Goal: Feedback & Contribution: Contribute content

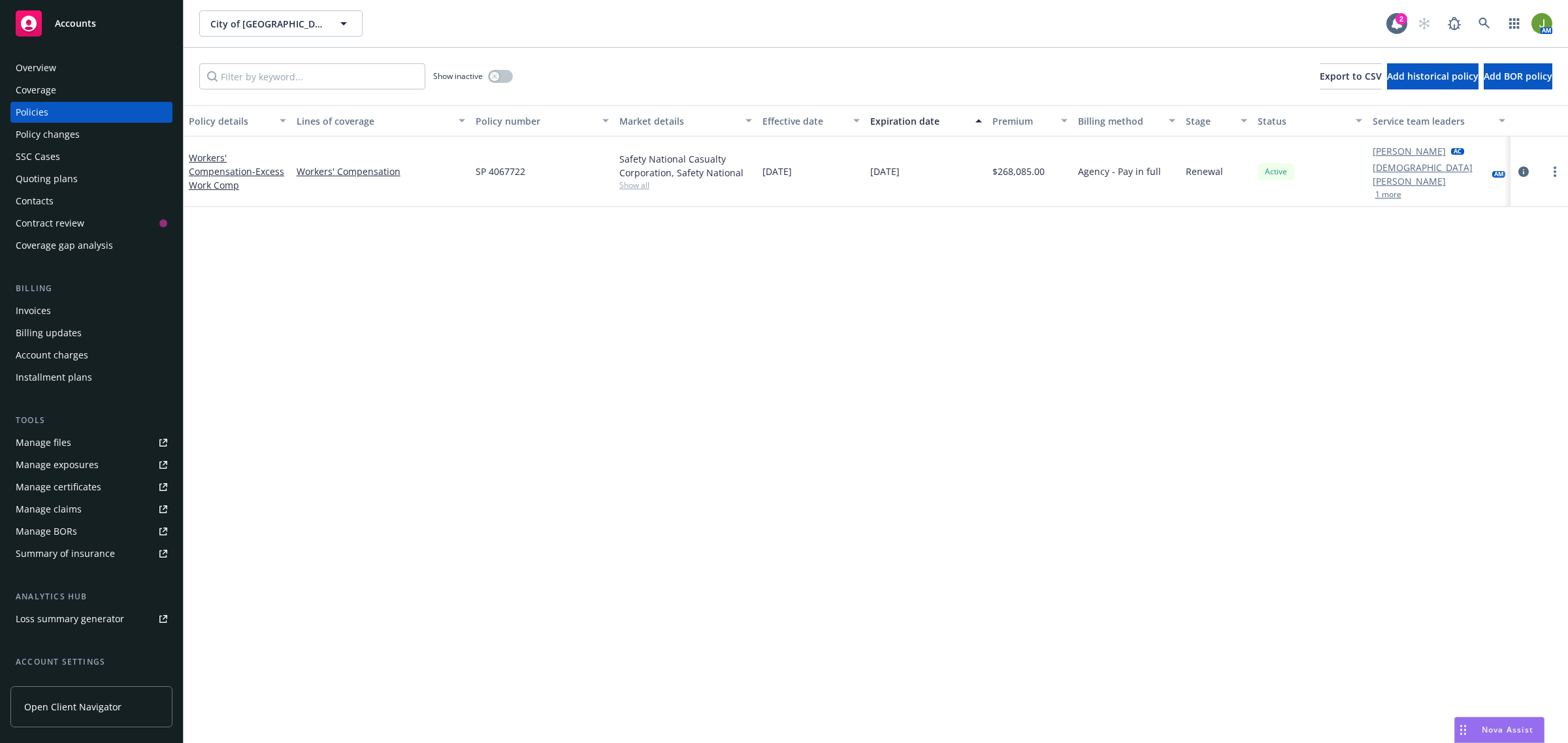
click at [71, 27] on span "Accounts" at bounding box center [75, 23] width 41 height 11
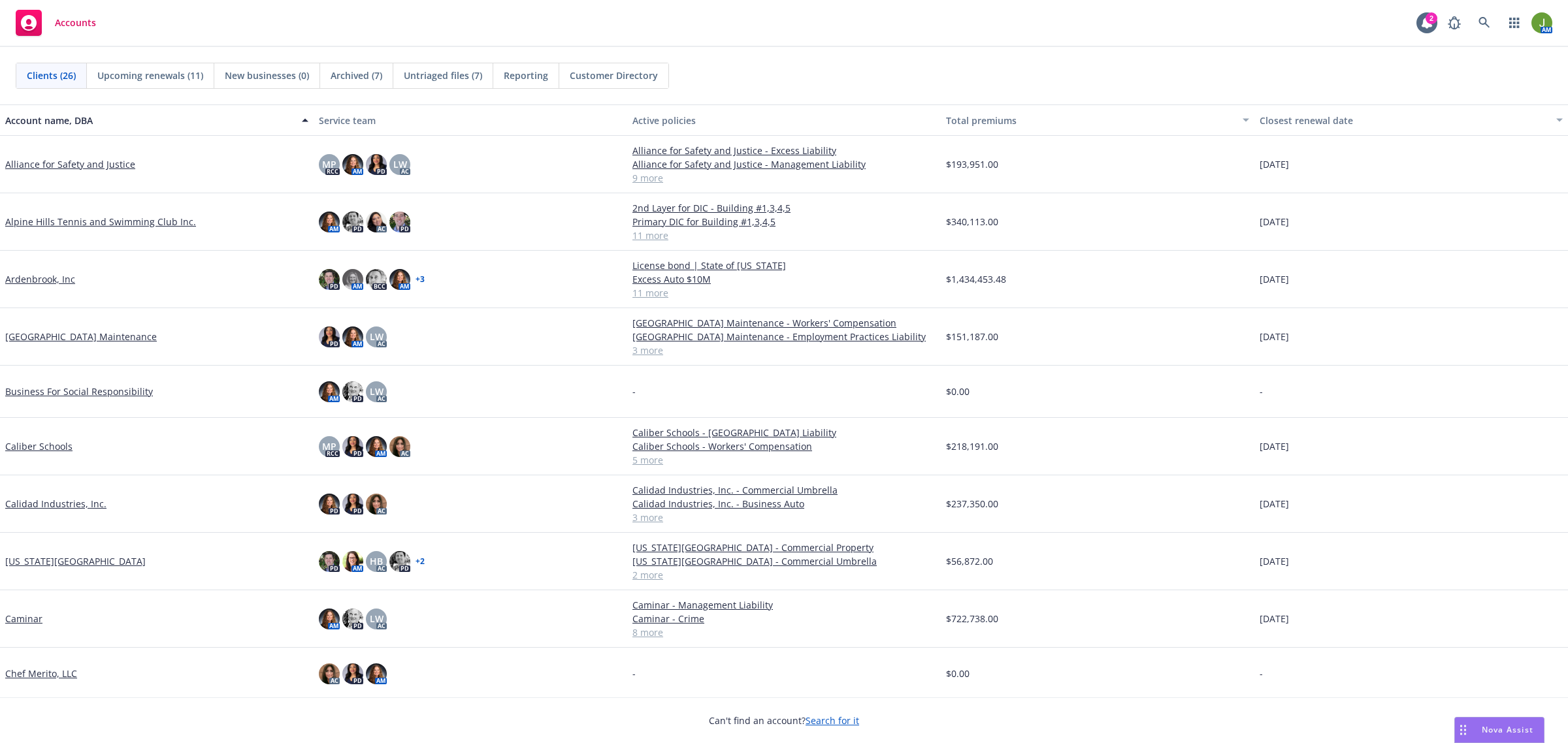
scroll to position [81, 0]
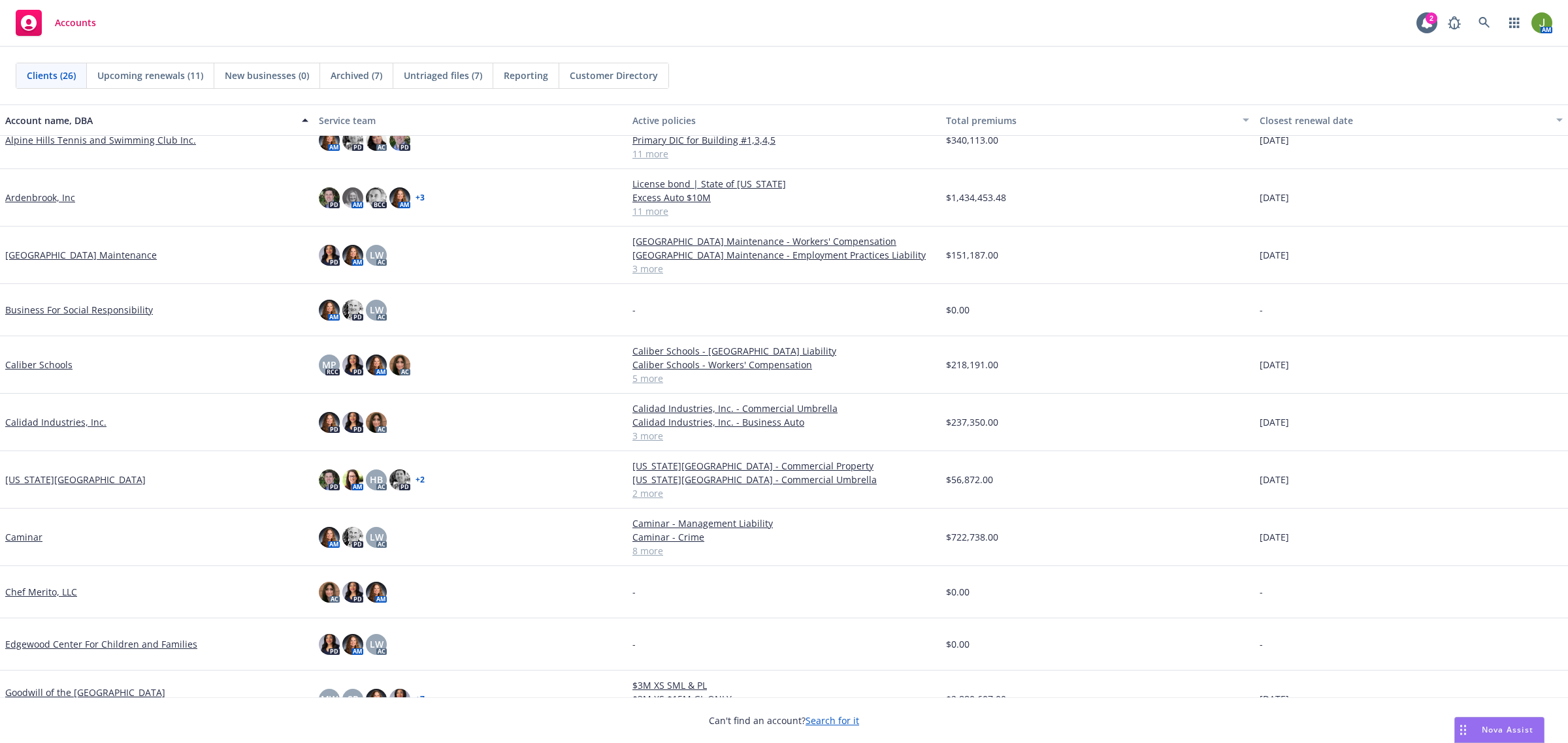
click at [66, 480] on link "California Wildlife Center" at bounding box center [75, 479] width 140 height 14
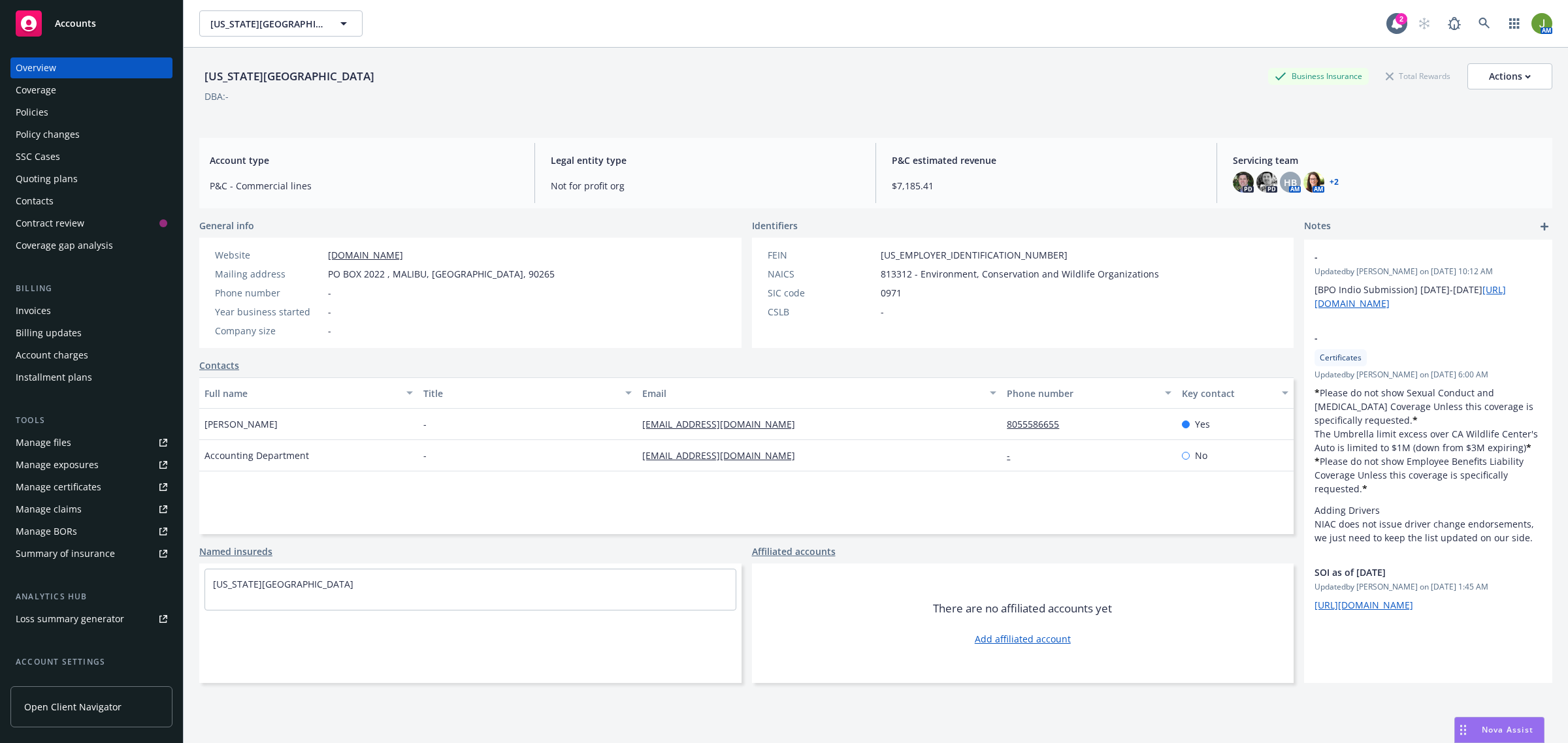
click at [47, 115] on div "Policies" at bounding box center [32, 112] width 32 height 21
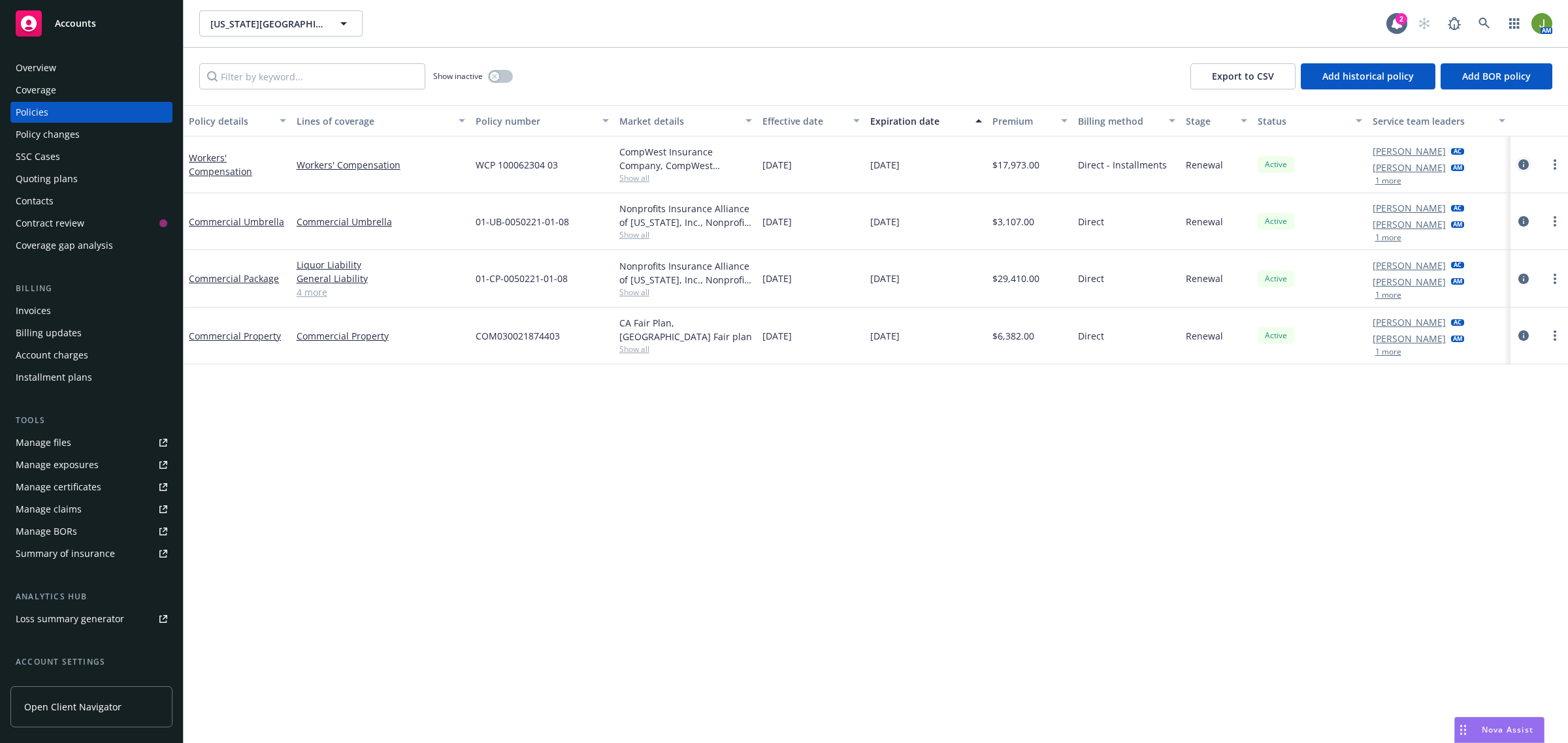
click at [1527, 165] on icon "circleInformation" at bounding box center [1523, 164] width 11 height 11
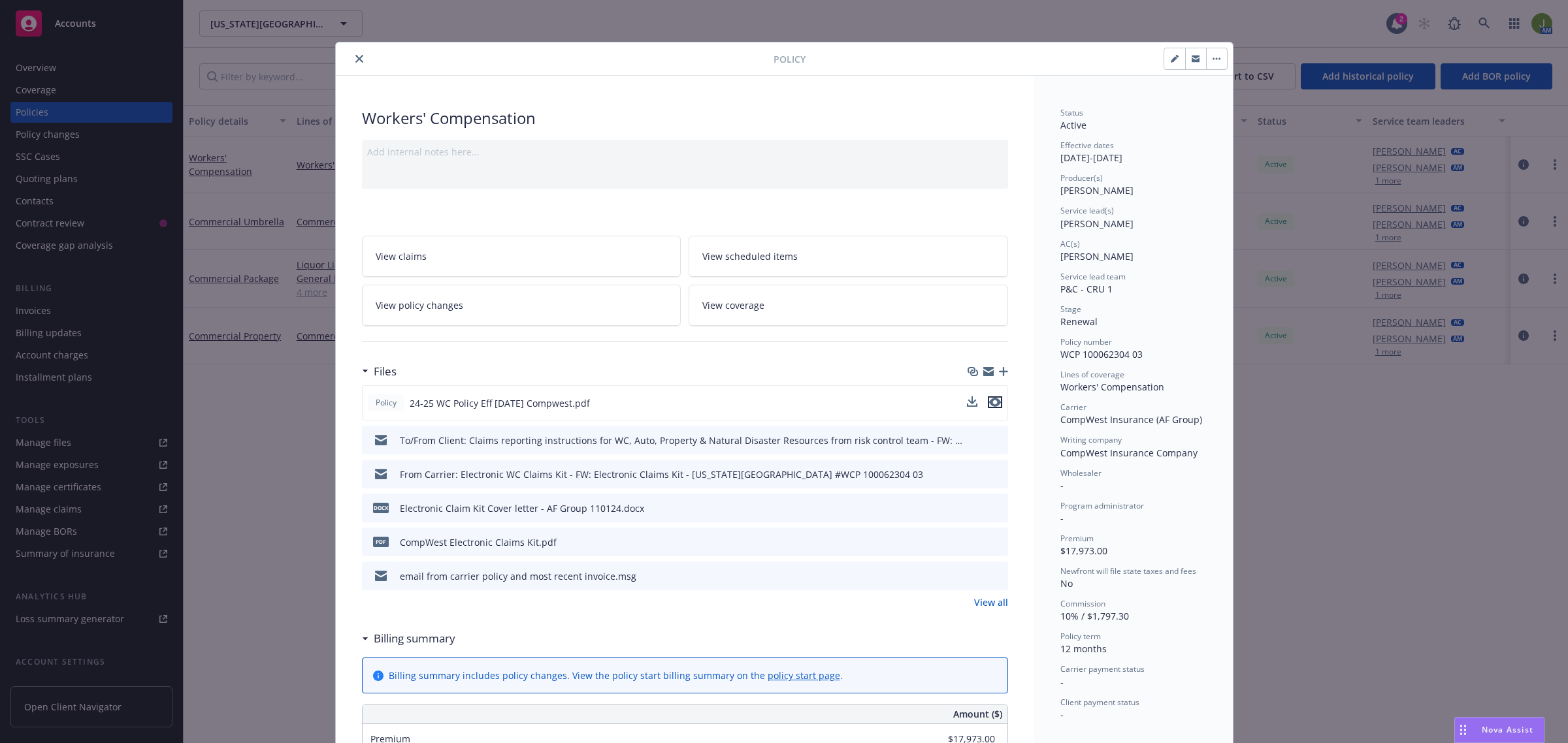
click at [991, 403] on icon "preview file" at bounding box center [995, 402] width 12 height 9
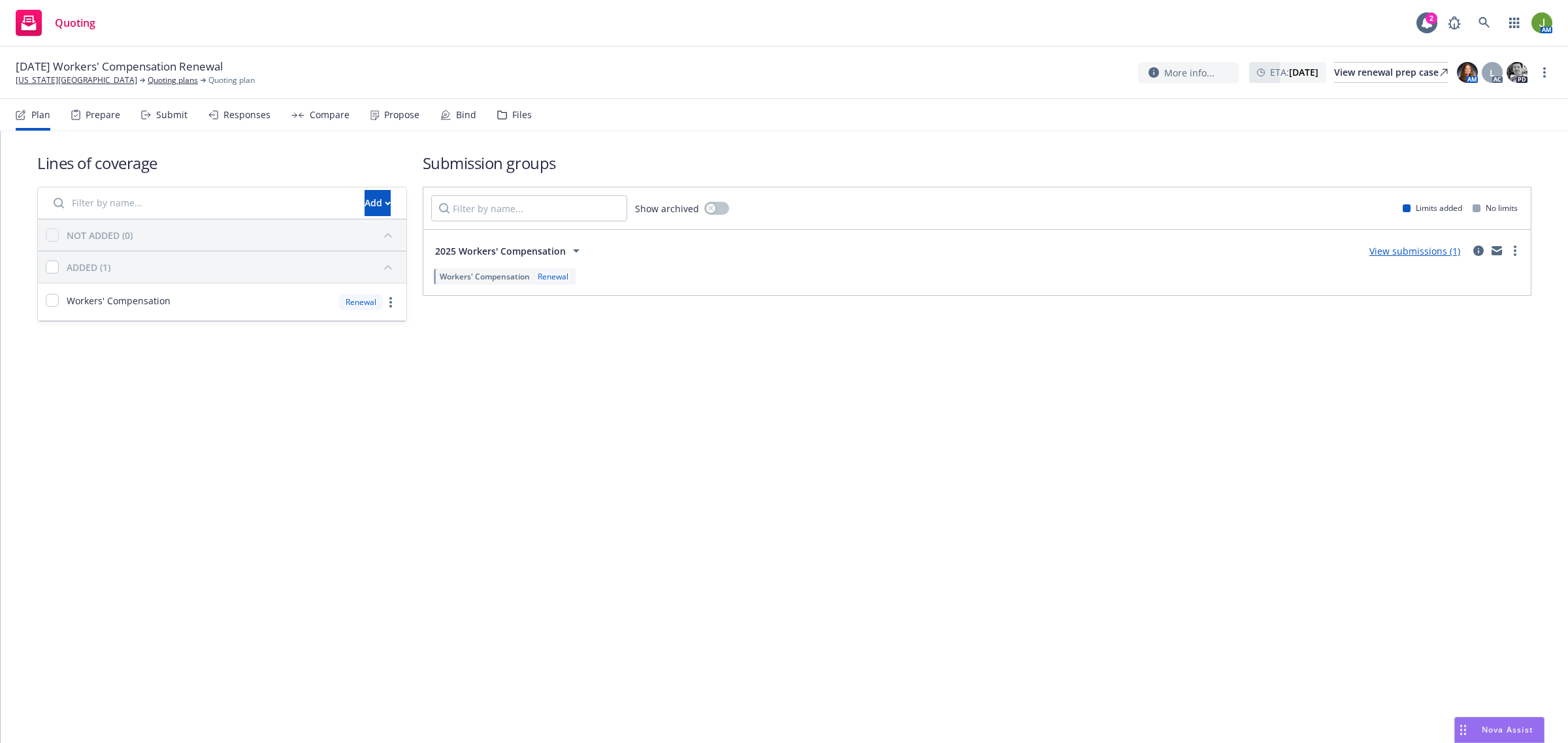
click at [1443, 249] on link "View submissions (1)" at bounding box center [1414, 250] width 90 height 12
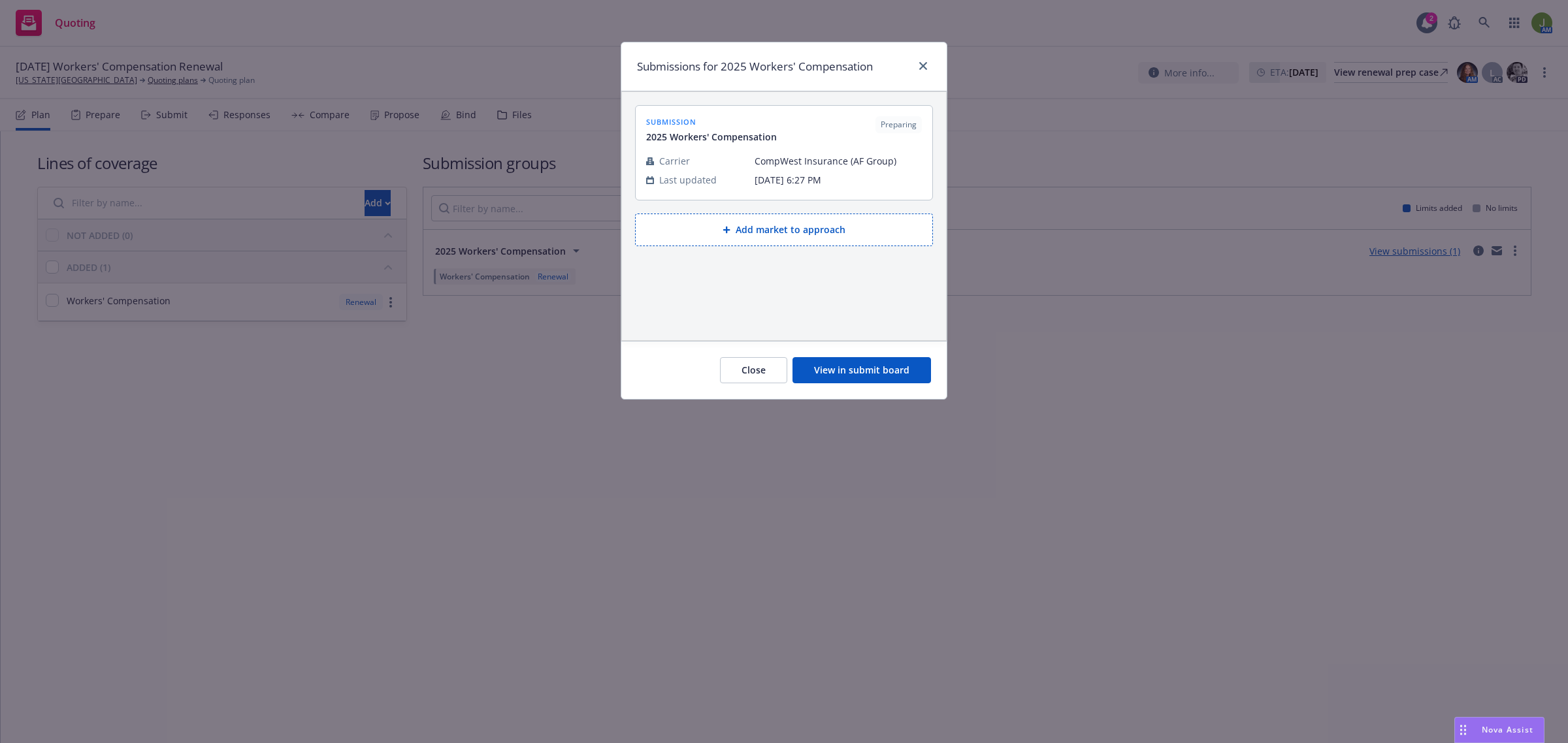
click at [859, 367] on button "View in submit board" at bounding box center [861, 370] width 139 height 26
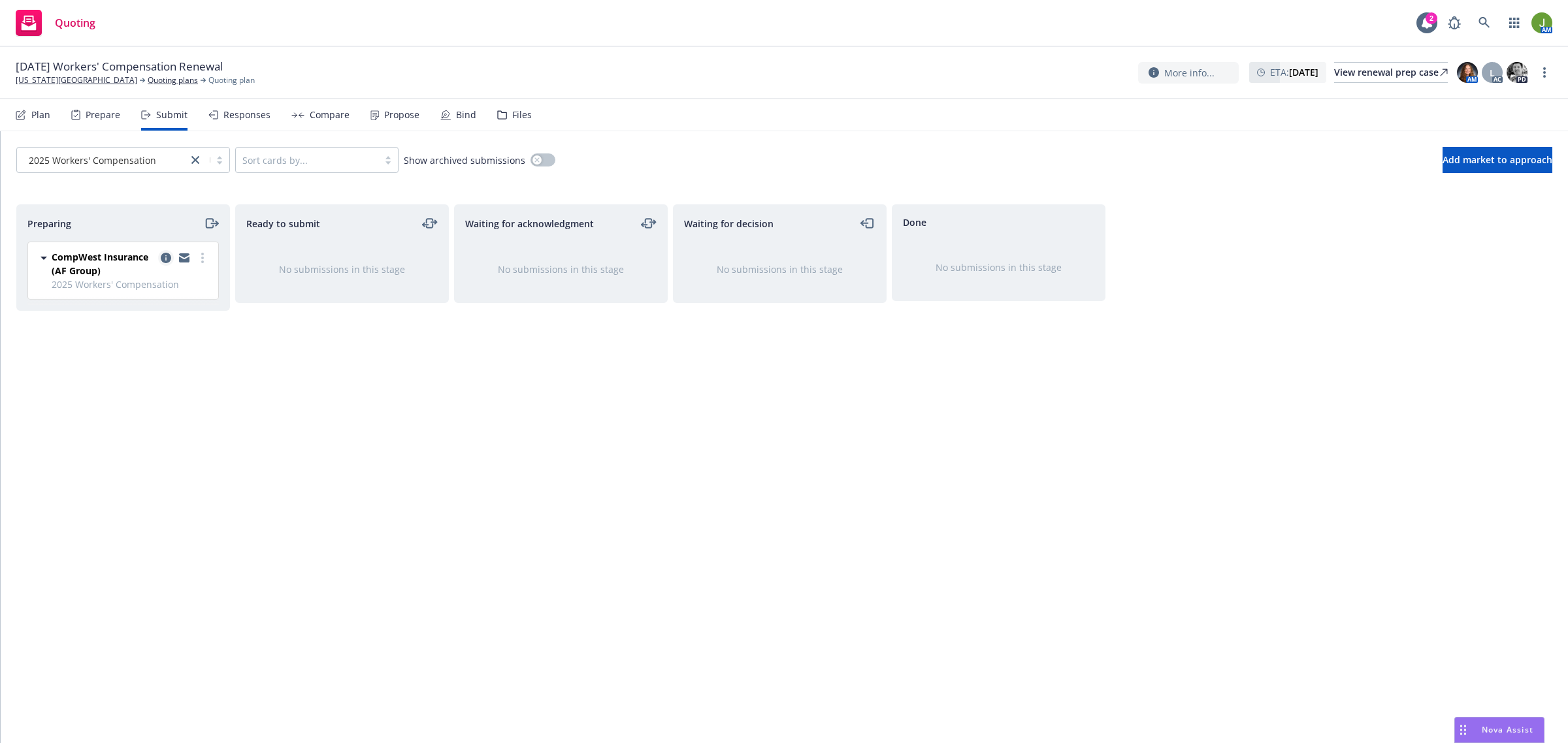
click at [168, 258] on icon "copy logging email" at bounding box center [166, 258] width 11 height 11
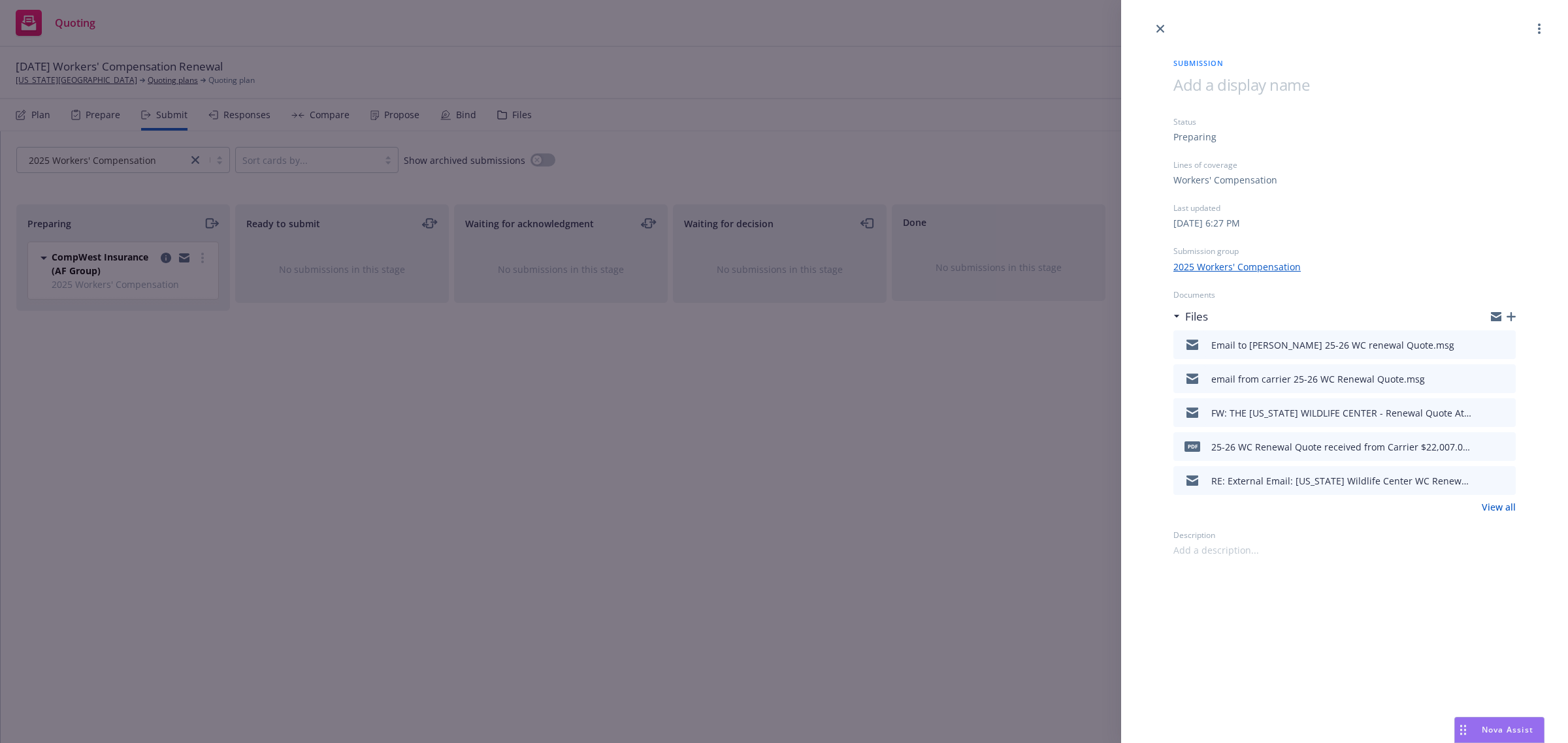
click at [1506, 342] on icon "preview file" at bounding box center [1503, 343] width 12 height 9
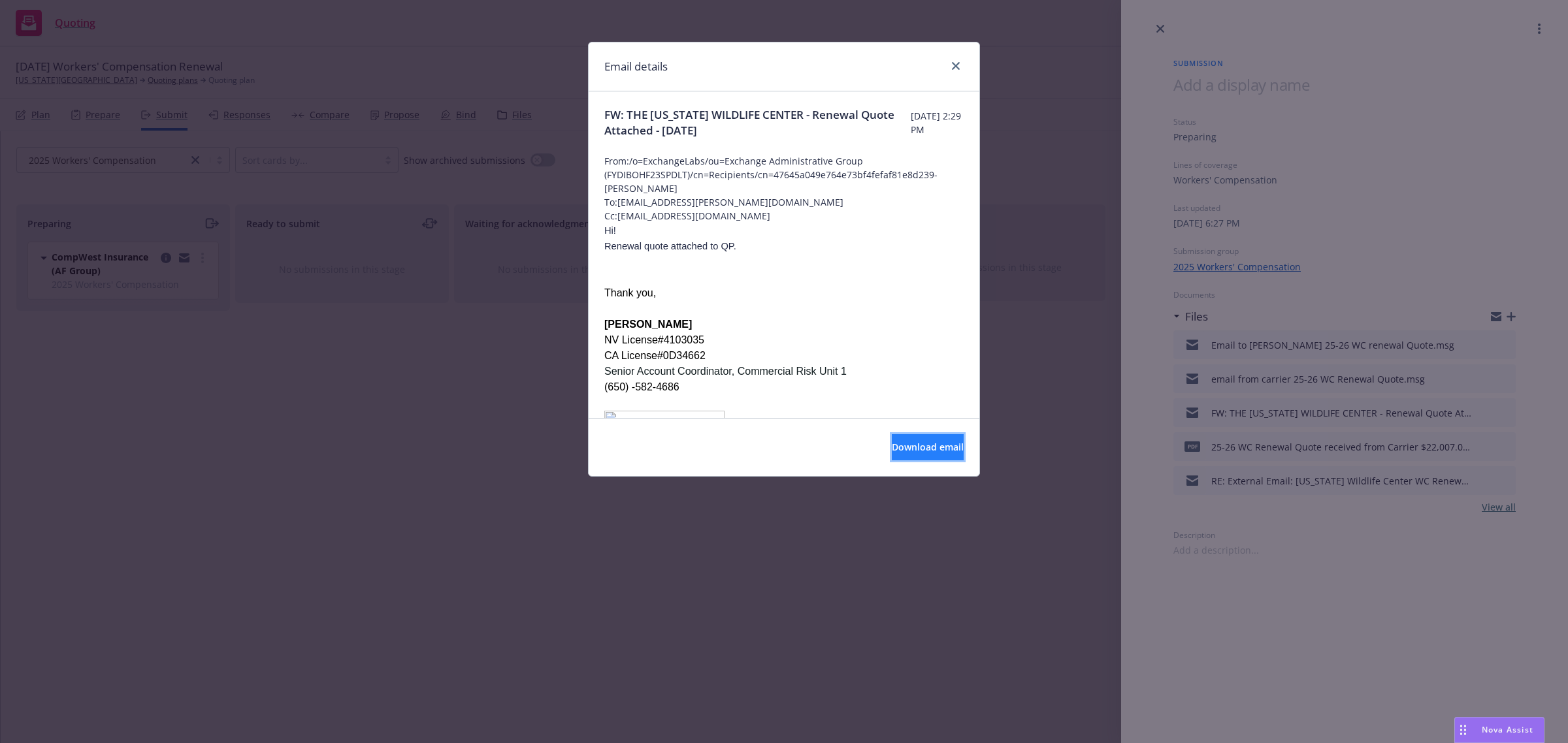
click at [918, 453] on span "Download email" at bounding box center [928, 446] width 72 height 12
click at [954, 64] on icon "close" at bounding box center [955, 66] width 7 height 7
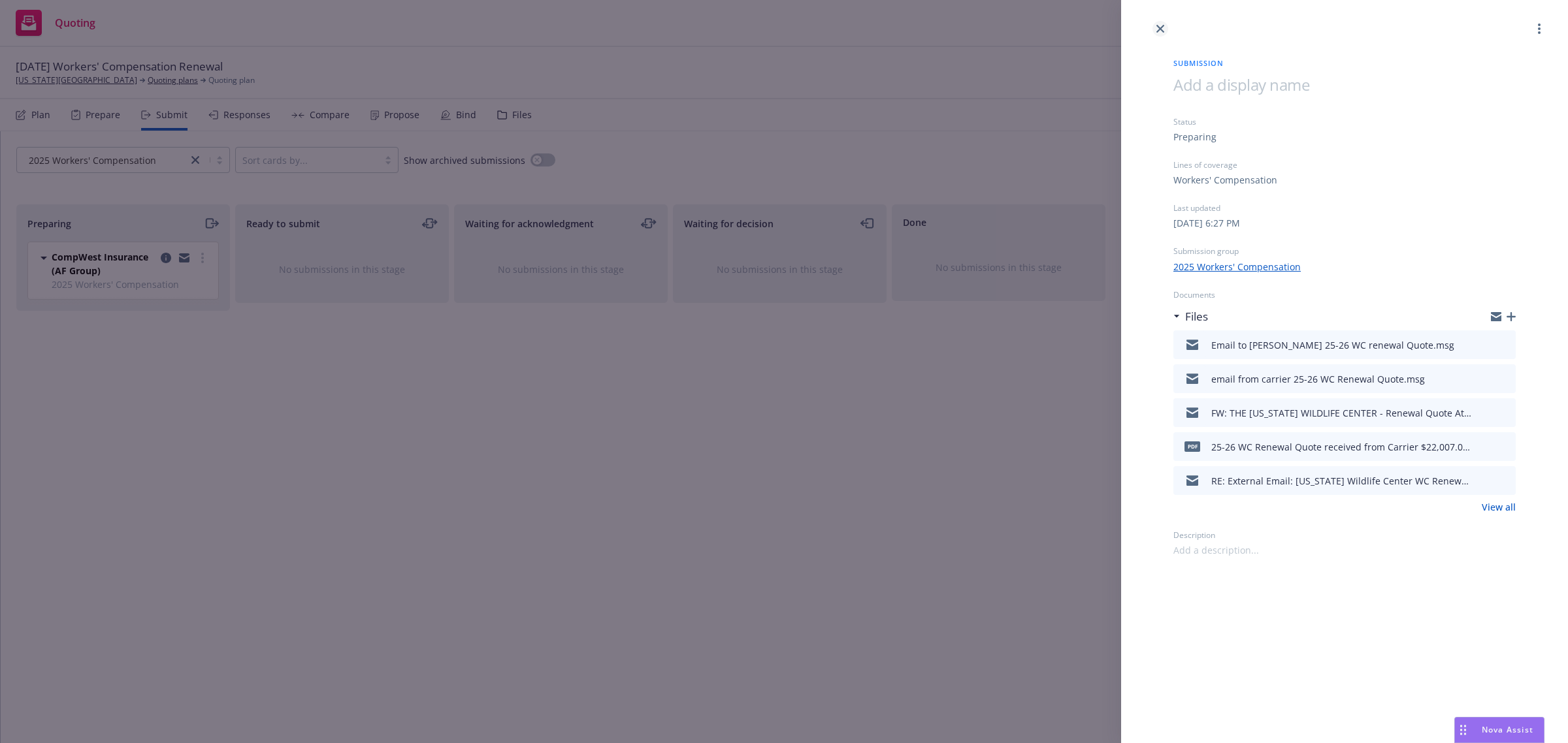
click at [1166, 30] on link "close" at bounding box center [1160, 28] width 16 height 16
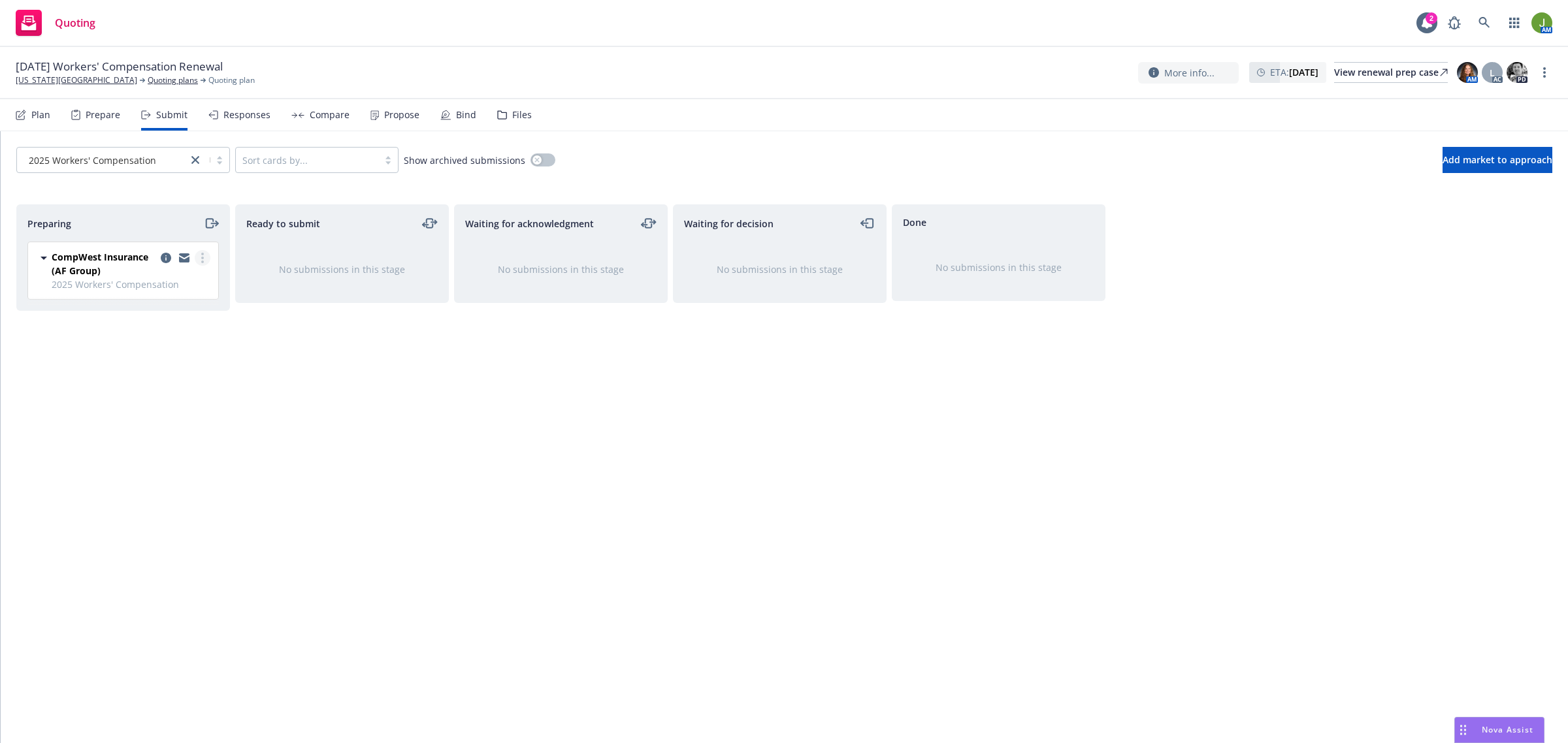
click at [204, 262] on link "more" at bounding box center [202, 258] width 16 height 16
click at [161, 440] on span "Copy logging email" at bounding box center [135, 441] width 114 height 12
click at [214, 223] on icon "moveRight" at bounding box center [212, 223] width 15 height 16
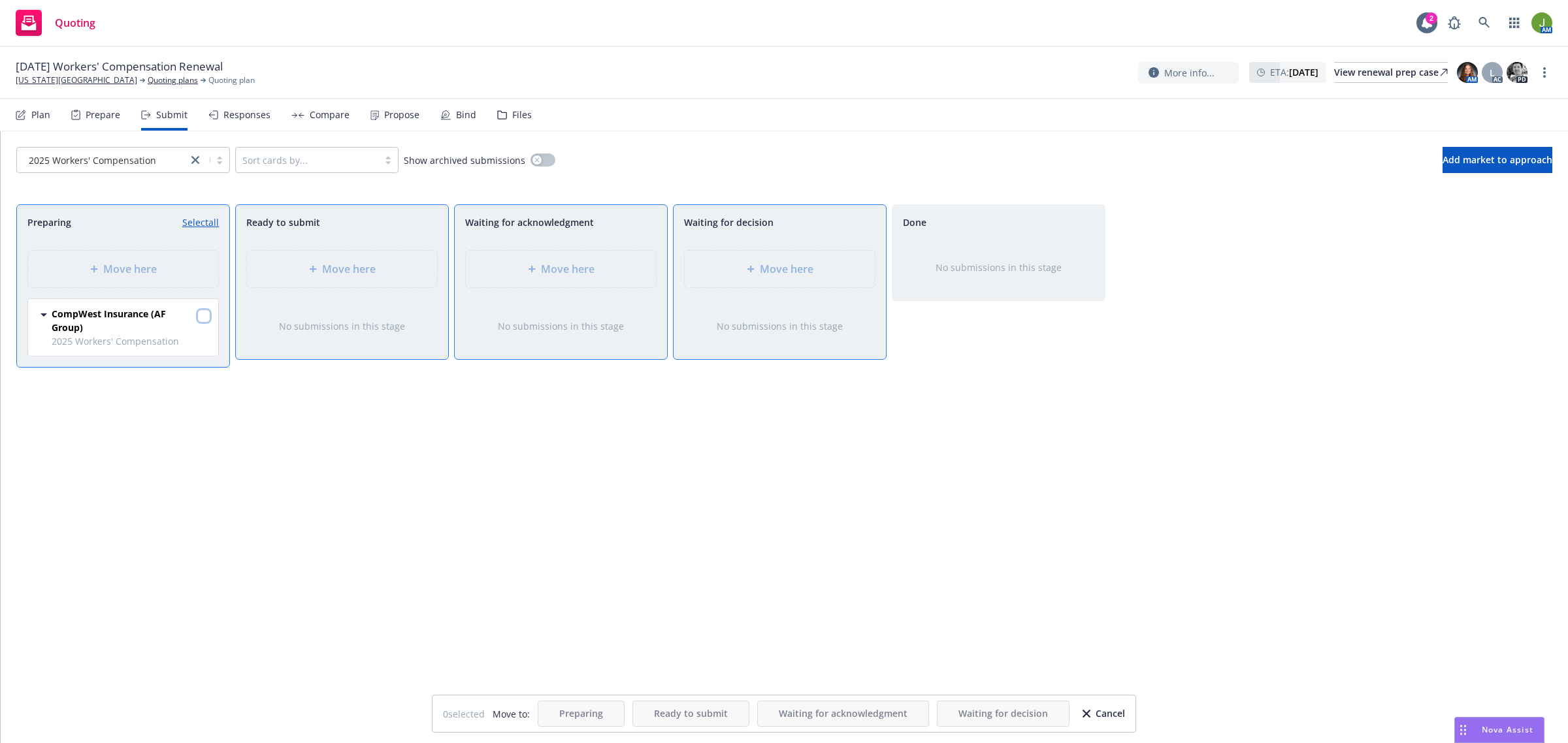
click at [206, 311] on input "checkbox" at bounding box center [204, 316] width 13 height 13
checkbox input "true"
click at [618, 269] on div "Move here" at bounding box center [561, 269] width 169 height 16
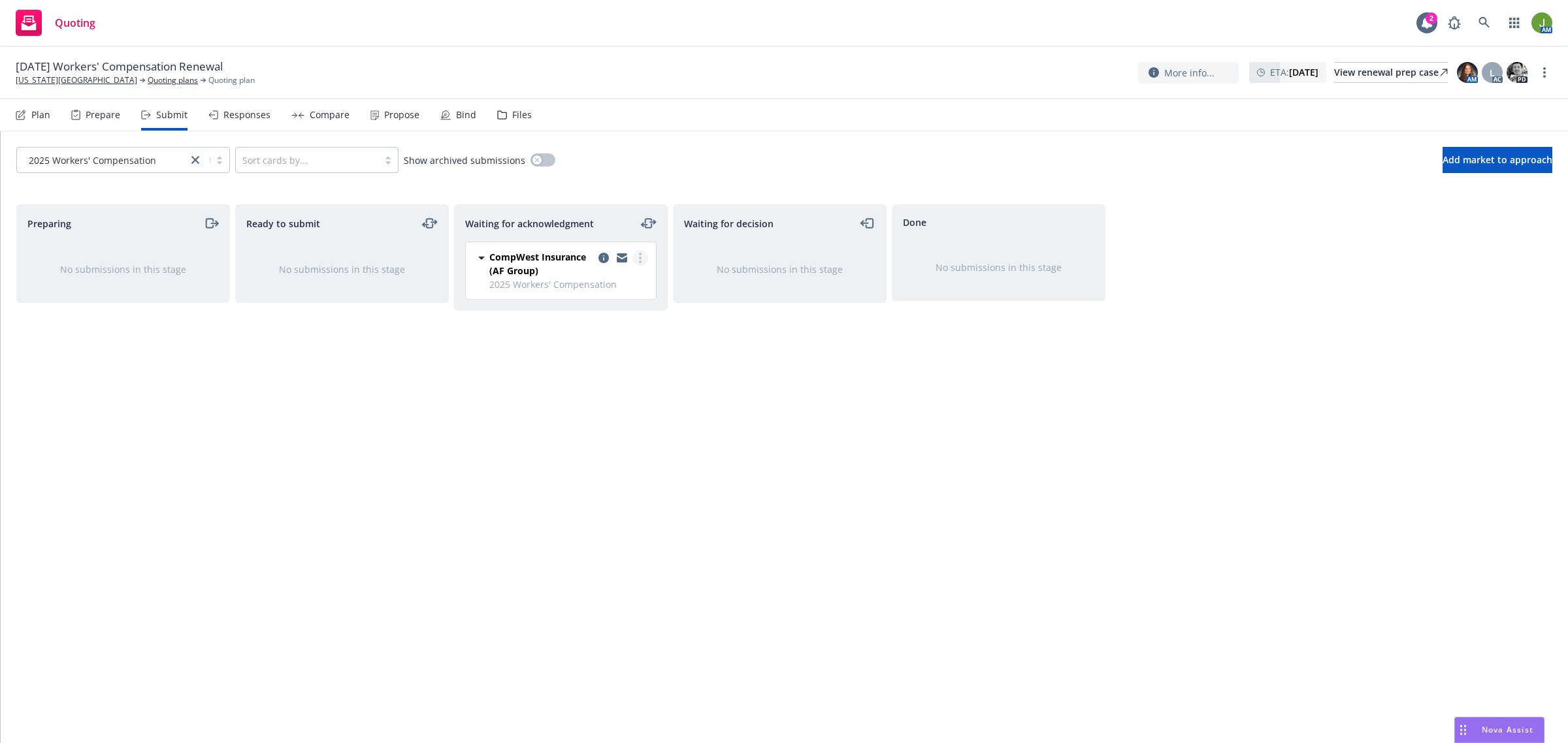
click at [644, 260] on link "more" at bounding box center [640, 258] width 16 height 16
click at [737, 373] on div "Waiting for decision No submissions in this stage" at bounding box center [779, 459] width 213 height 512
click at [604, 259] on icon "copy logging email" at bounding box center [603, 258] width 11 height 11
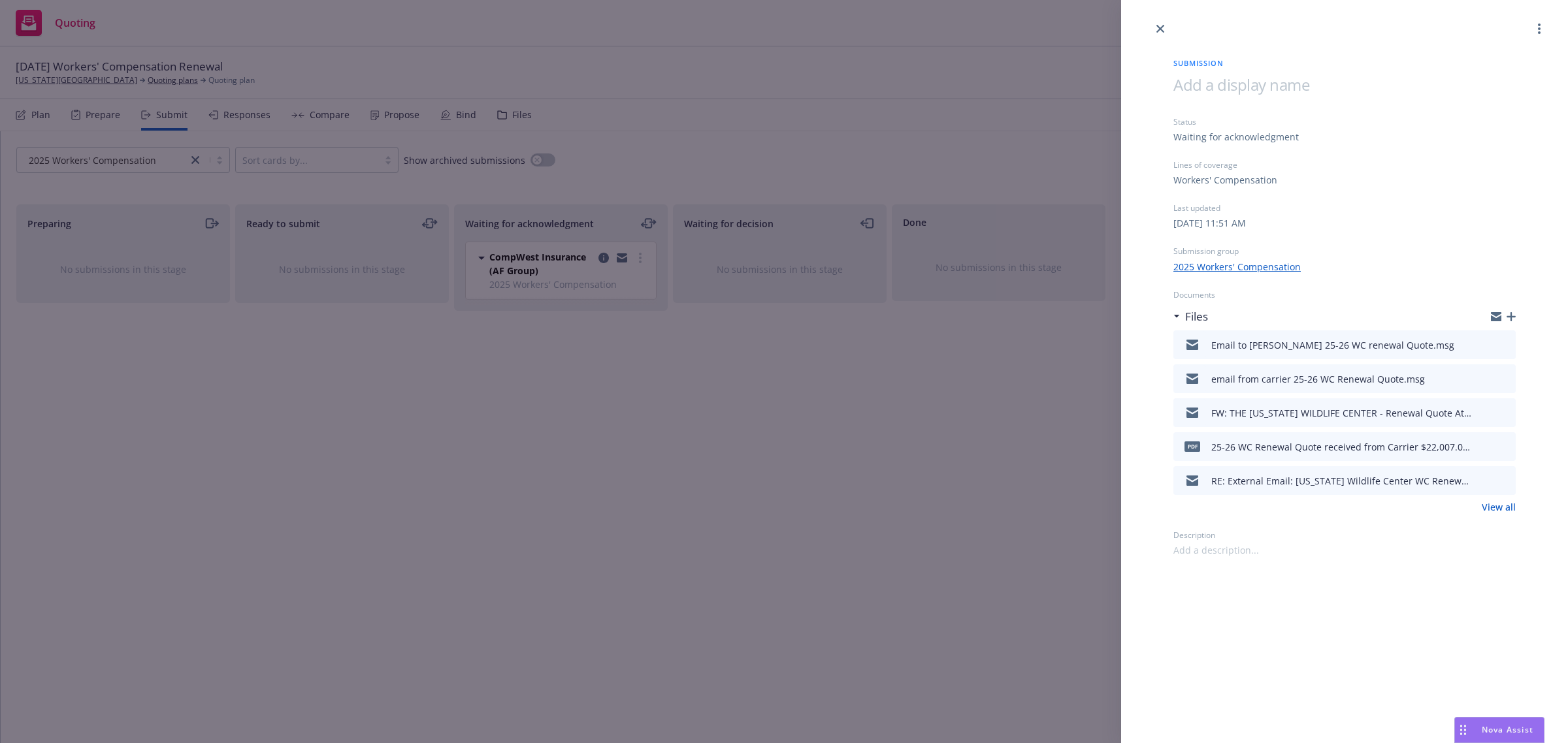
click at [1509, 318] on icon "button" at bounding box center [1511, 316] width 9 height 9
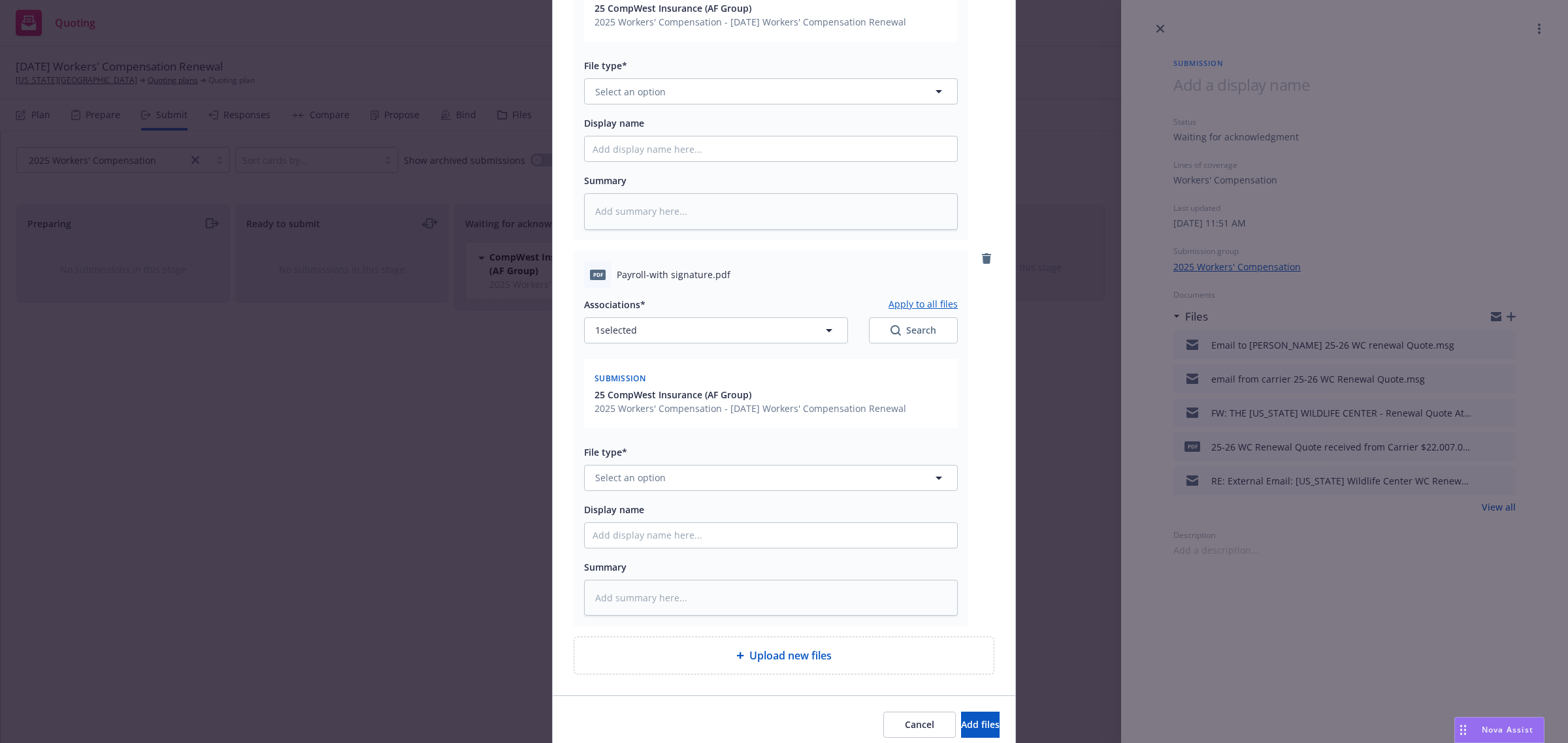
scroll to position [1114, 0]
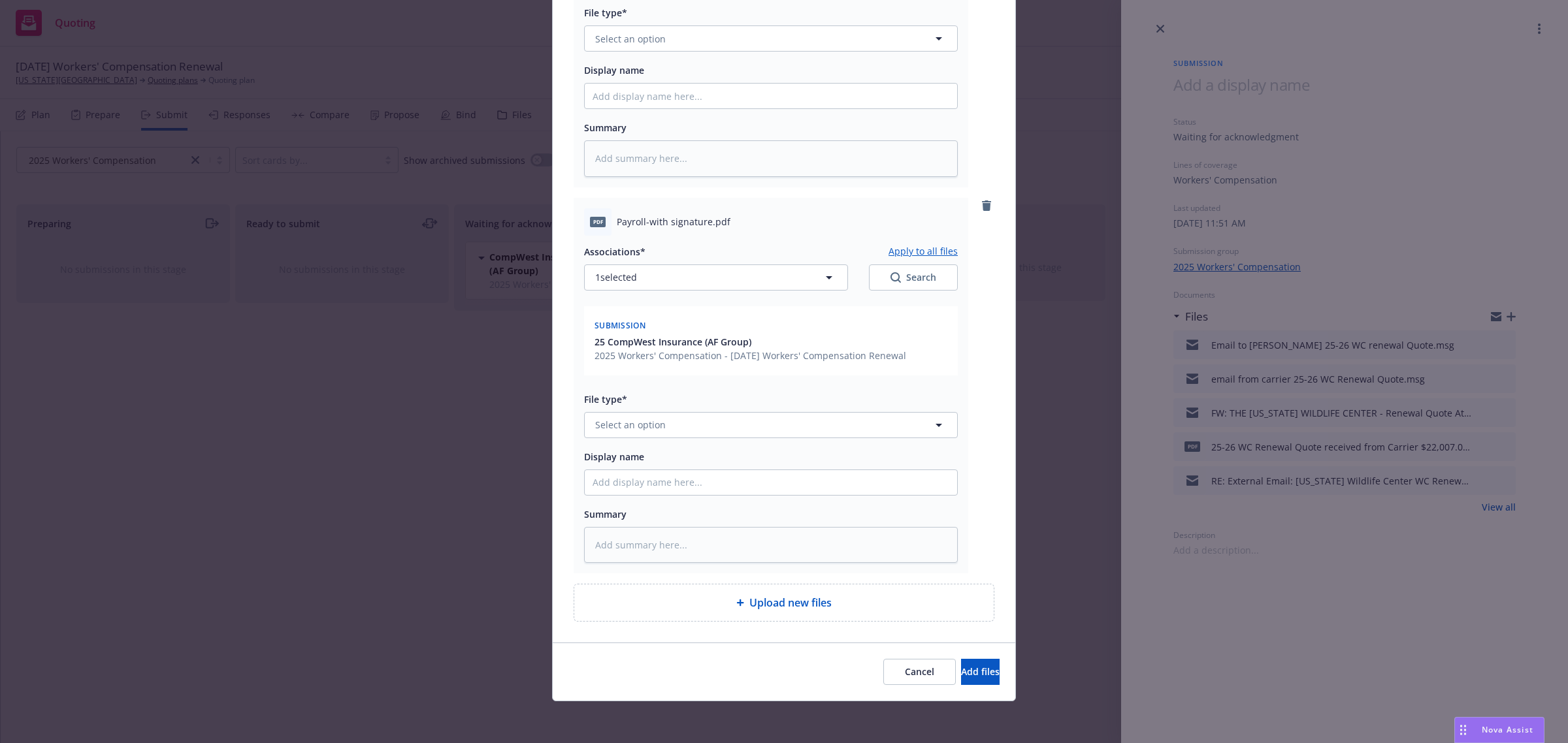
type textarea "x"
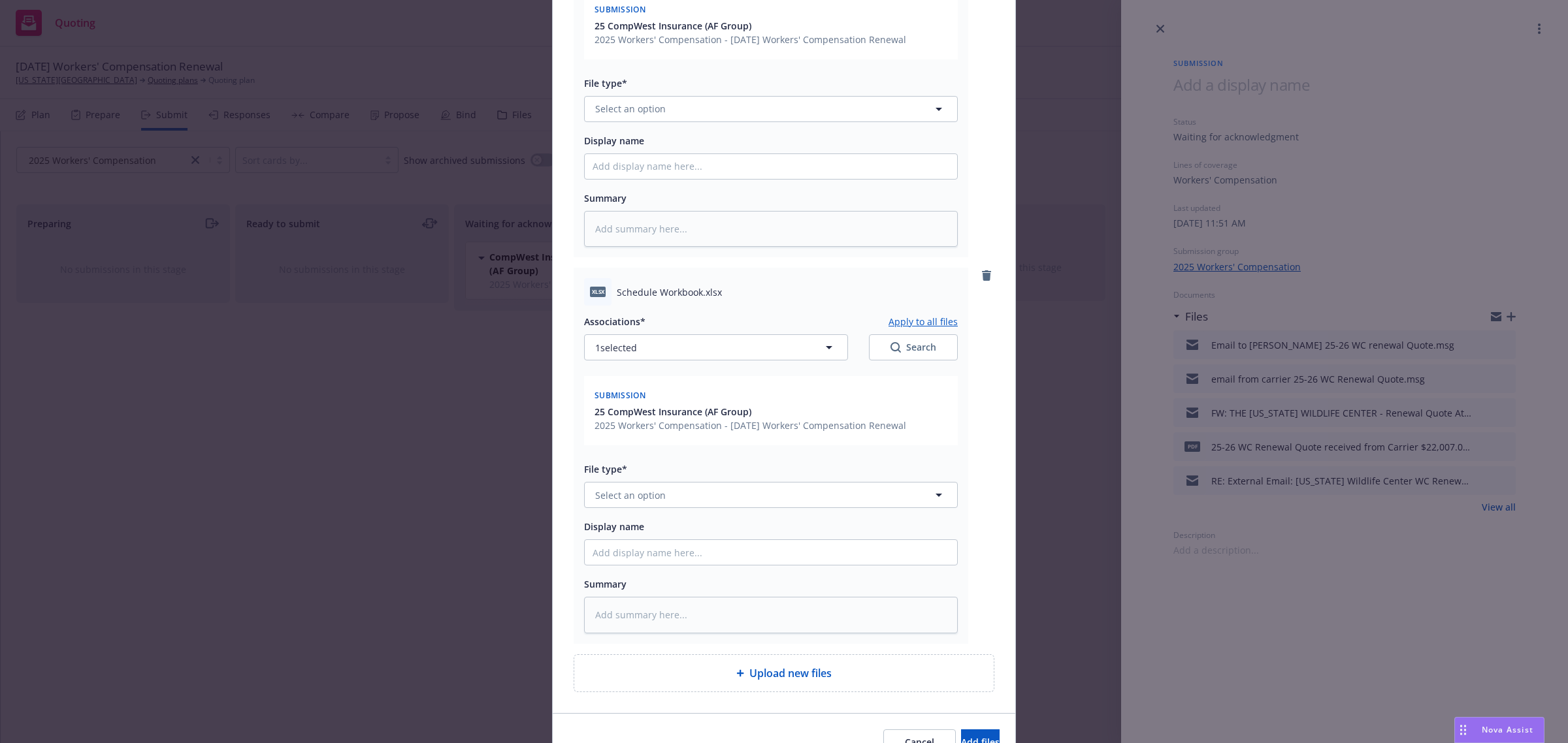
scroll to position [1440, 0]
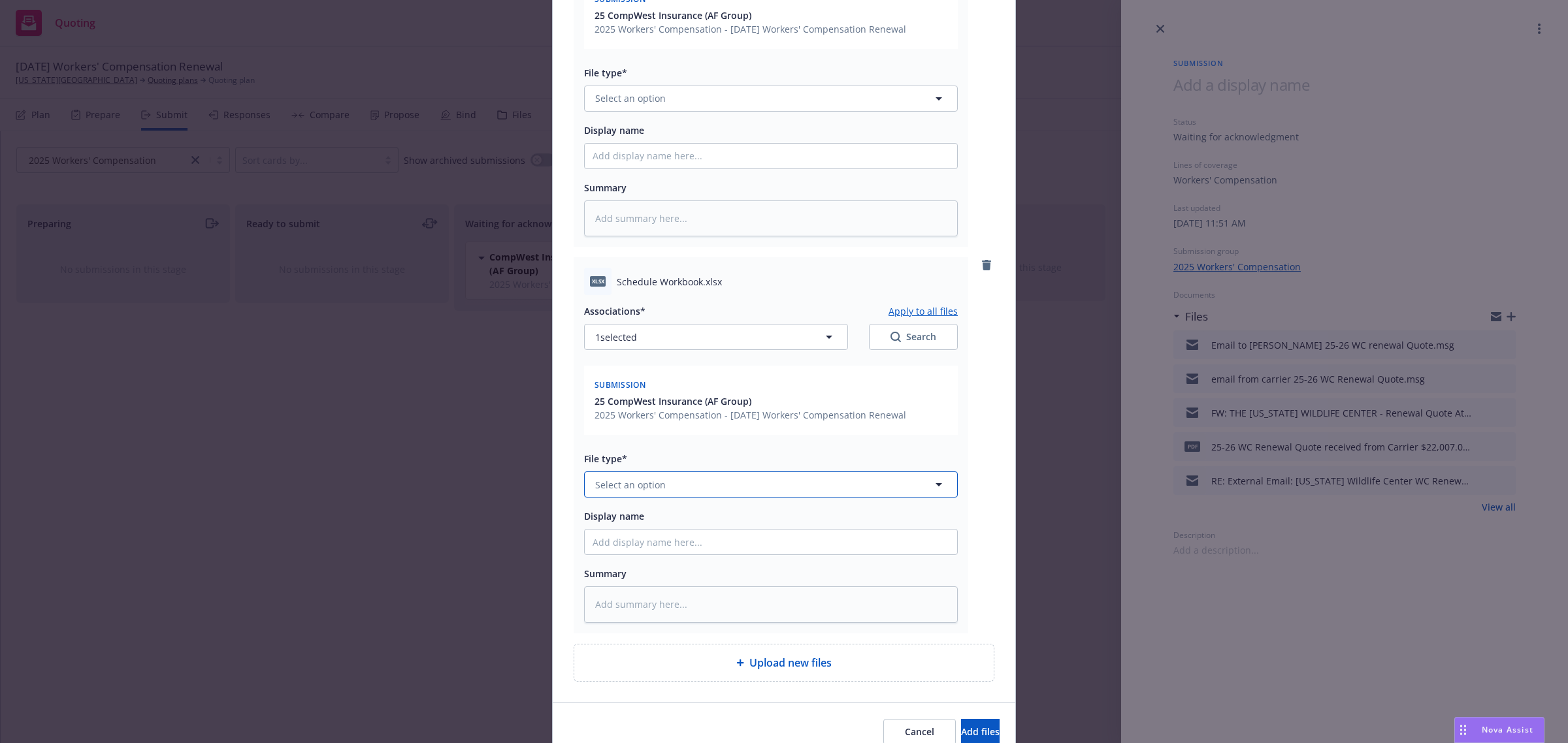
click at [644, 490] on span "Select an option" at bounding box center [630, 484] width 71 height 14
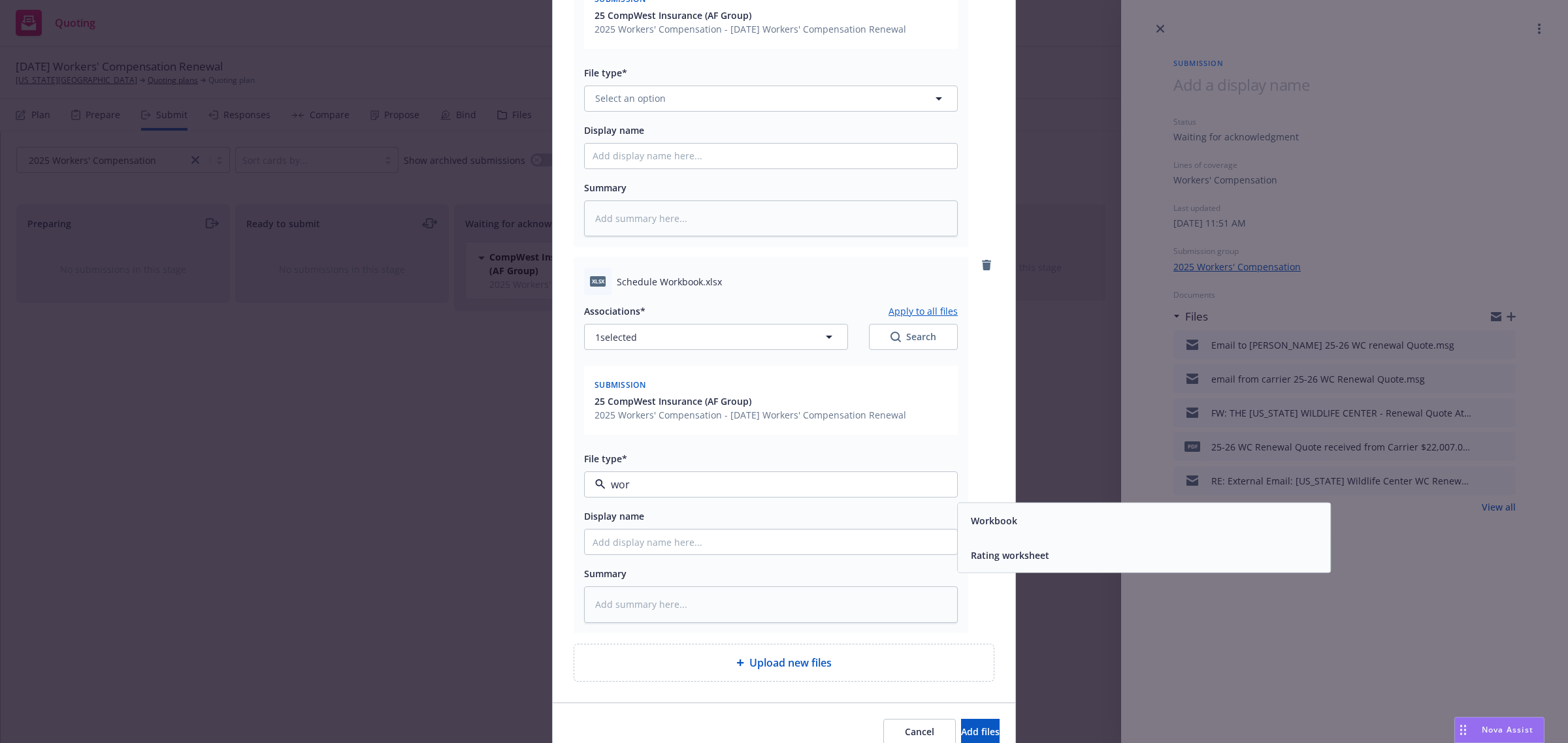
type input "work"
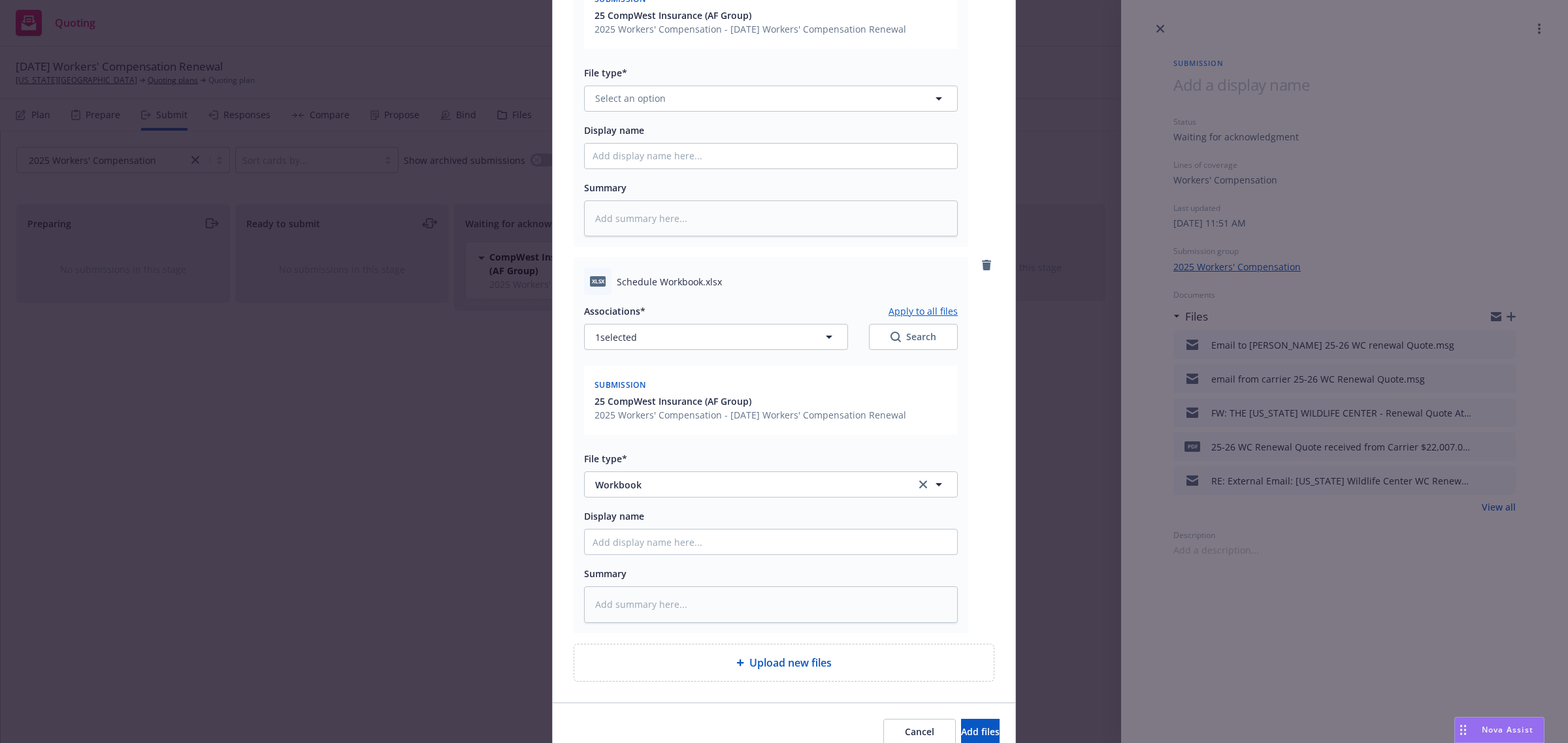
type textarea "x"
type input "2"
type textarea "x"
type input "25"
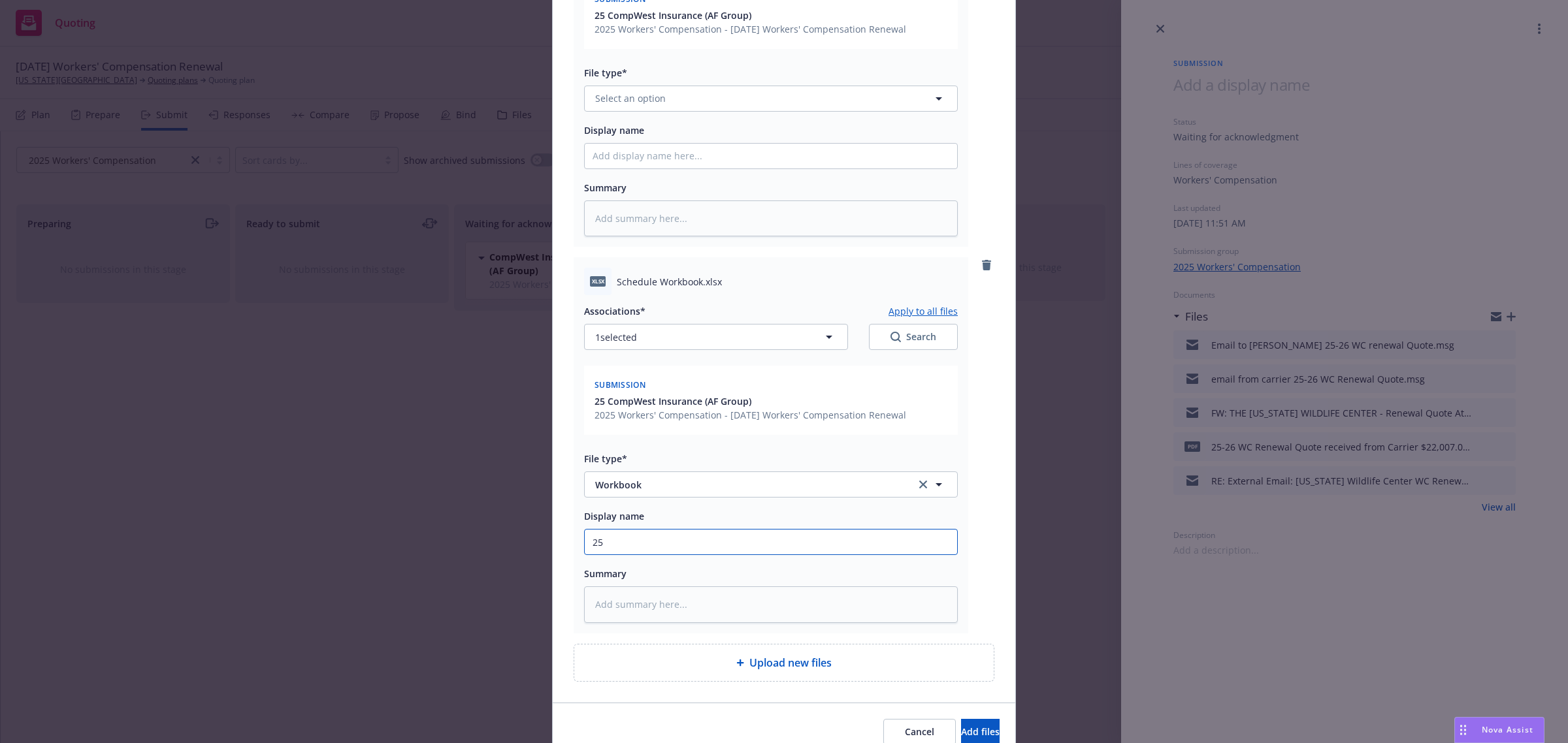
type textarea "x"
type input "25"
type textarea "x"
type input "25 W"
type textarea "x"
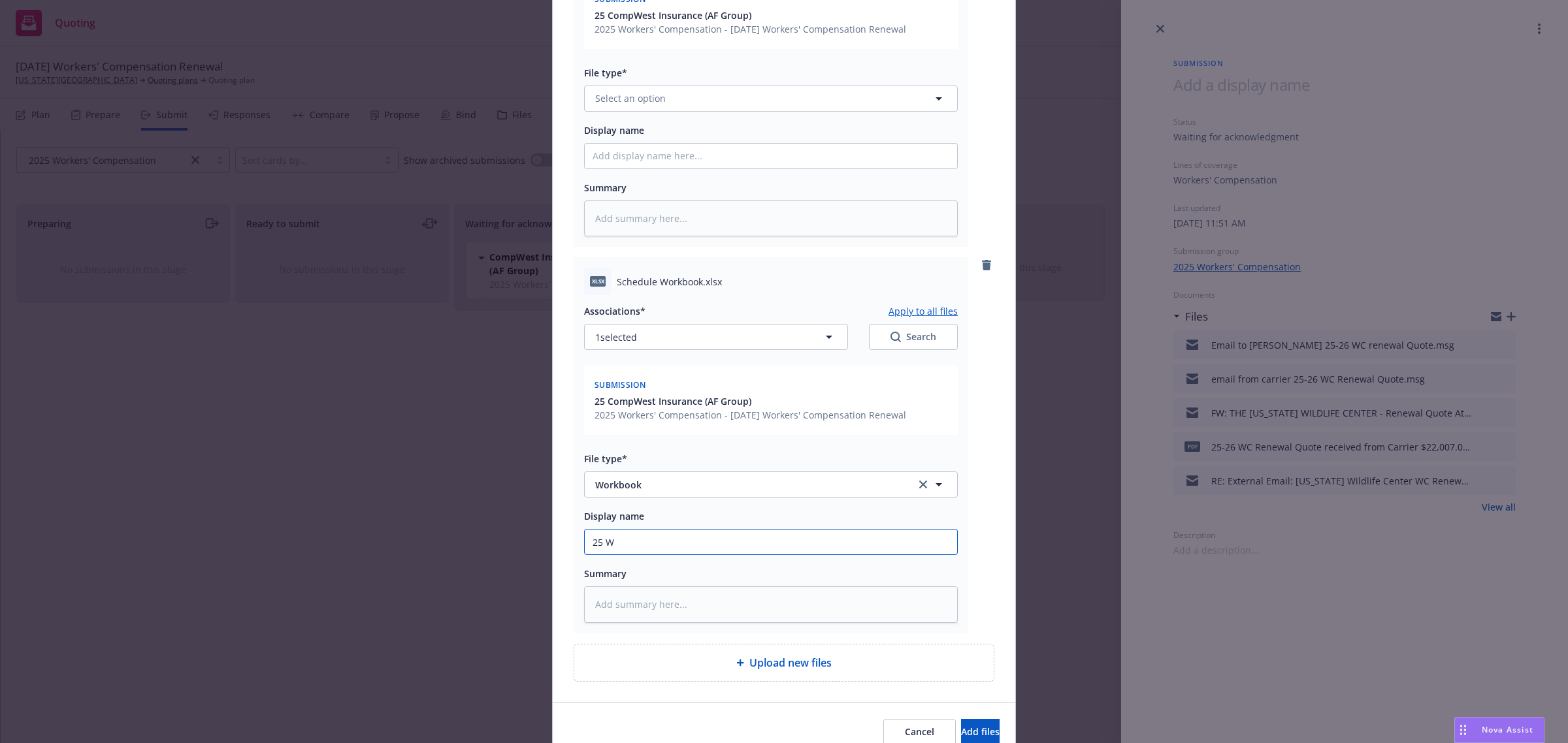
type input "25 WC"
type textarea "x"
type input "25 WC"
type textarea "x"
type input "25 WC Wo"
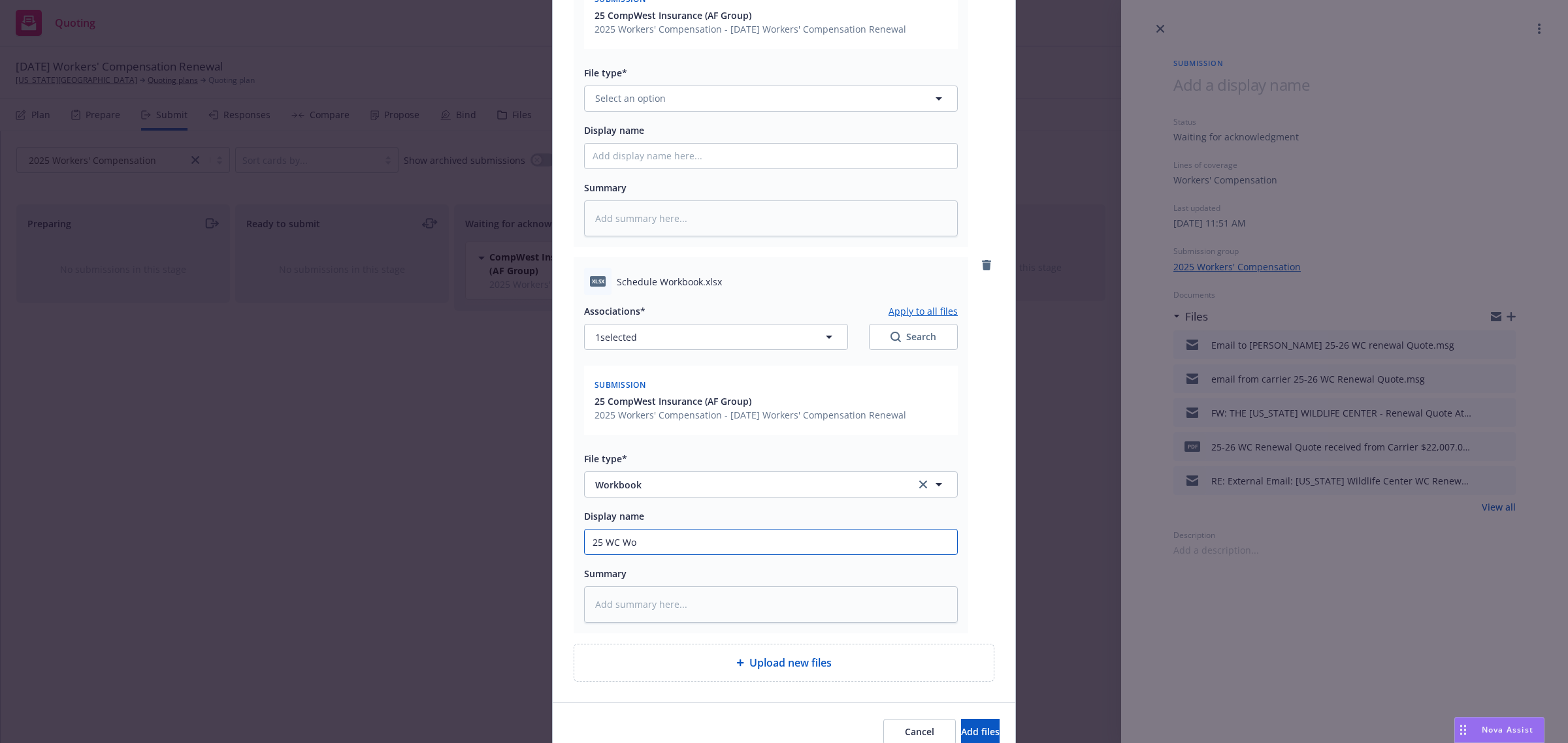
type textarea "x"
type input "25 WC Wor"
type textarea "x"
type input "25 WC Work"
type textarea "x"
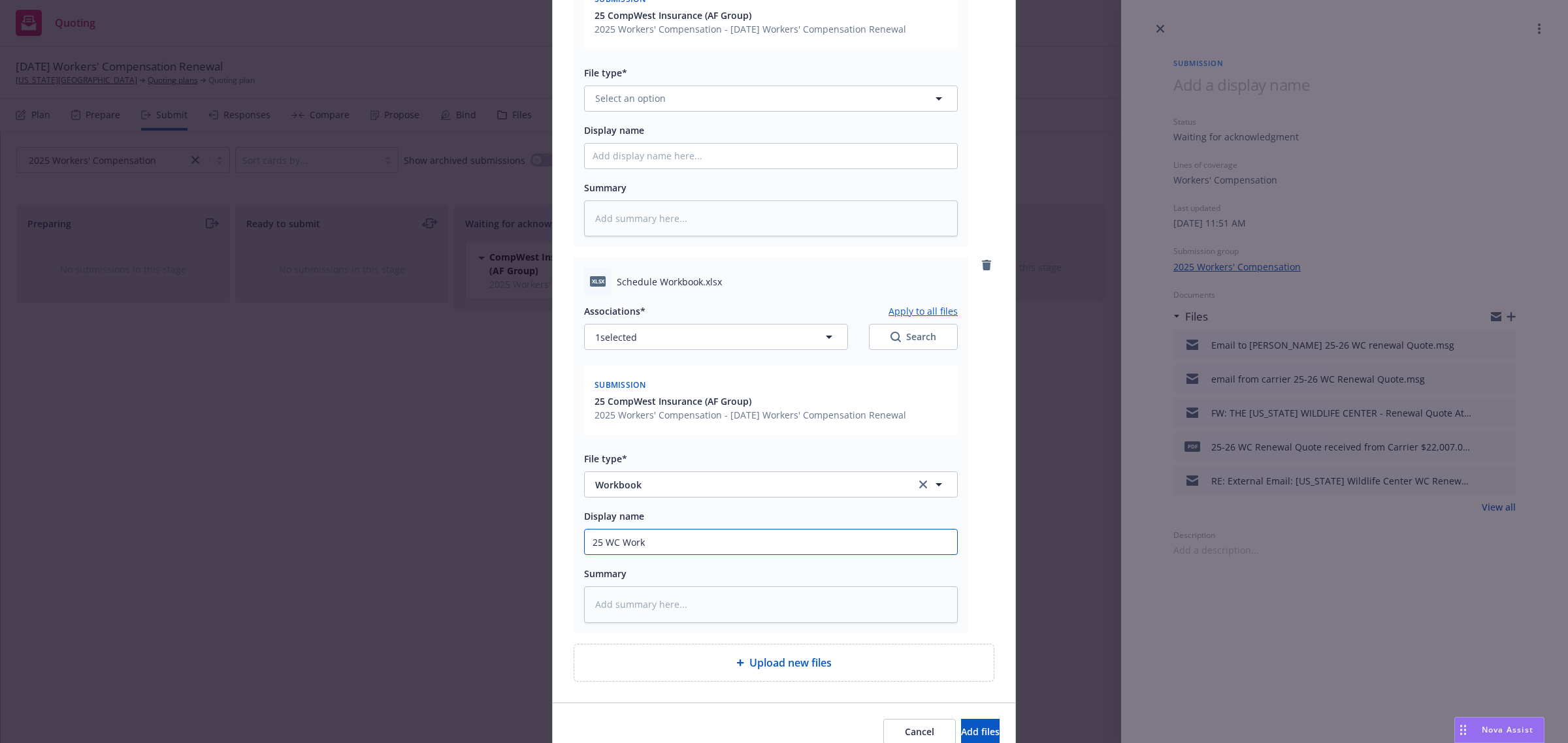
type input "25 WC Workb"
type textarea "x"
type input "25 WC Workbo"
type textarea "x"
type input "25 WC Workboo"
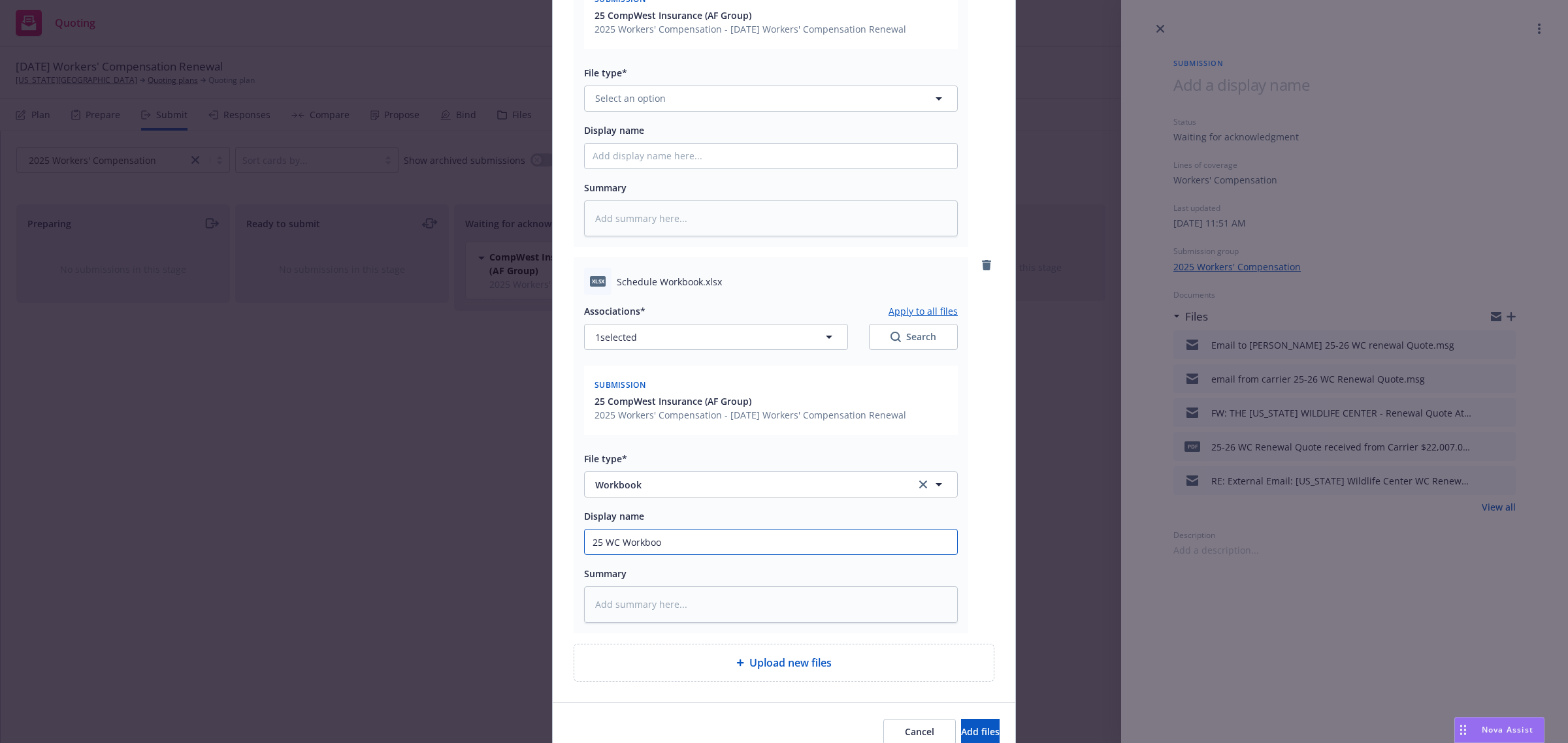
type textarea "x"
type input "25 WC Workbook"
type textarea "x"
type input "25 WC Workbook"
type textarea "x"
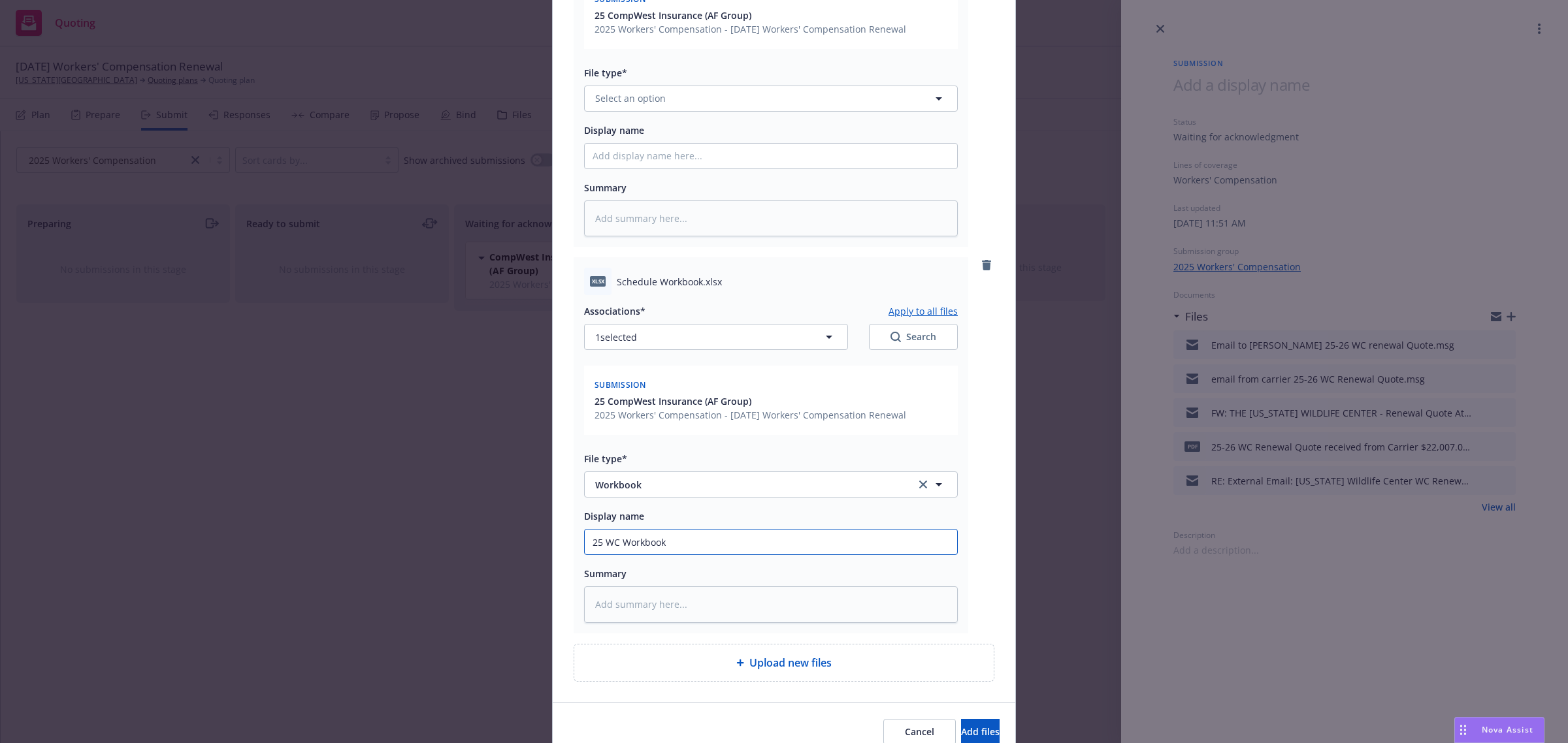
type input "25 WC Workbook -"
type textarea "x"
type input "25 WC Workbook -"
type textarea "x"
type input "25 WC Workbook - c"
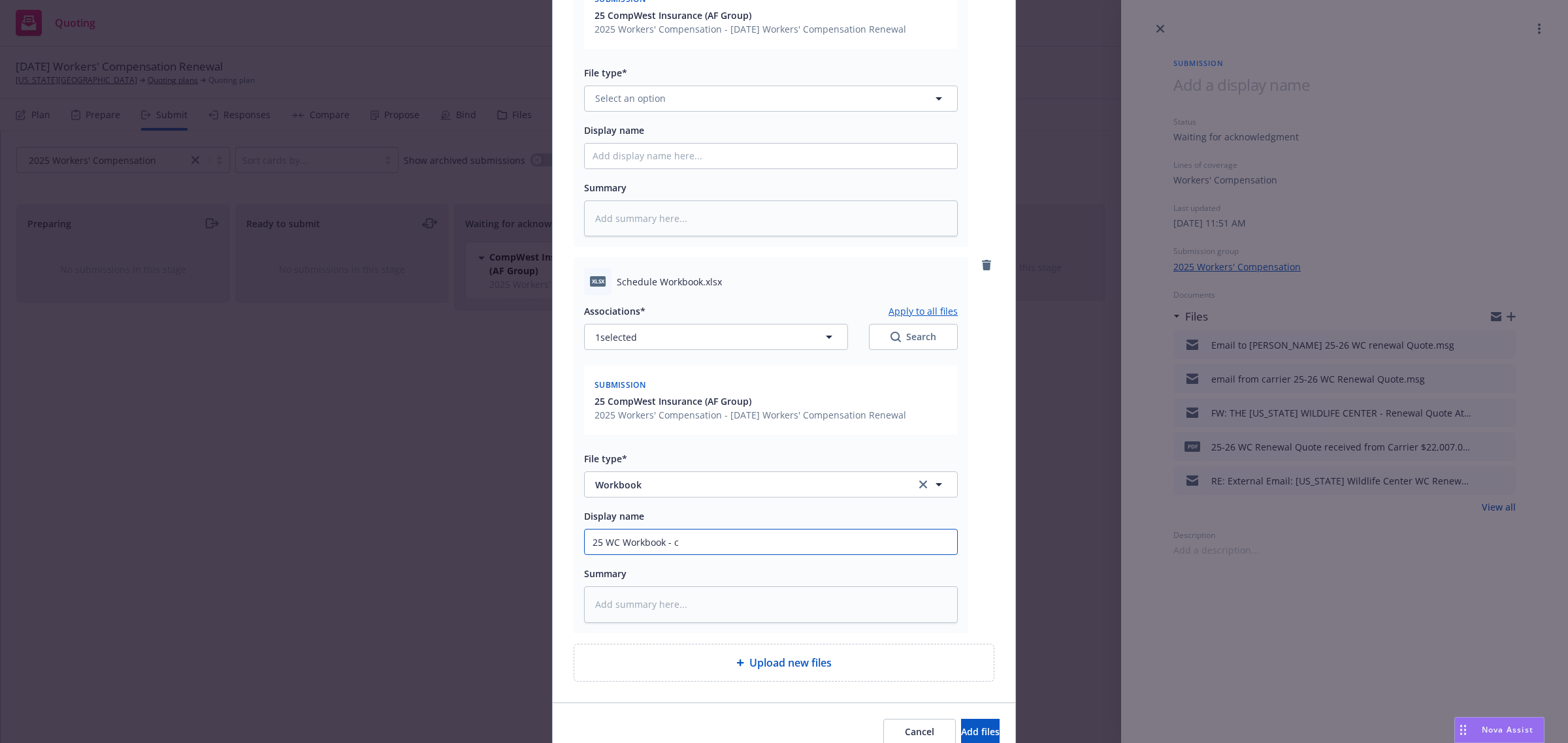
type textarea "x"
type input "25 WC Workbook - co"
type textarea "x"
type input "25 WC Workbook - com"
type textarea "x"
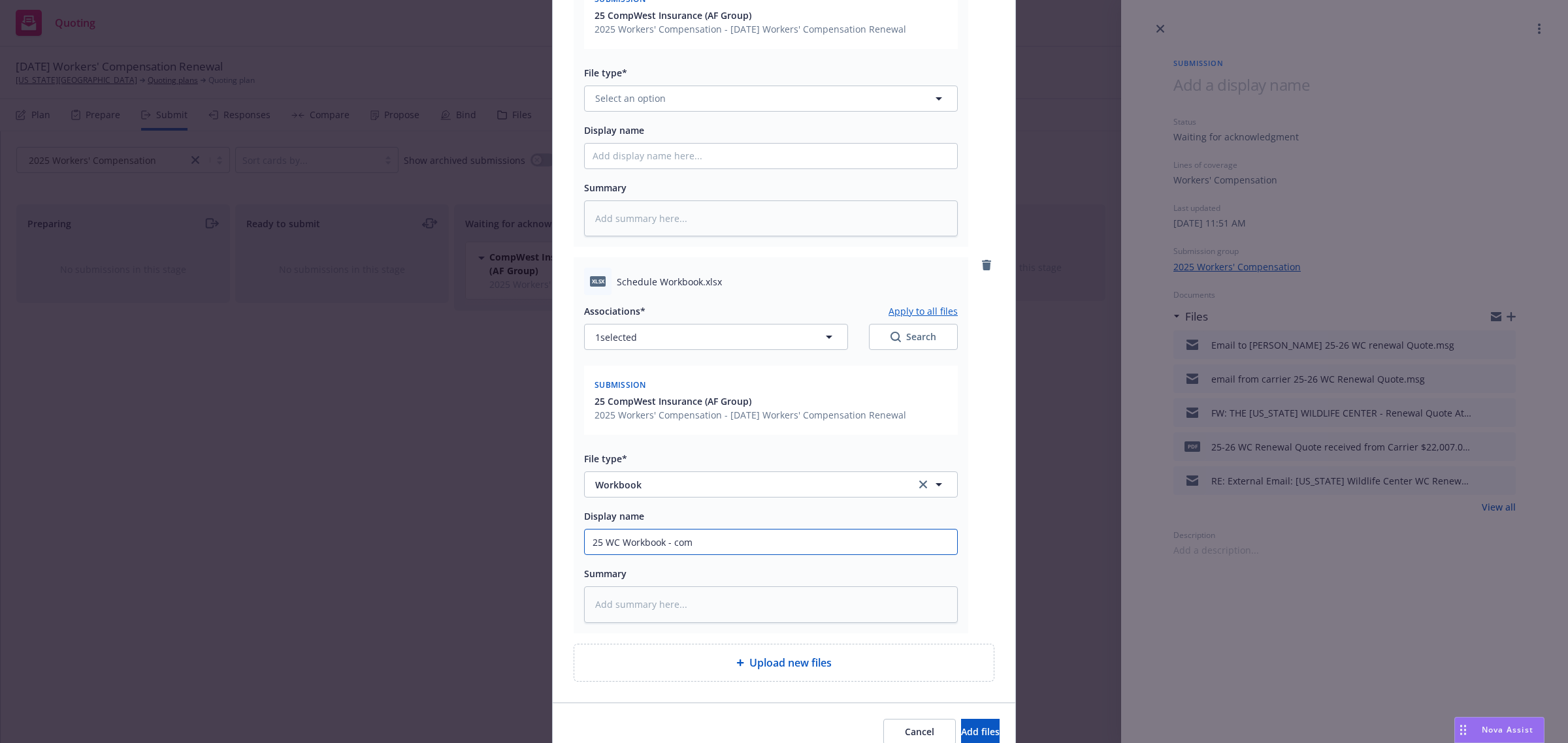
type input "25 WC Workbook - comp"
type textarea "x"
type input "25 WC Workbook - comple"
type textarea "x"
type input "25 WC Workbook - complet"
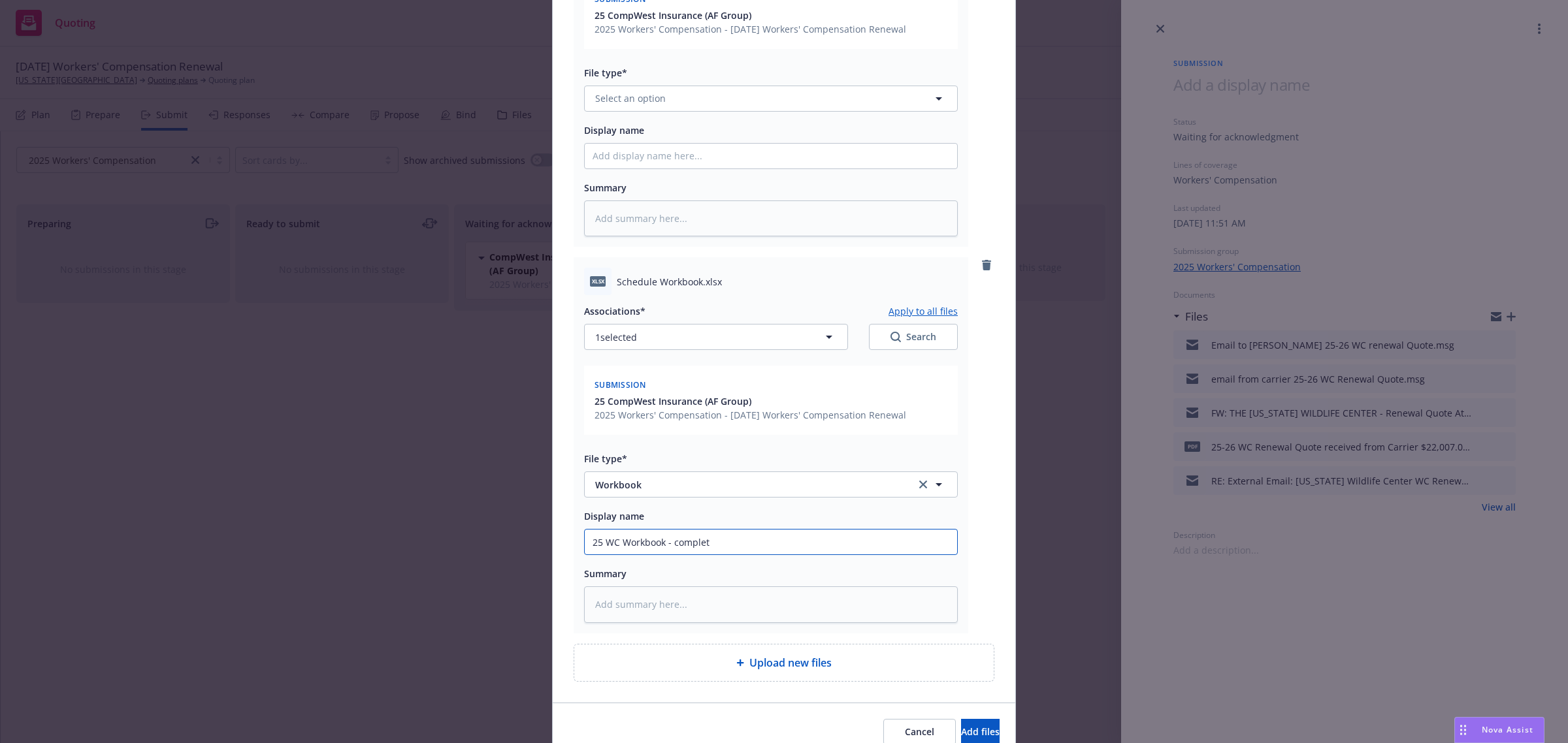
type textarea "x"
type input "25 WC Workbook - complete"
type textarea "x"
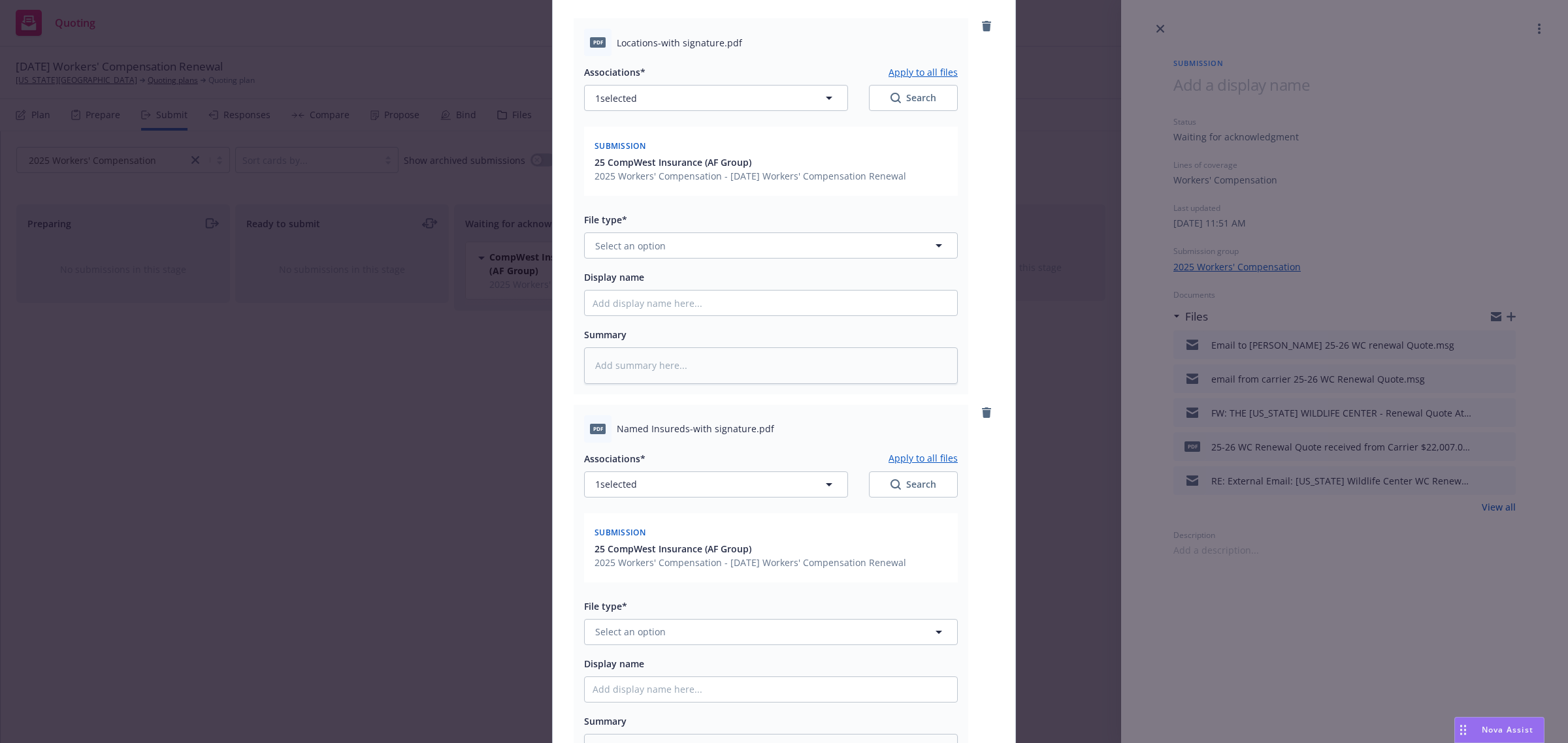
scroll to position [0, 0]
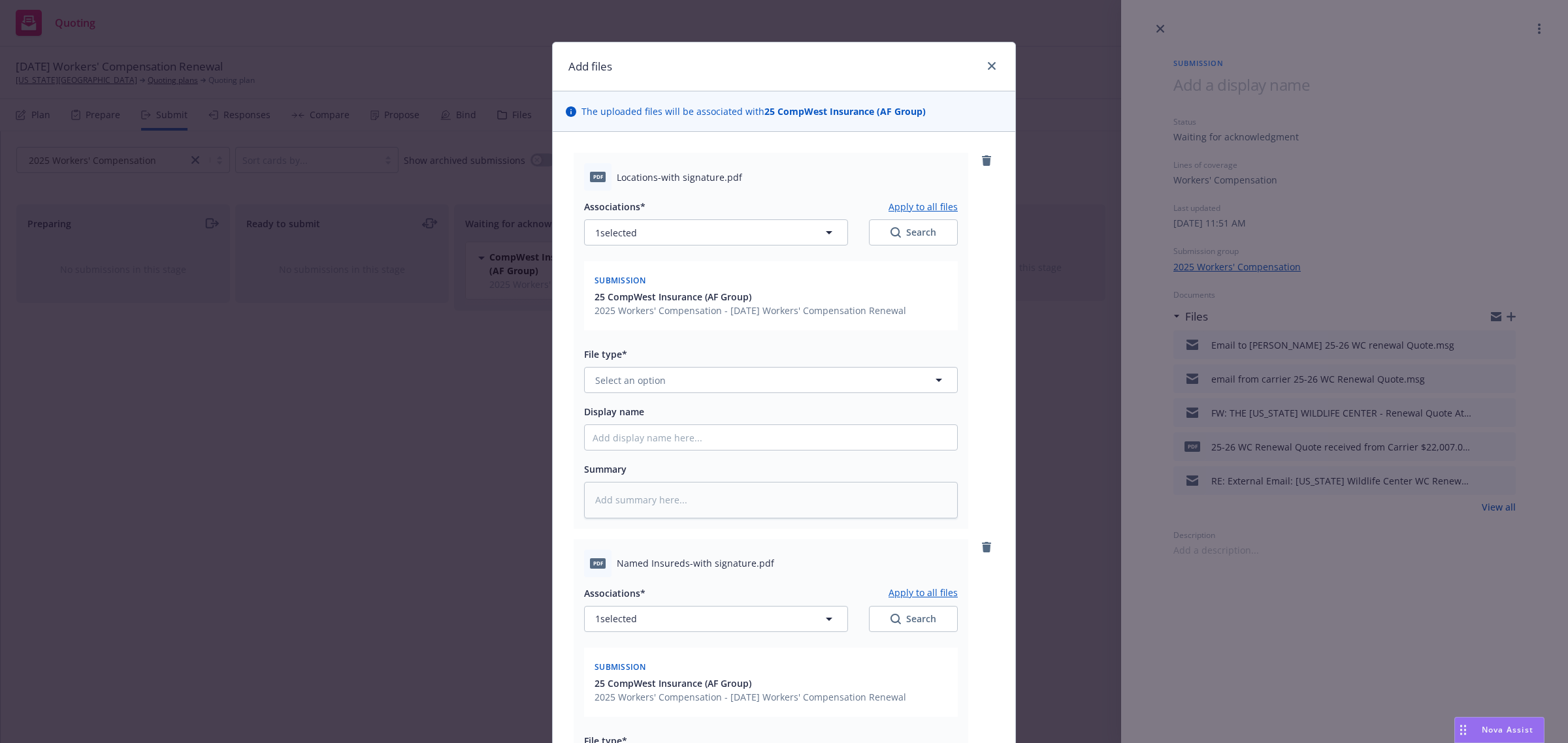
type input "25 WC Workbook - completed"
click at [649, 381] on span "Select an option" at bounding box center [630, 380] width 71 height 14
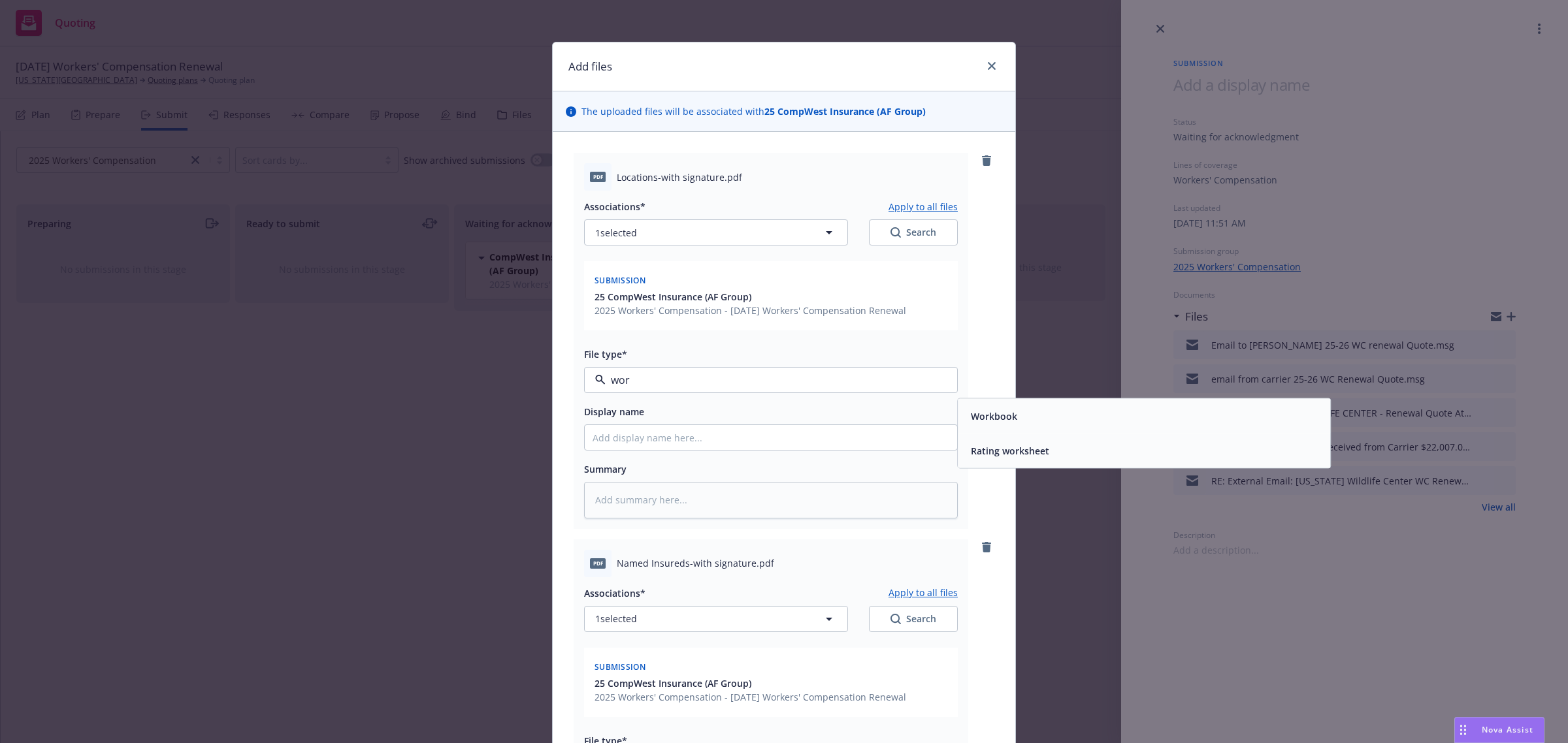
type input "work"
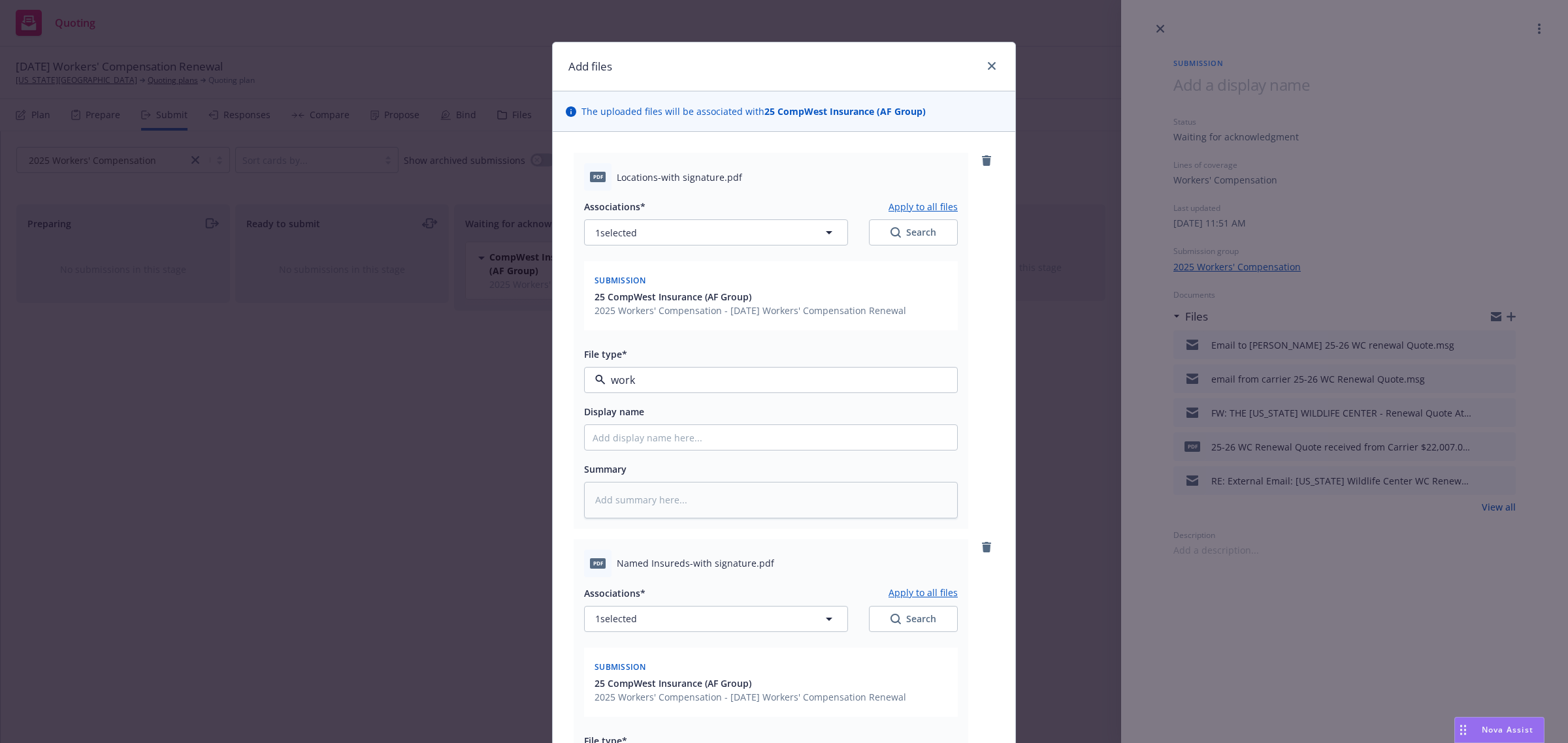
type textarea "x"
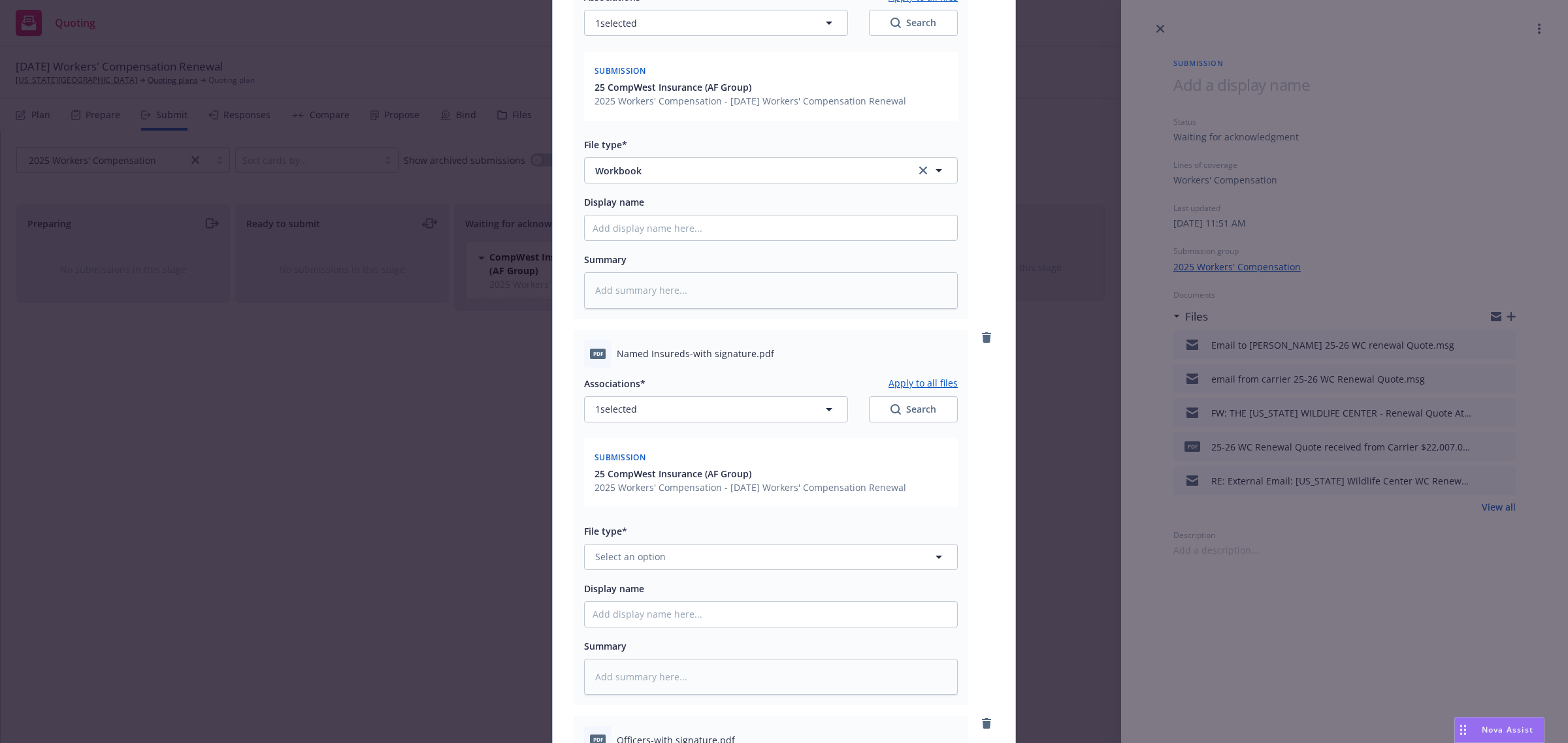
scroll to position [327, 0]
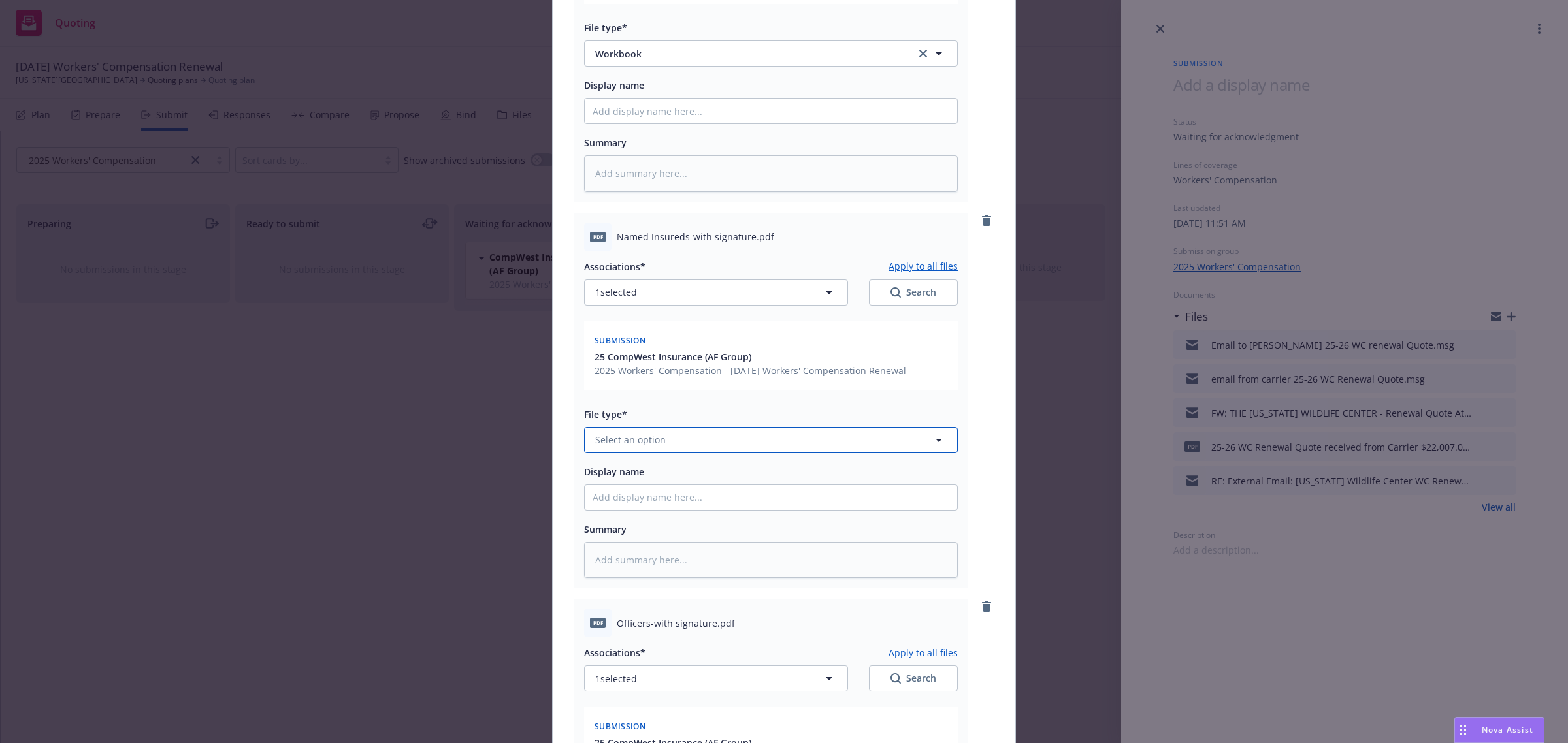
click at [655, 446] on span "Select an option" at bounding box center [630, 439] width 71 height 14
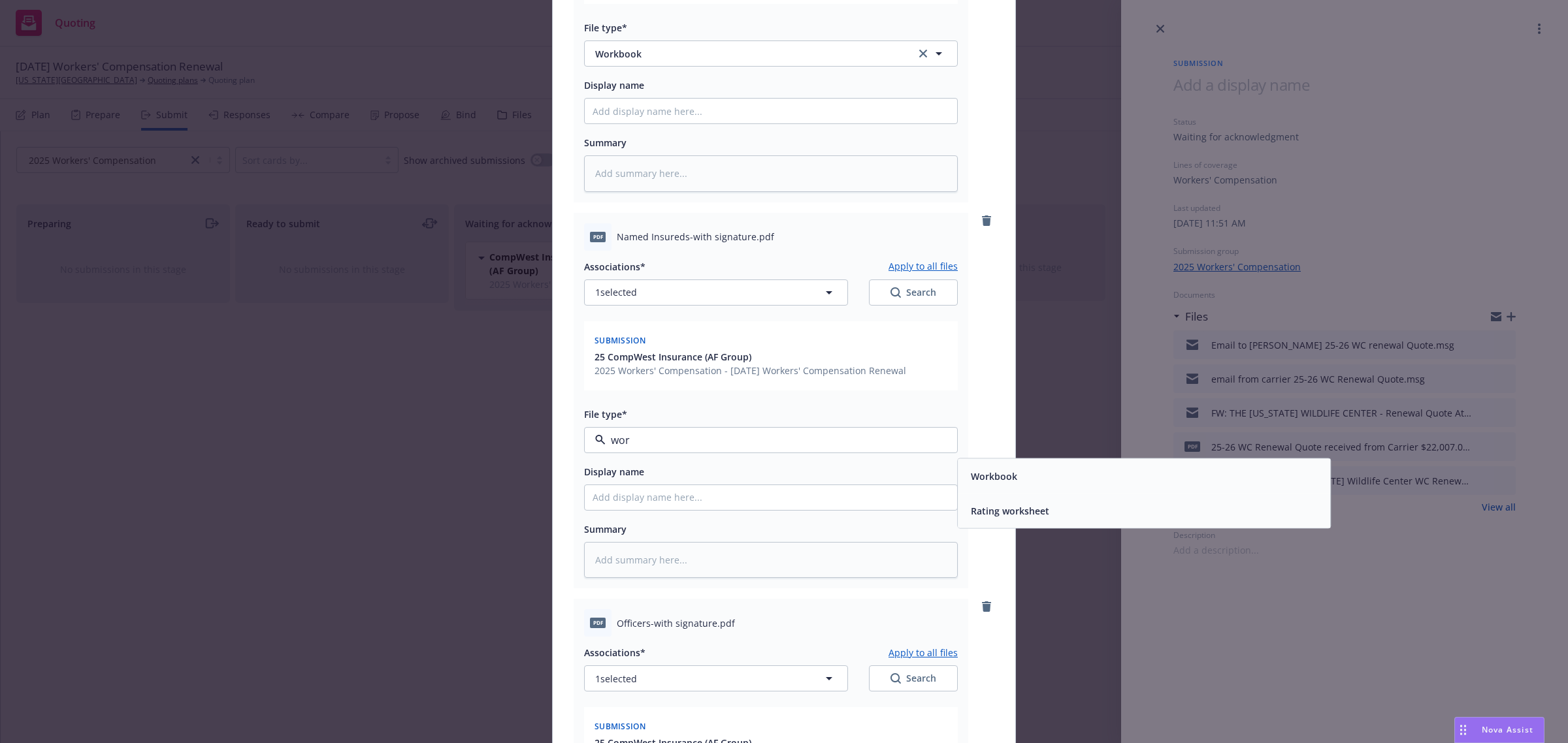
type input "work"
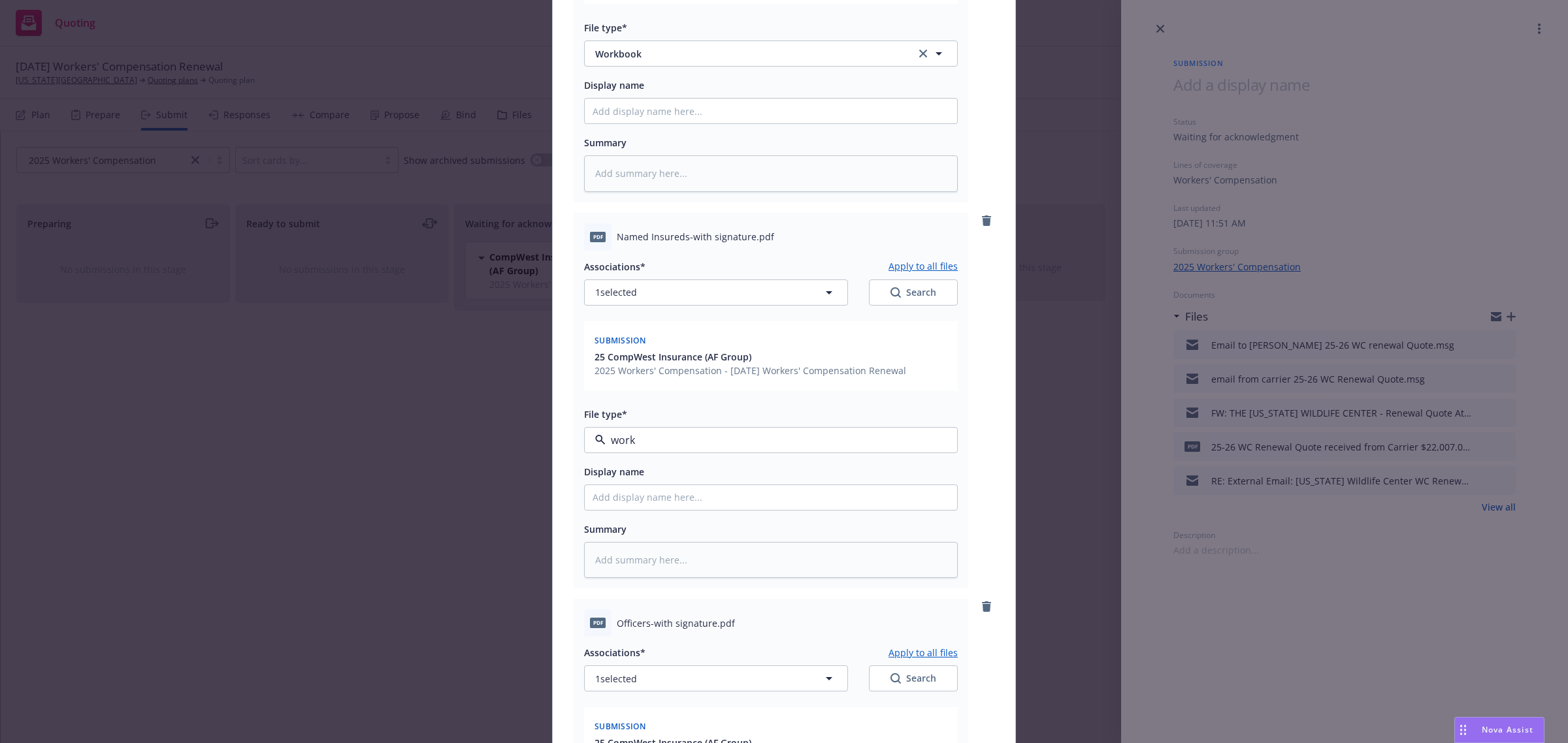
type textarea "x"
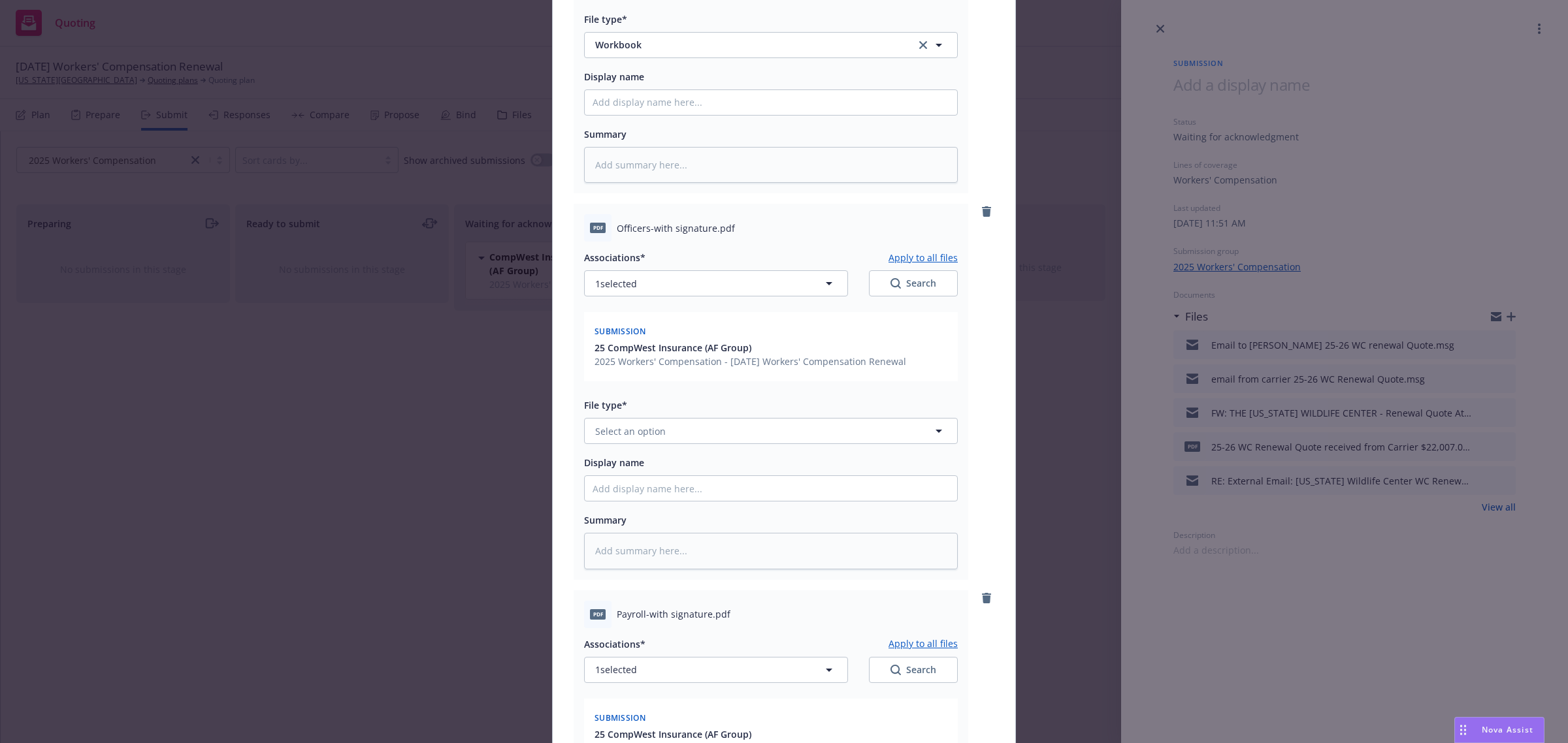
scroll to position [735, 0]
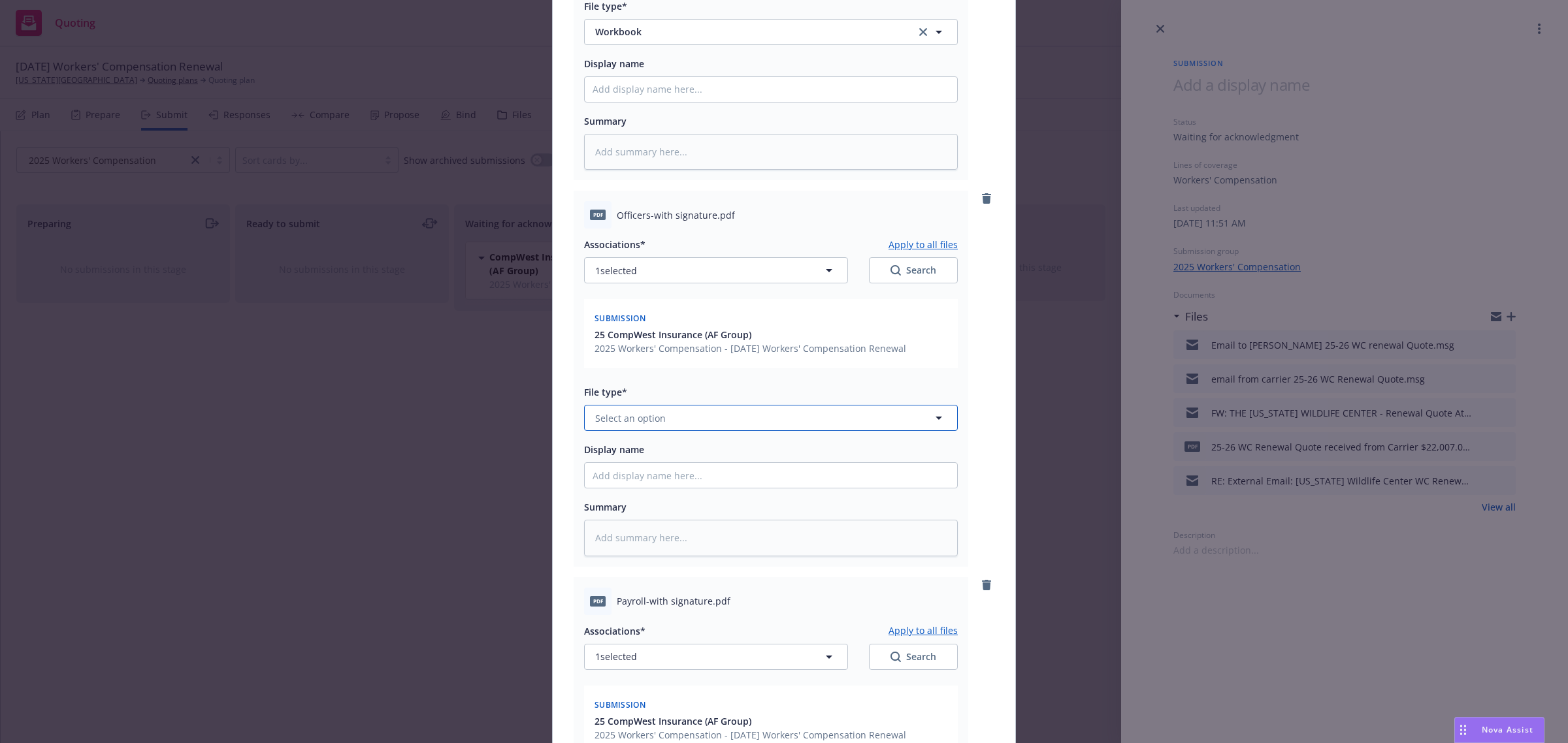
click at [639, 422] on span "Select an option" at bounding box center [630, 418] width 71 height 14
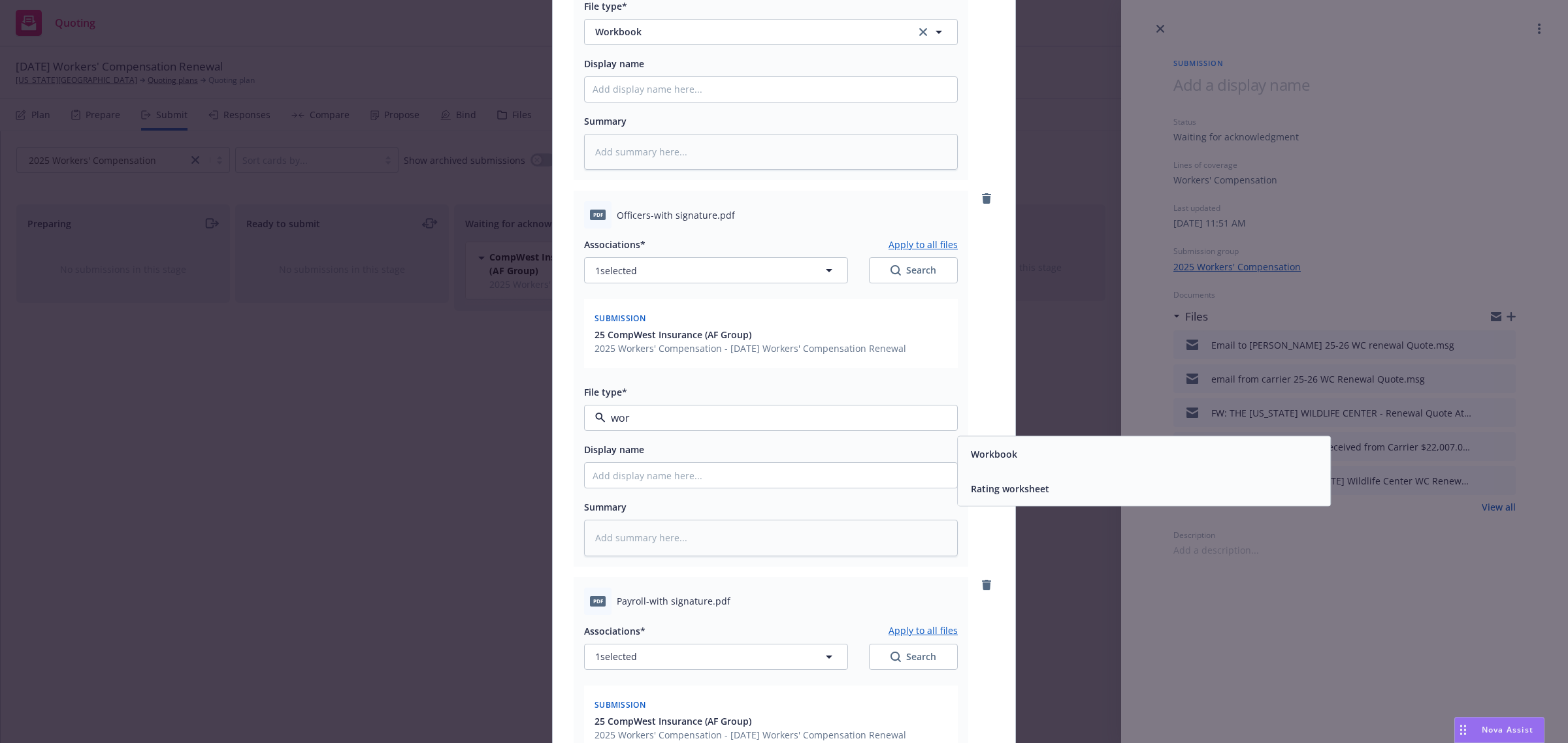
type input "work"
click at [991, 453] on span "Workbook" at bounding box center [994, 454] width 46 height 14
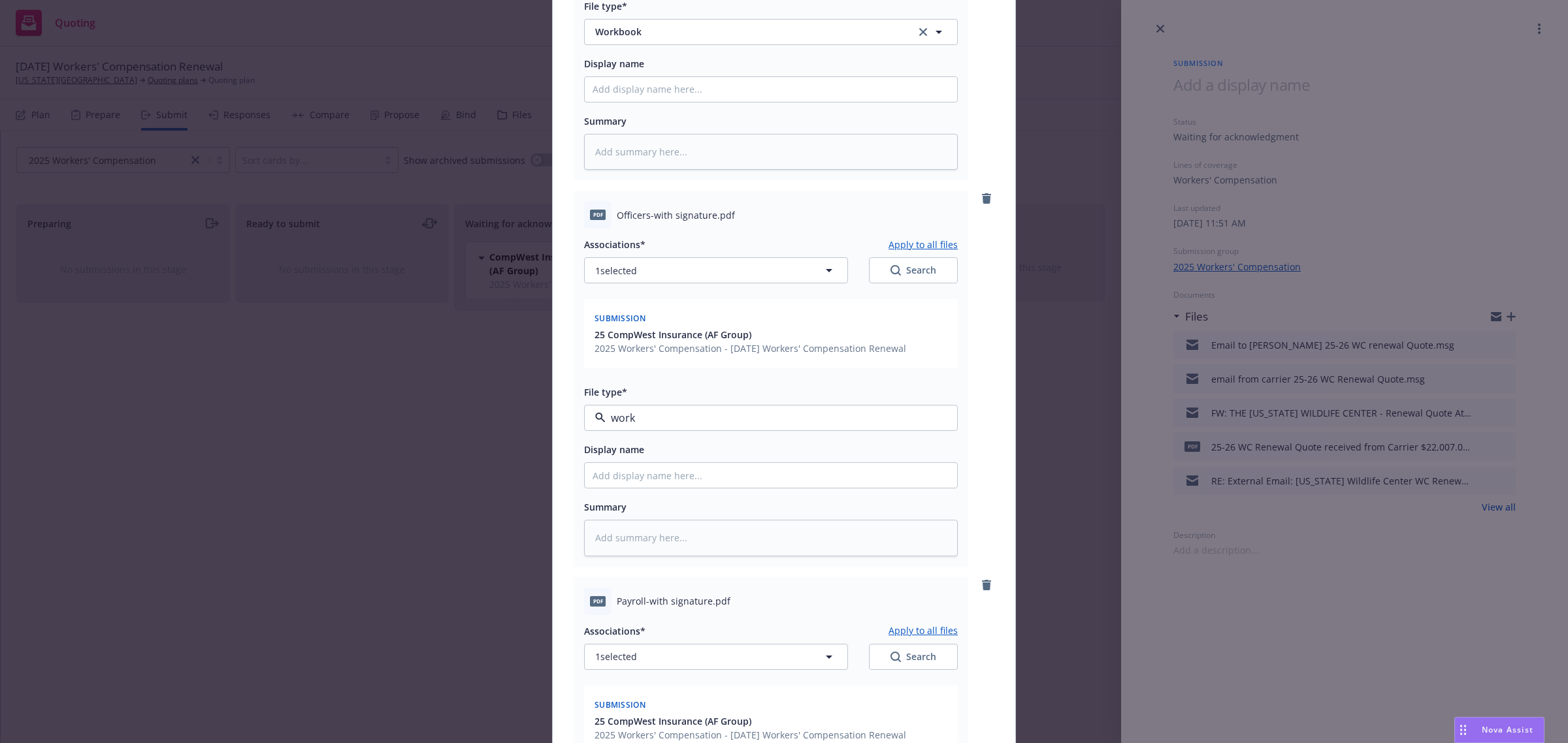
type textarea "x"
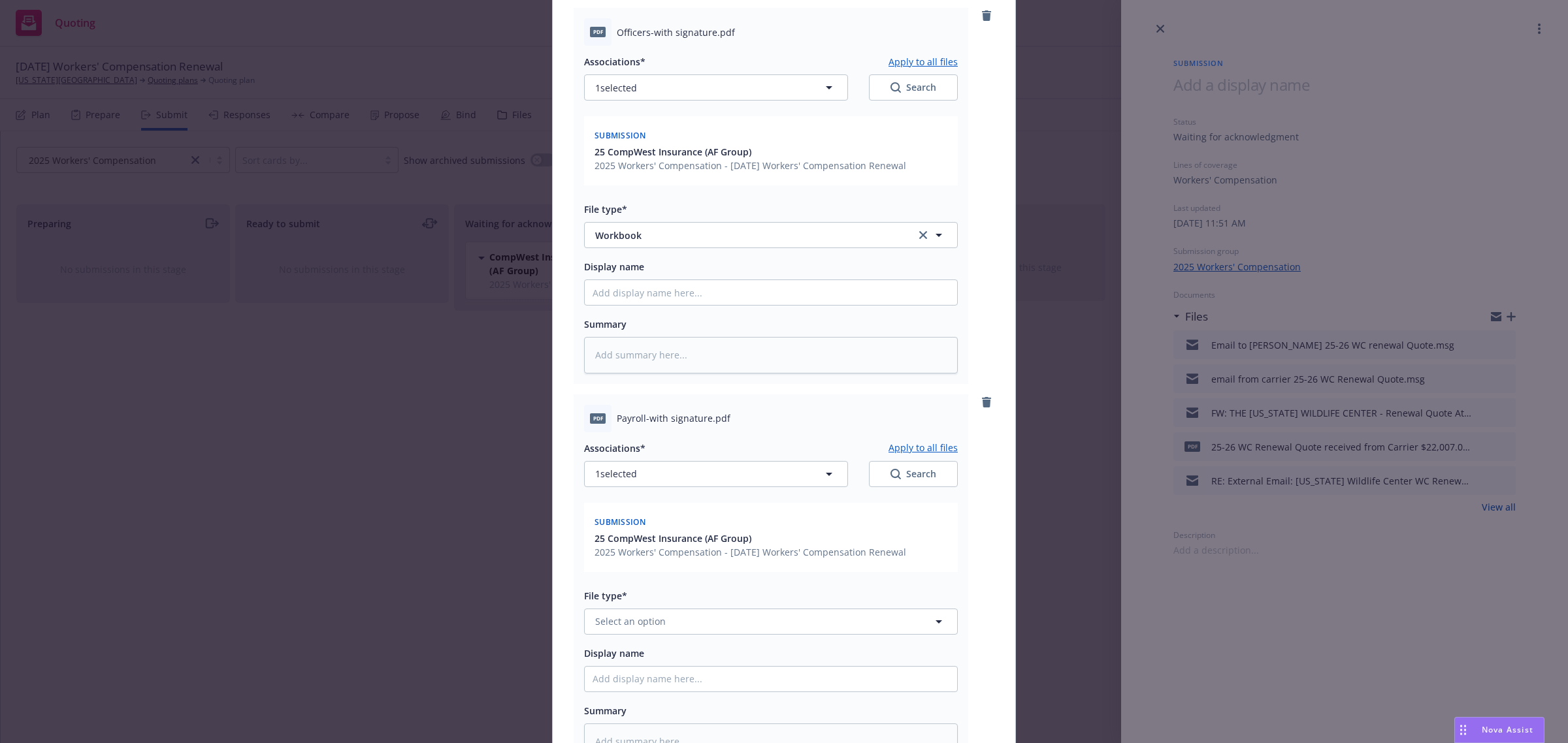
scroll to position [1061, 0]
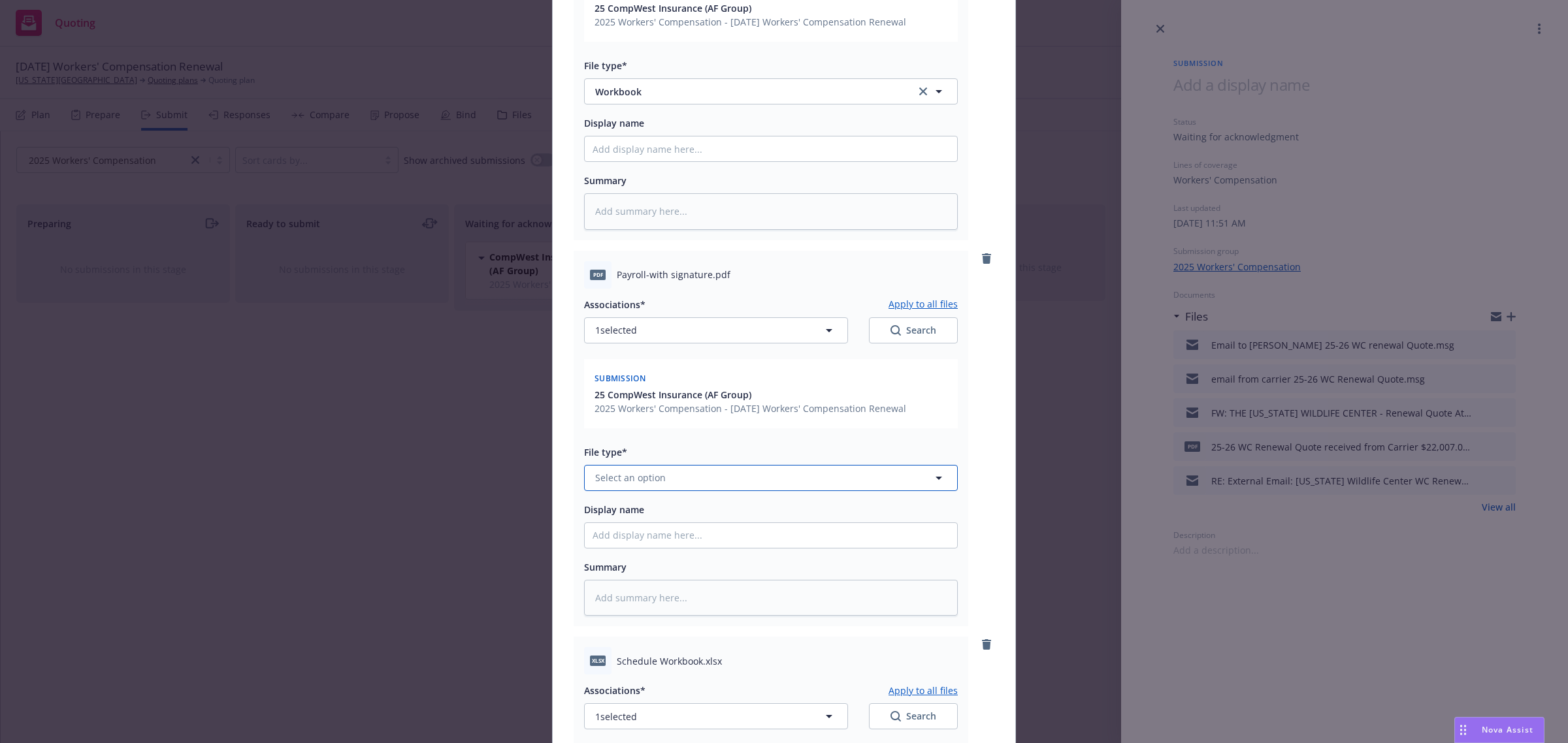
click at [660, 470] on button "Select an option" at bounding box center [771, 478] width 373 height 26
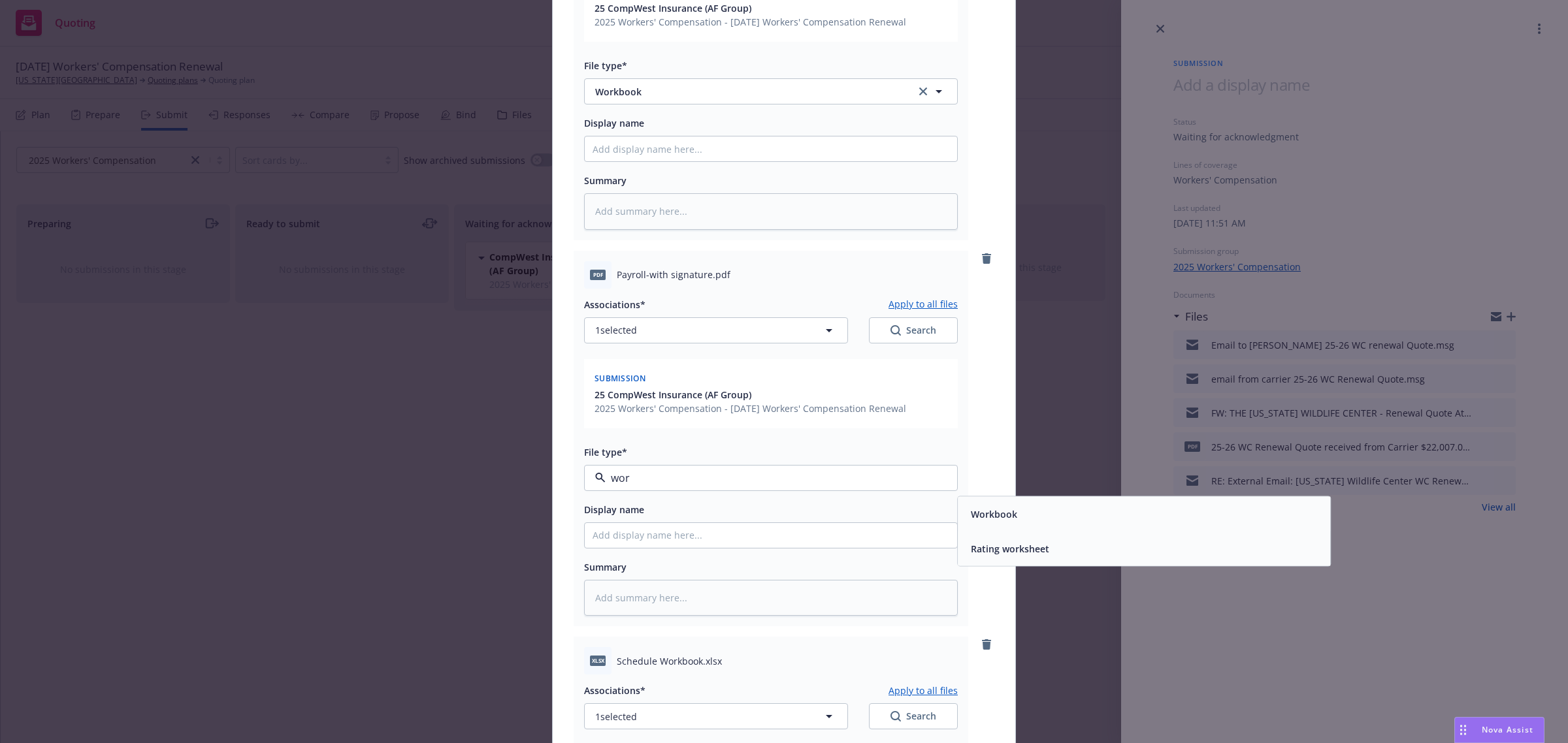
type input "work"
click at [980, 508] on span "Workbook" at bounding box center [994, 513] width 46 height 14
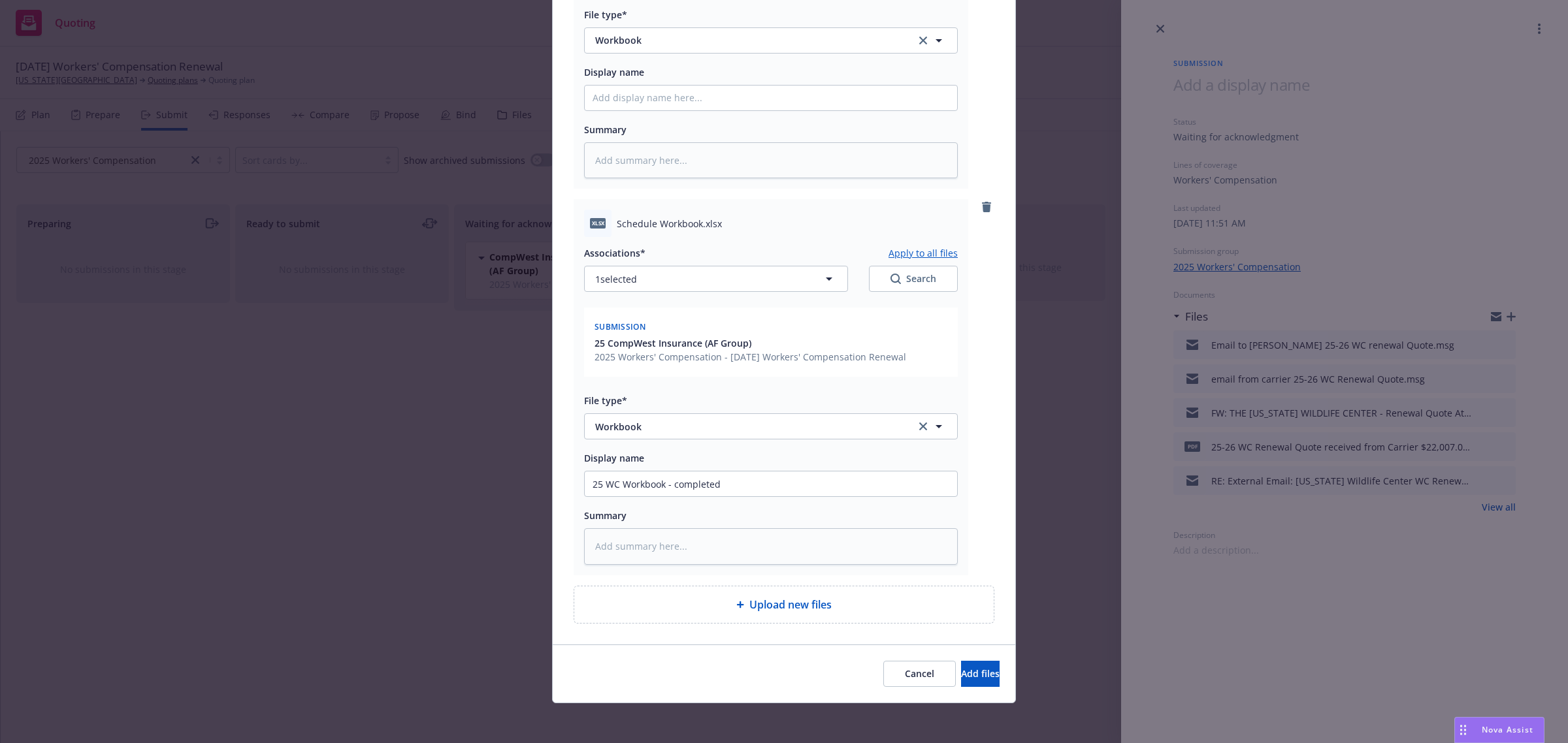
scroll to position [1500, 0]
click at [961, 663] on button "Add files" at bounding box center [980, 672] width 38 height 26
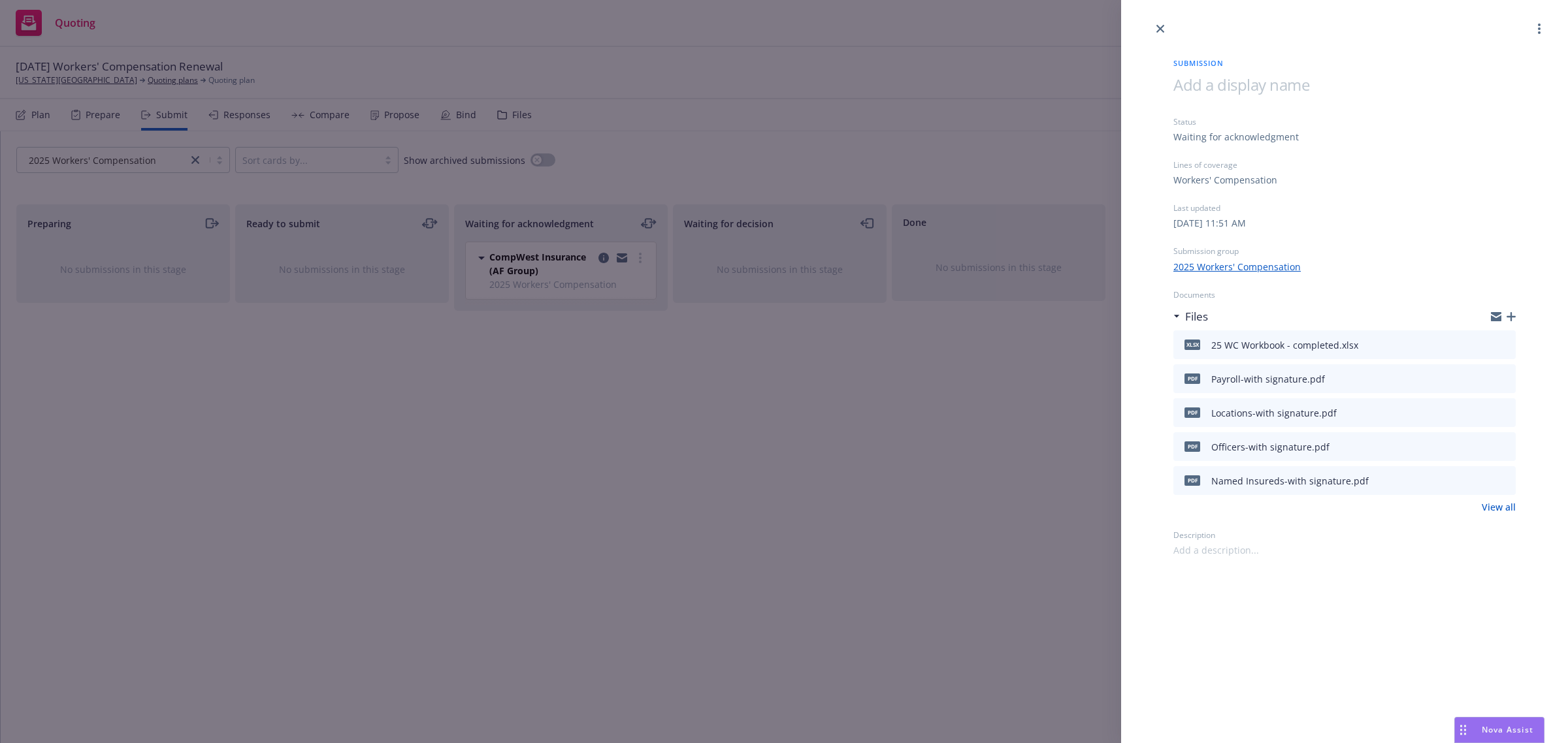
click at [1513, 318] on icon "button" at bounding box center [1511, 316] width 9 height 9
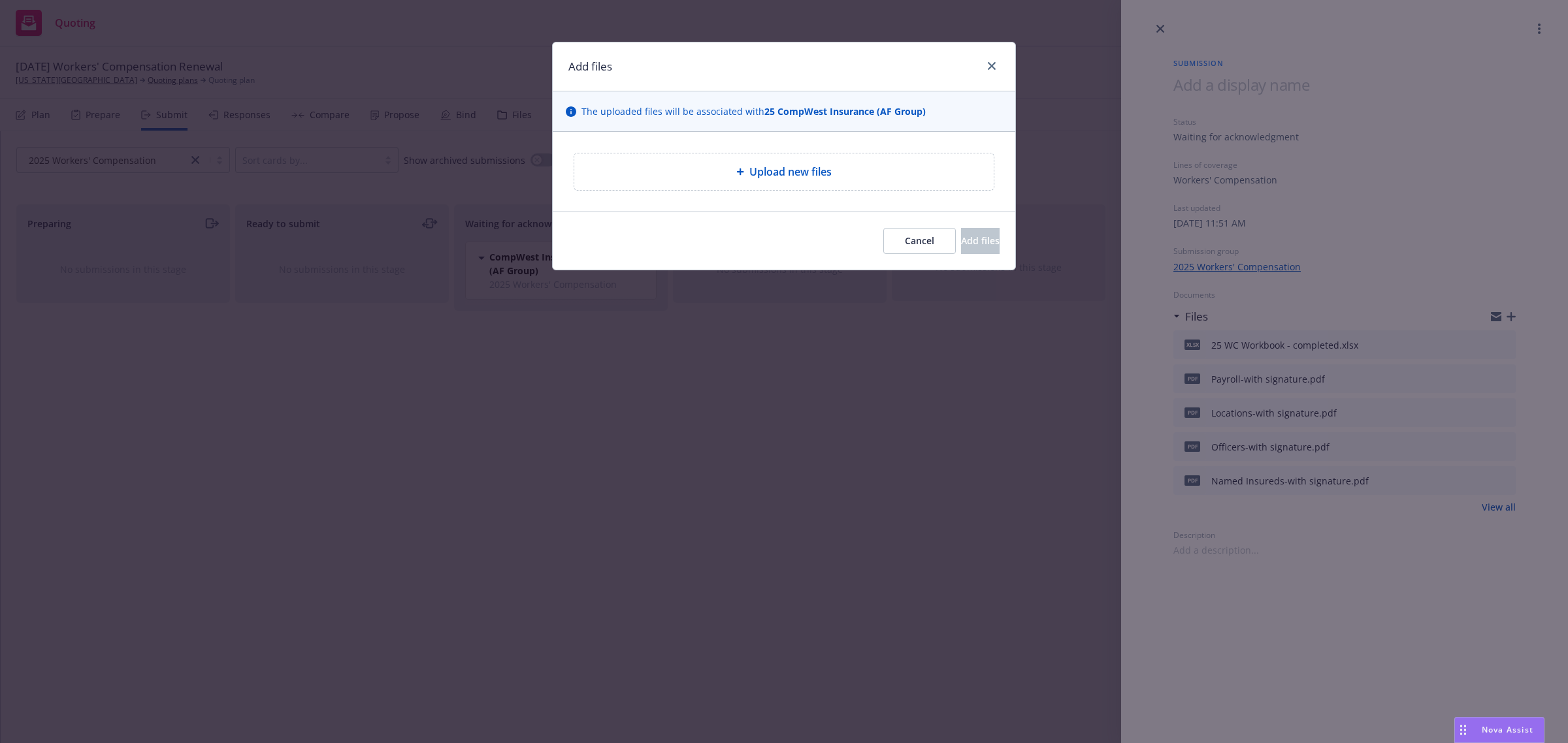
type textarea "x"
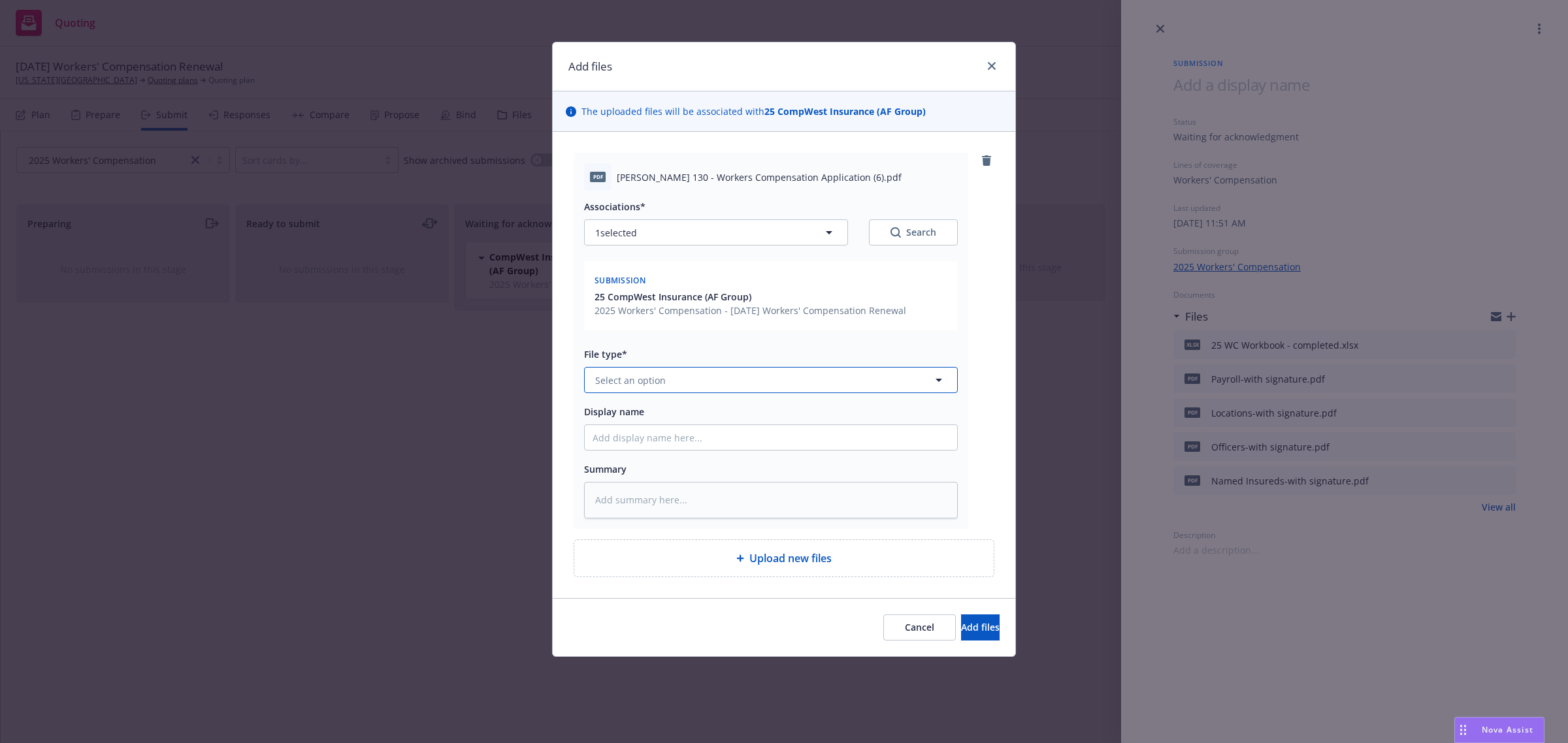
drag, startPoint x: 647, startPoint y: 371, endPoint x: 622, endPoint y: 416, distance: 51.5
click at [645, 374] on button "Select an option" at bounding box center [771, 380] width 373 height 26
type input "app"
type textarea "x"
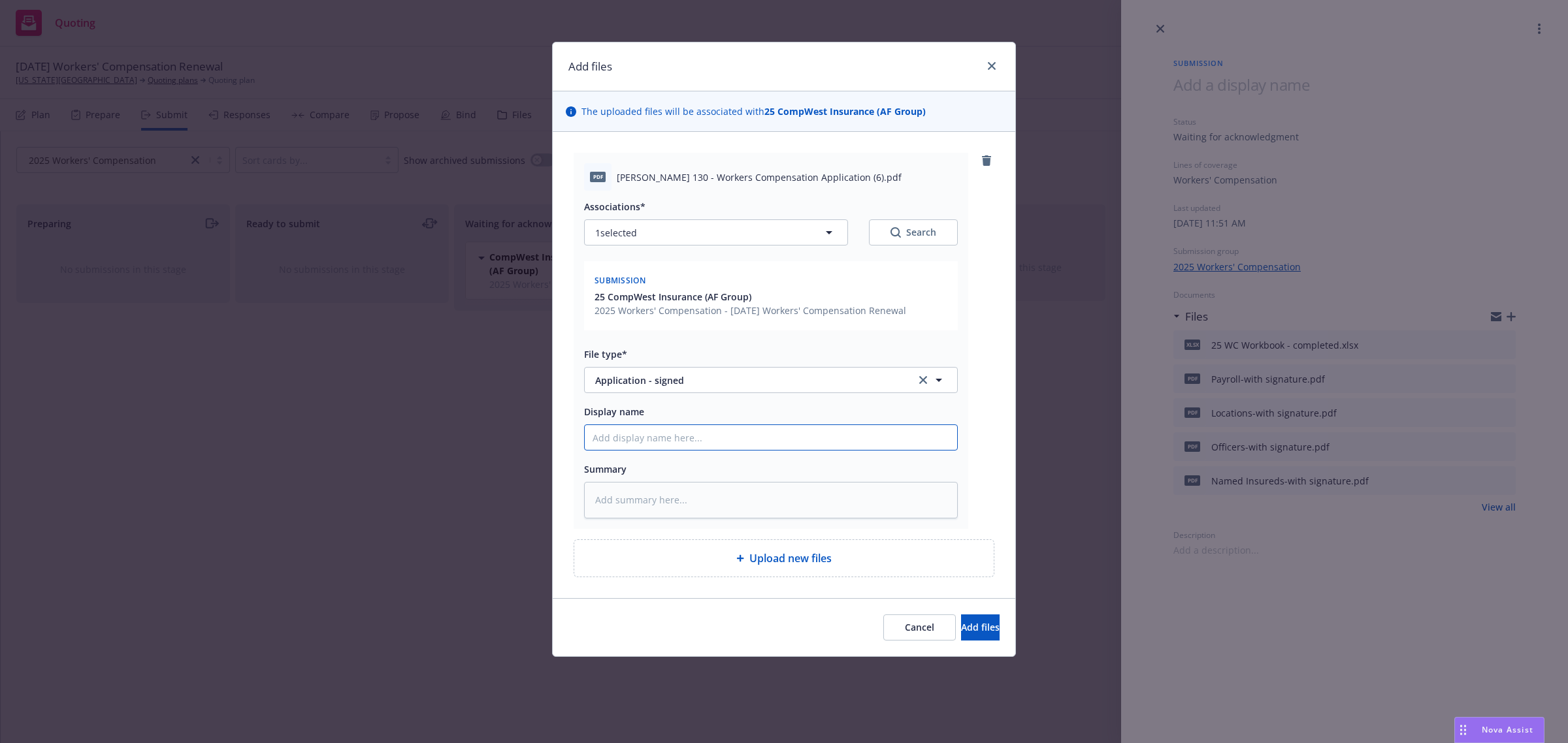
type input "A"
type textarea "x"
type input "Aco"
type textarea "x"
type input "Acor"
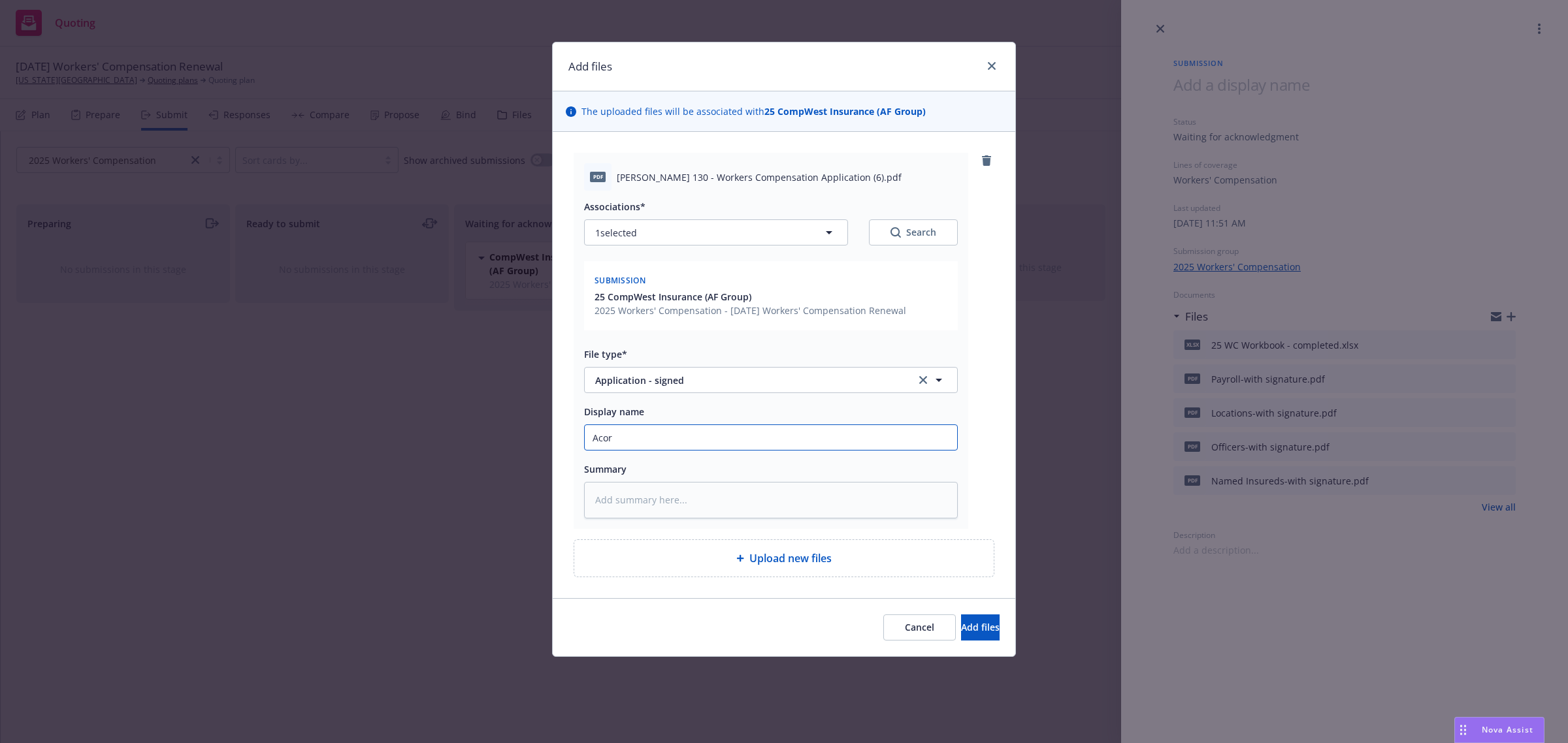
type textarea "x"
type input "Acord 130 - Signed"
type textarea "x"
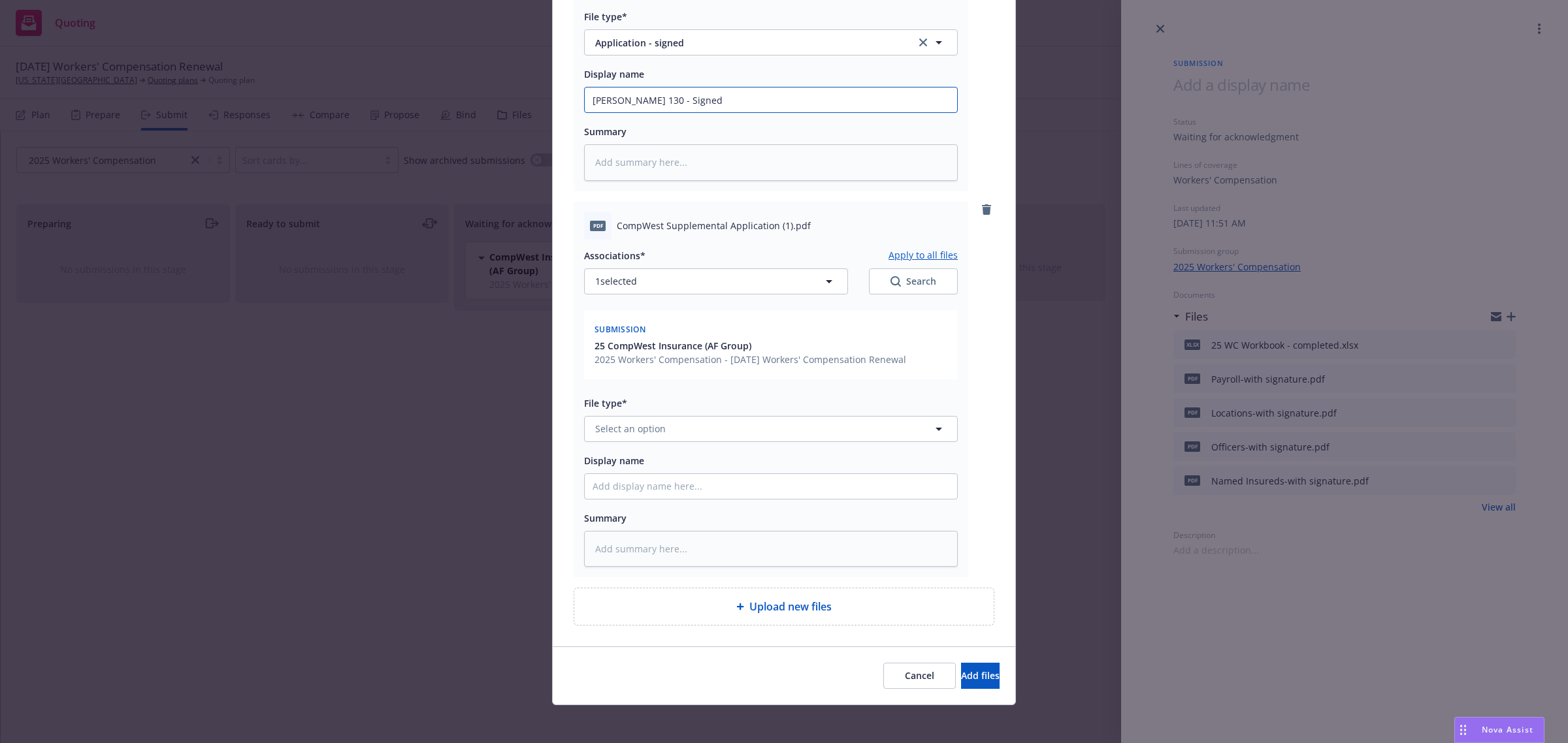
scroll to position [342, 0]
click at [644, 418] on span "Select an option" at bounding box center [630, 425] width 71 height 14
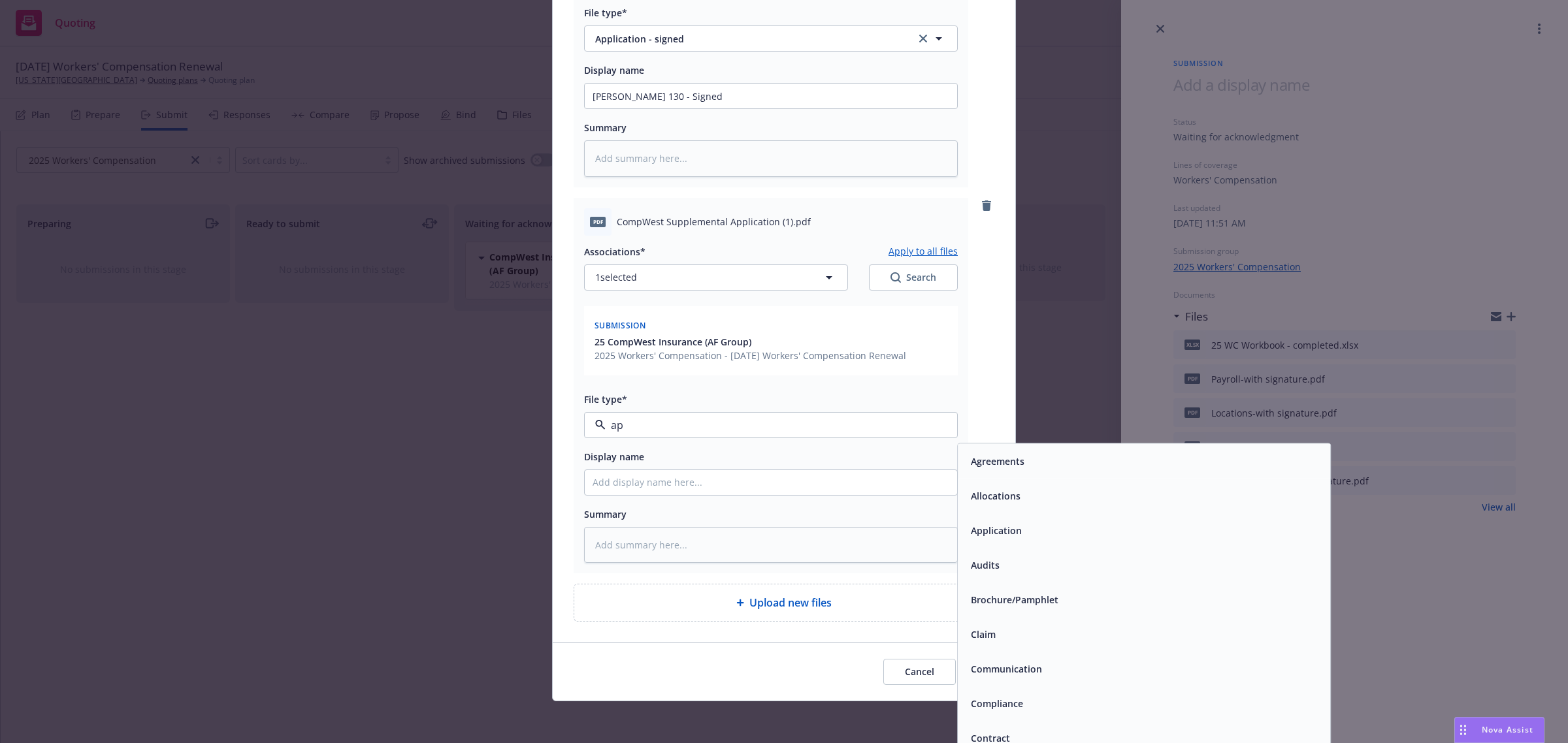
type input "app"
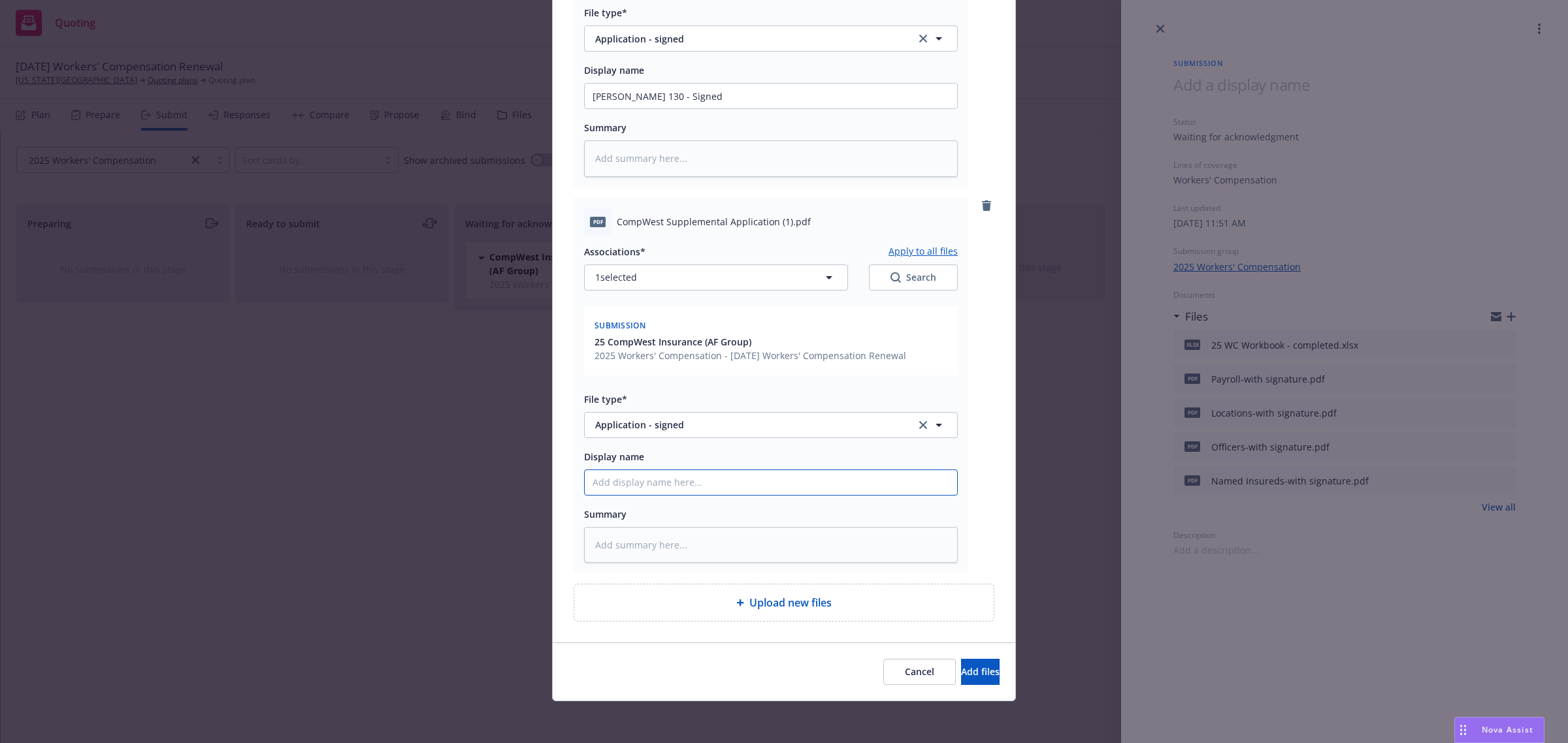
drag, startPoint x: 621, startPoint y: 487, endPoint x: 653, endPoint y: 492, distance: 32.4
click at [621, 109] on input "Display name" at bounding box center [771, 96] width 373 height 25
type textarea "x"
type input "W"
type textarea "x"
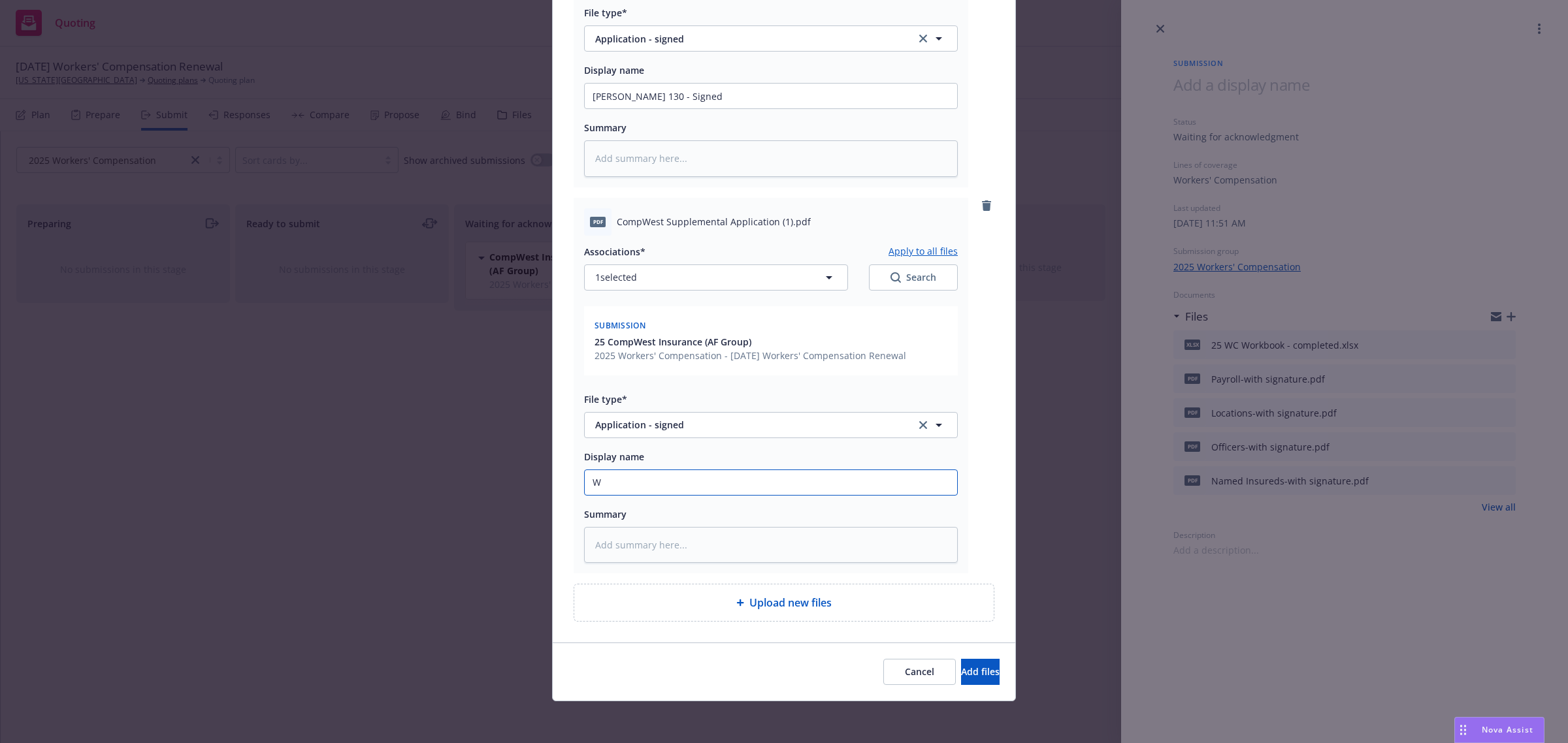
type input "WC"
type textarea "x"
type input "WC"
type textarea "x"
type input "WC Su"
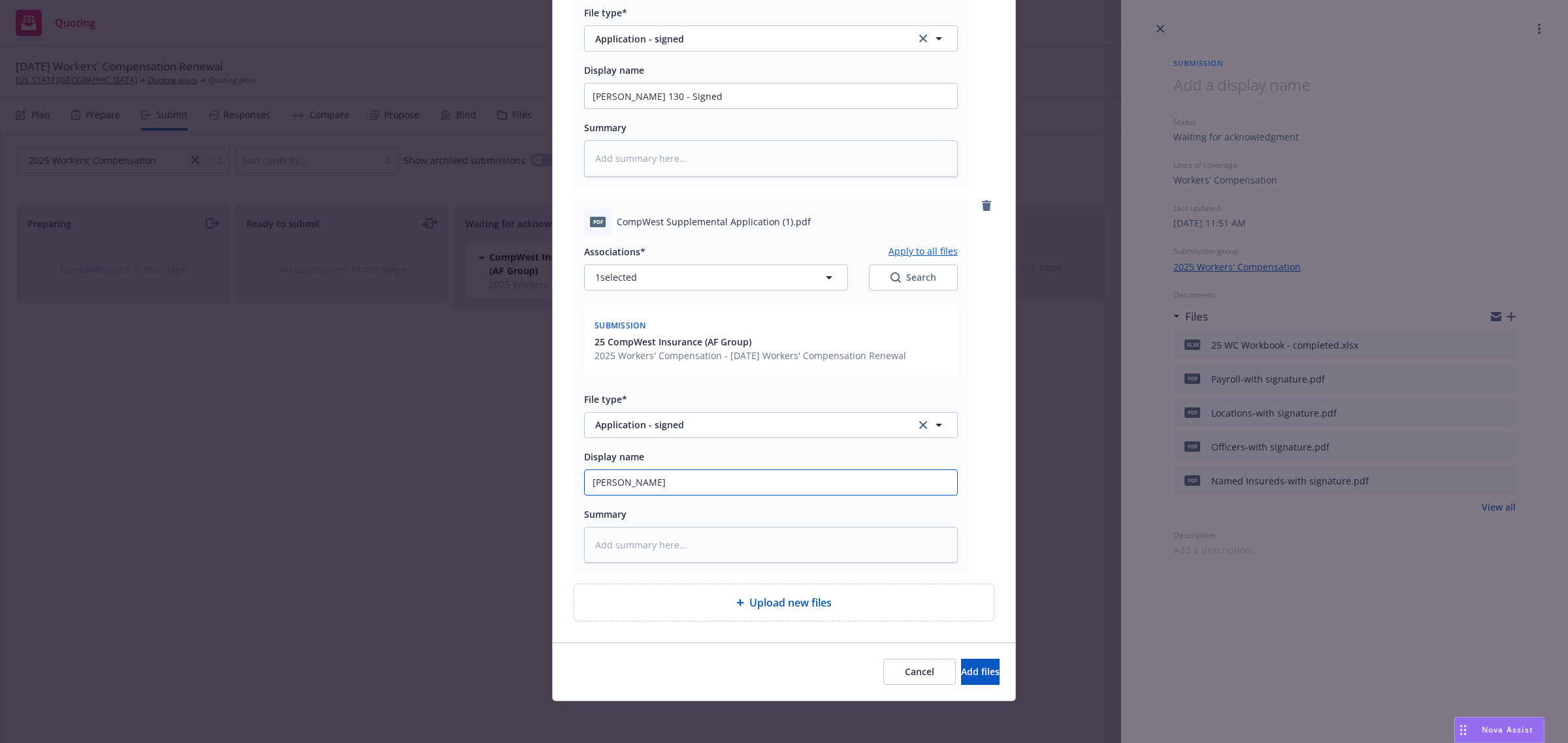
type textarea "x"
type input "WC Sup"
type textarea "x"
type input "WC Supp"
type textarea "x"
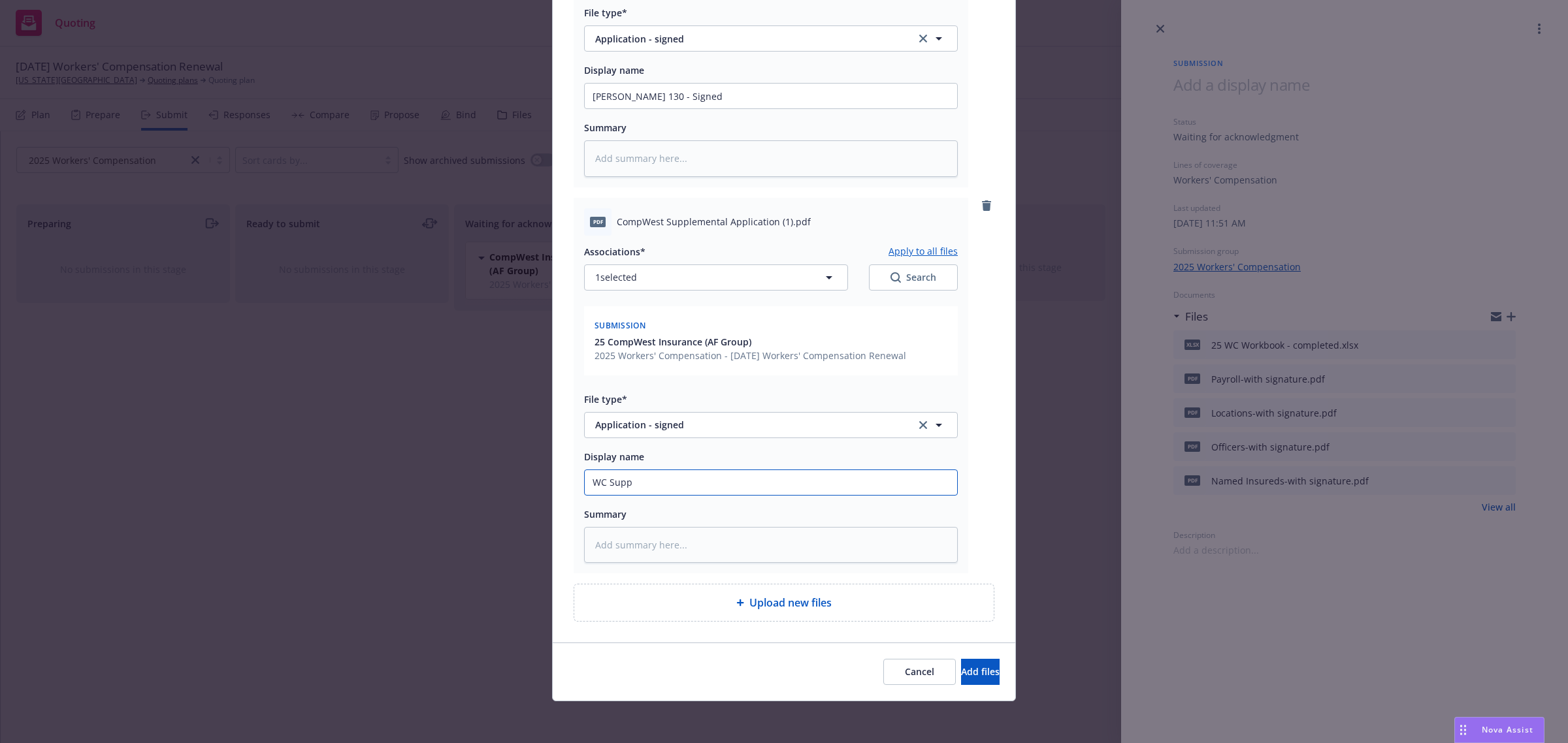
type input "WC Suppl"
type textarea "x"
type input "WC Supple"
type textarea "x"
type input "WC Suppleme"
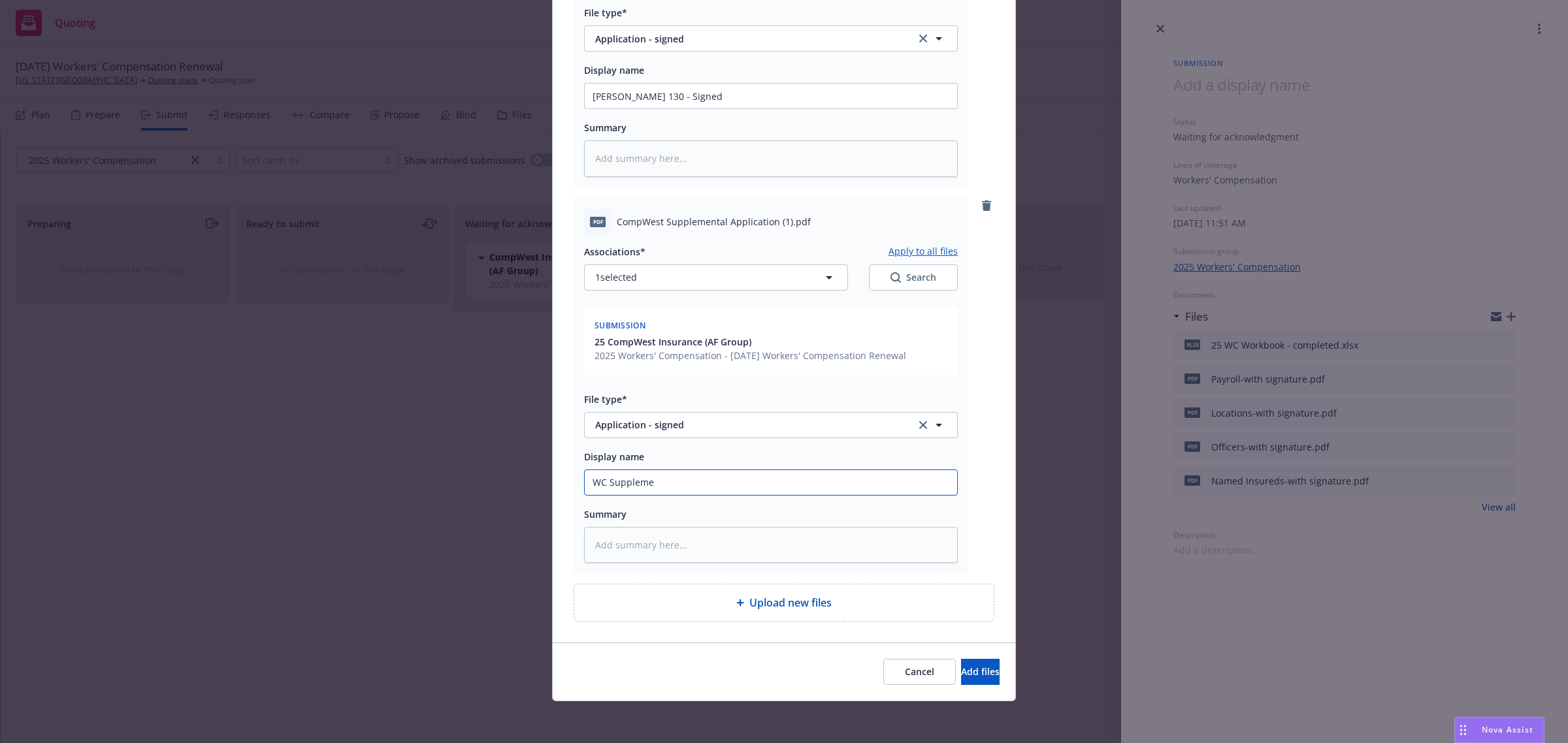
type textarea "x"
type input "WC Supplemen"
type textarea "x"
type input "WC Supplement"
type textarea "x"
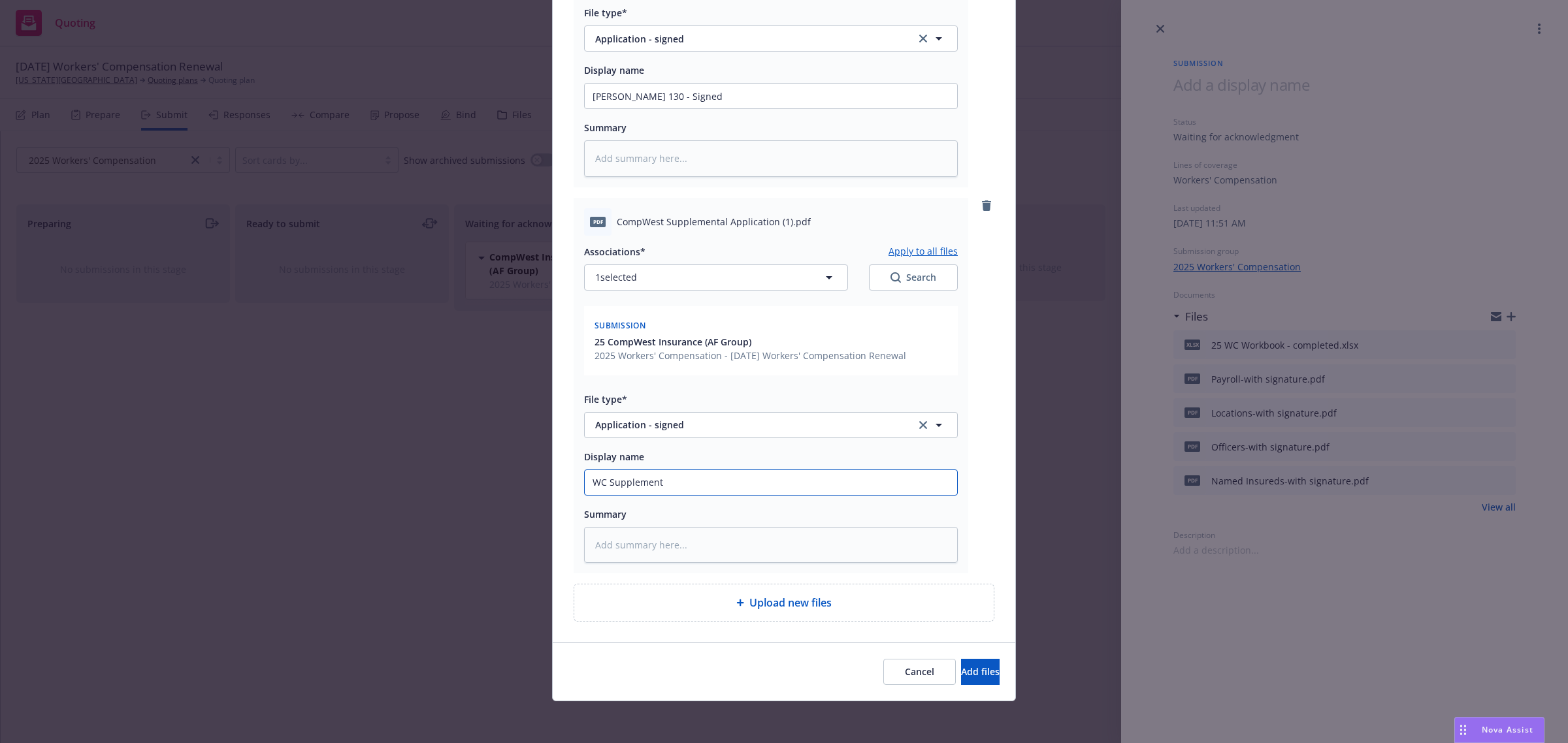
type input "WC Supplementa"
type textarea "x"
type input "WC Supplemental"
type textarea "x"
type input "WC Supplemental A"
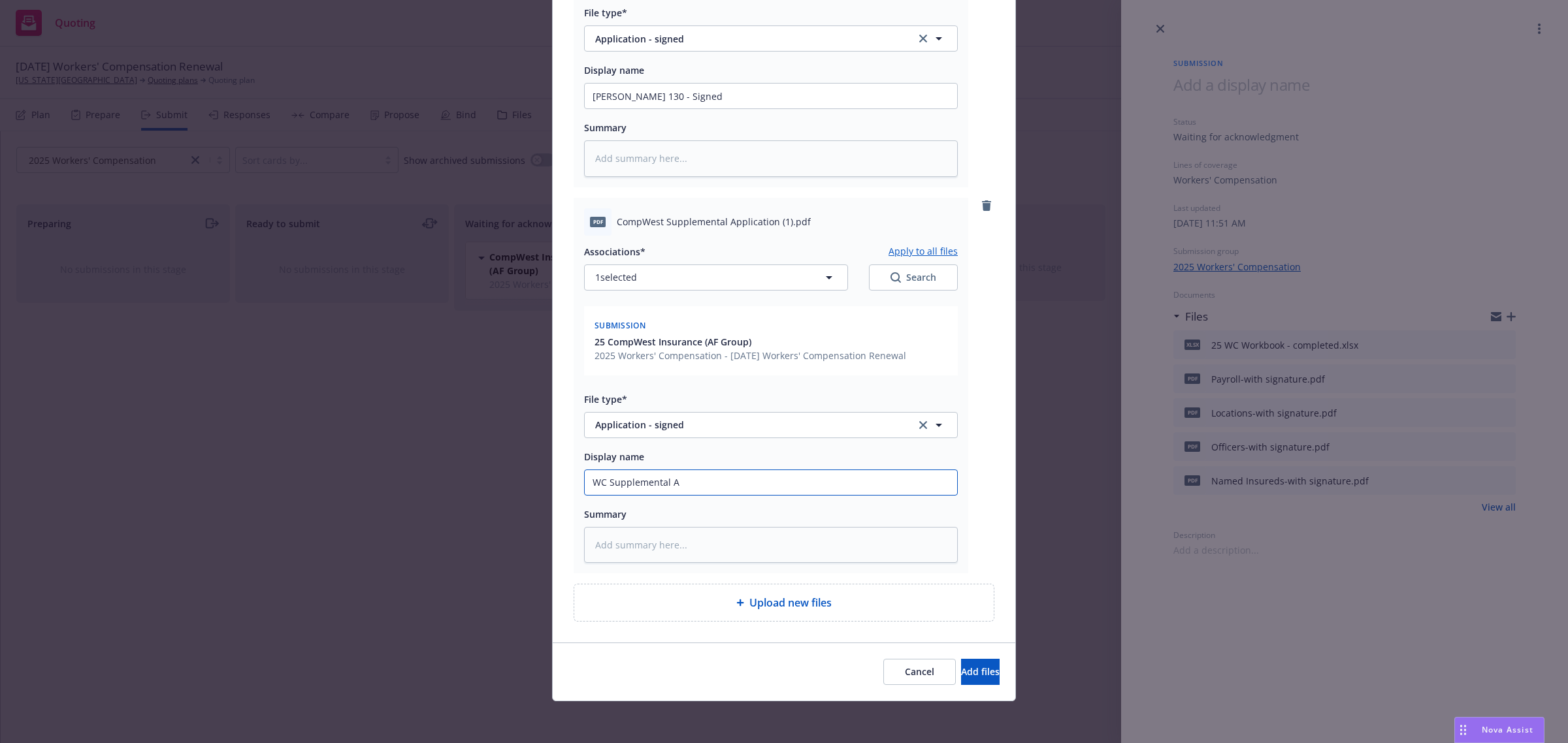
type textarea "x"
type input "WC Supplemental Ap"
type textarea "x"
type input "WC Supplemental App"
type textarea "x"
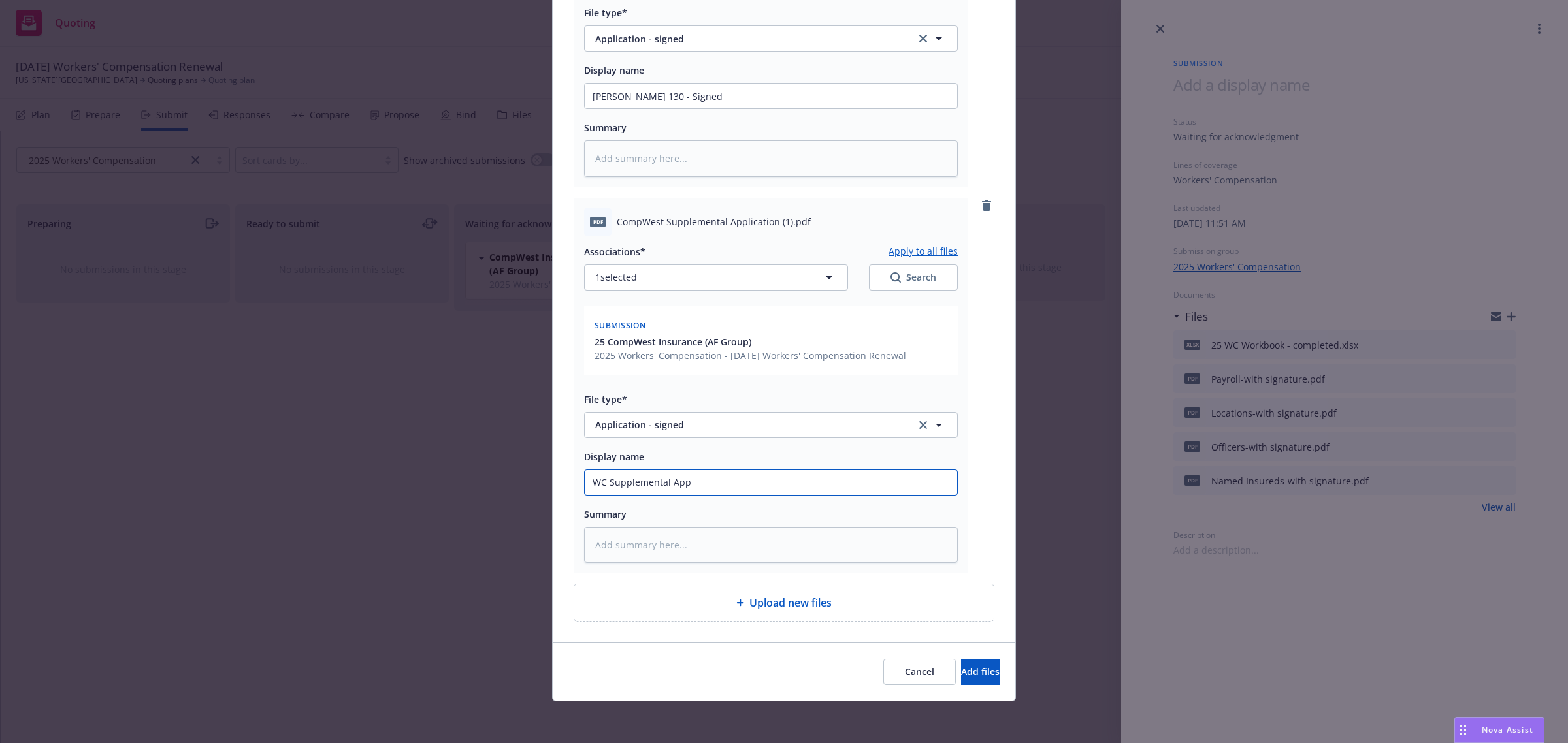
type input "WC Supplemental Appl"
type textarea "x"
type input "WC Supplemental Appli"
type textarea "x"
type input "WC Supplemental Applic"
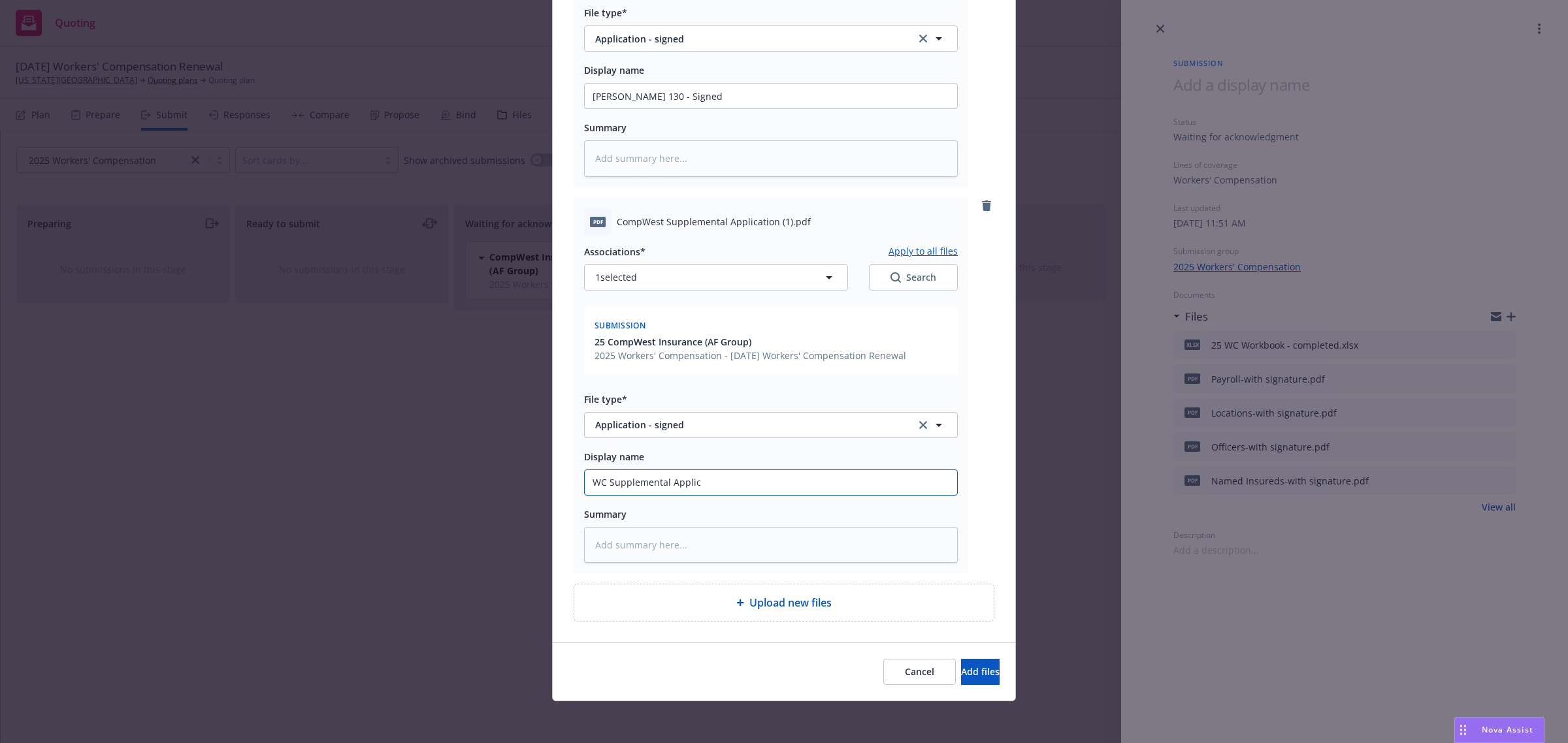
type textarea "x"
type input "WC Supplemental Applica"
type textarea "x"
type input "WC Supplemental Applicat"
type textarea "x"
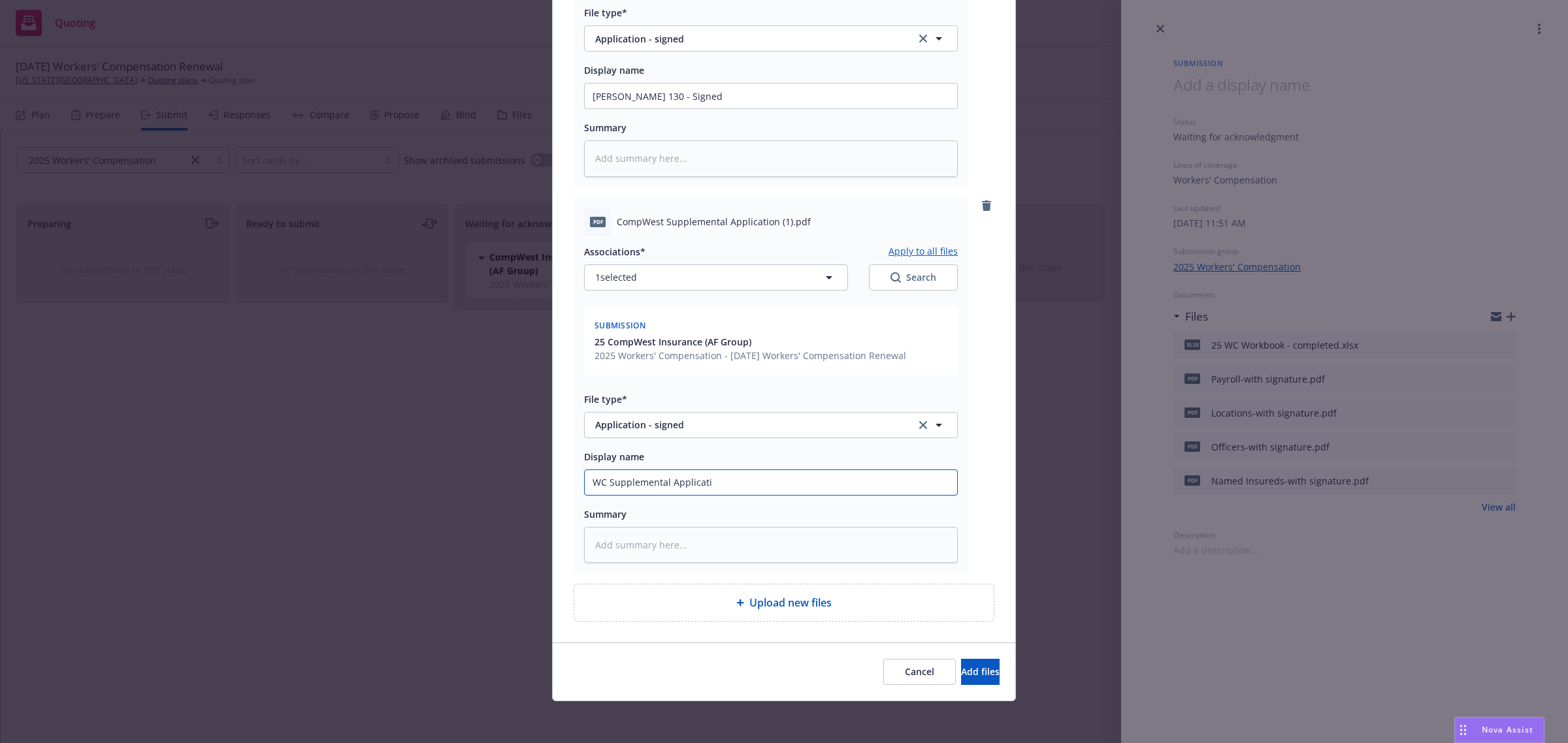
type input "WC Supplemental Applicatio"
type textarea "x"
type input "WC Supplemental Application"
type textarea "x"
type input "WC Supplemental Application"
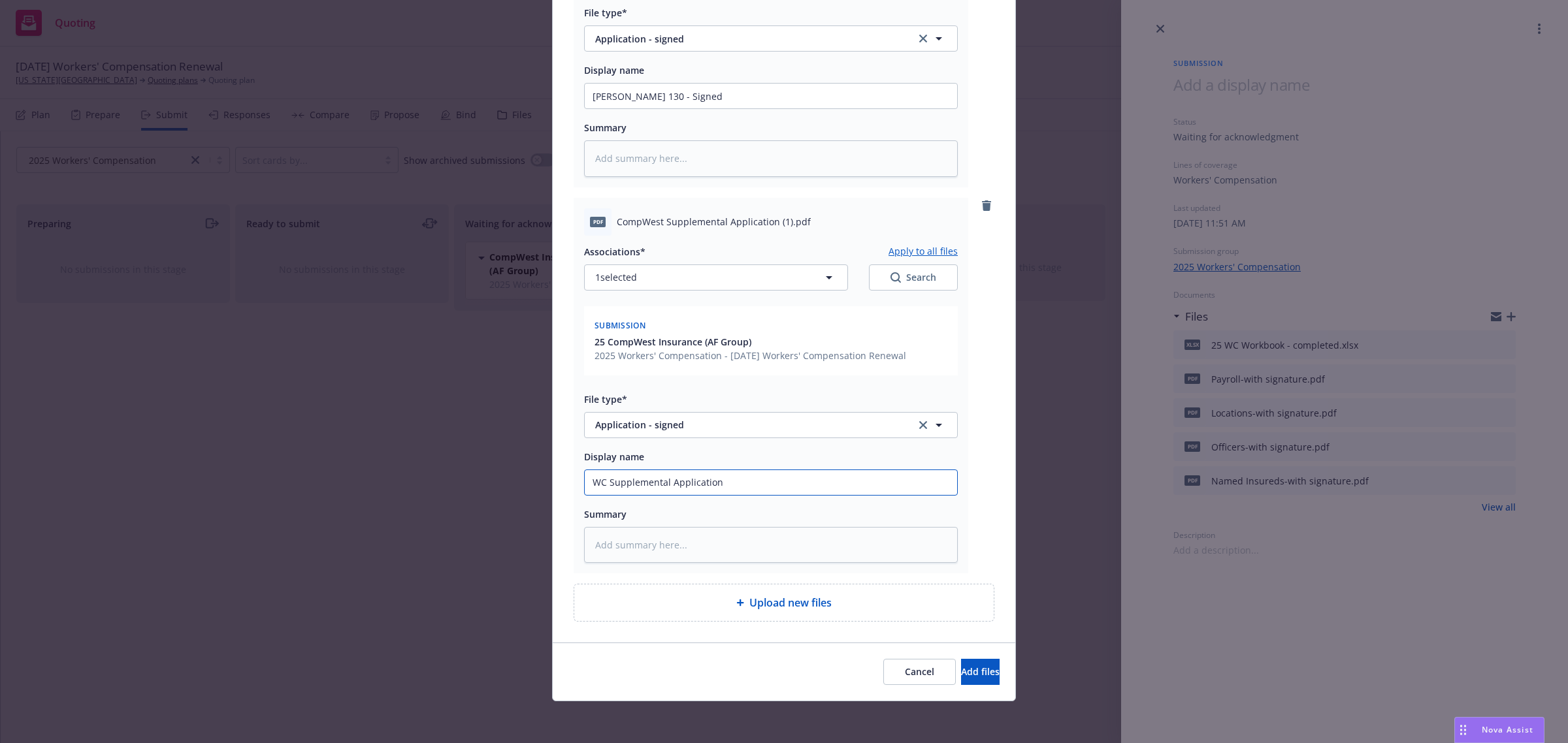
type textarea "x"
type input "WC Supplemental Application -"
type textarea "x"
type input "WC Supplemental Application -"
type textarea "x"
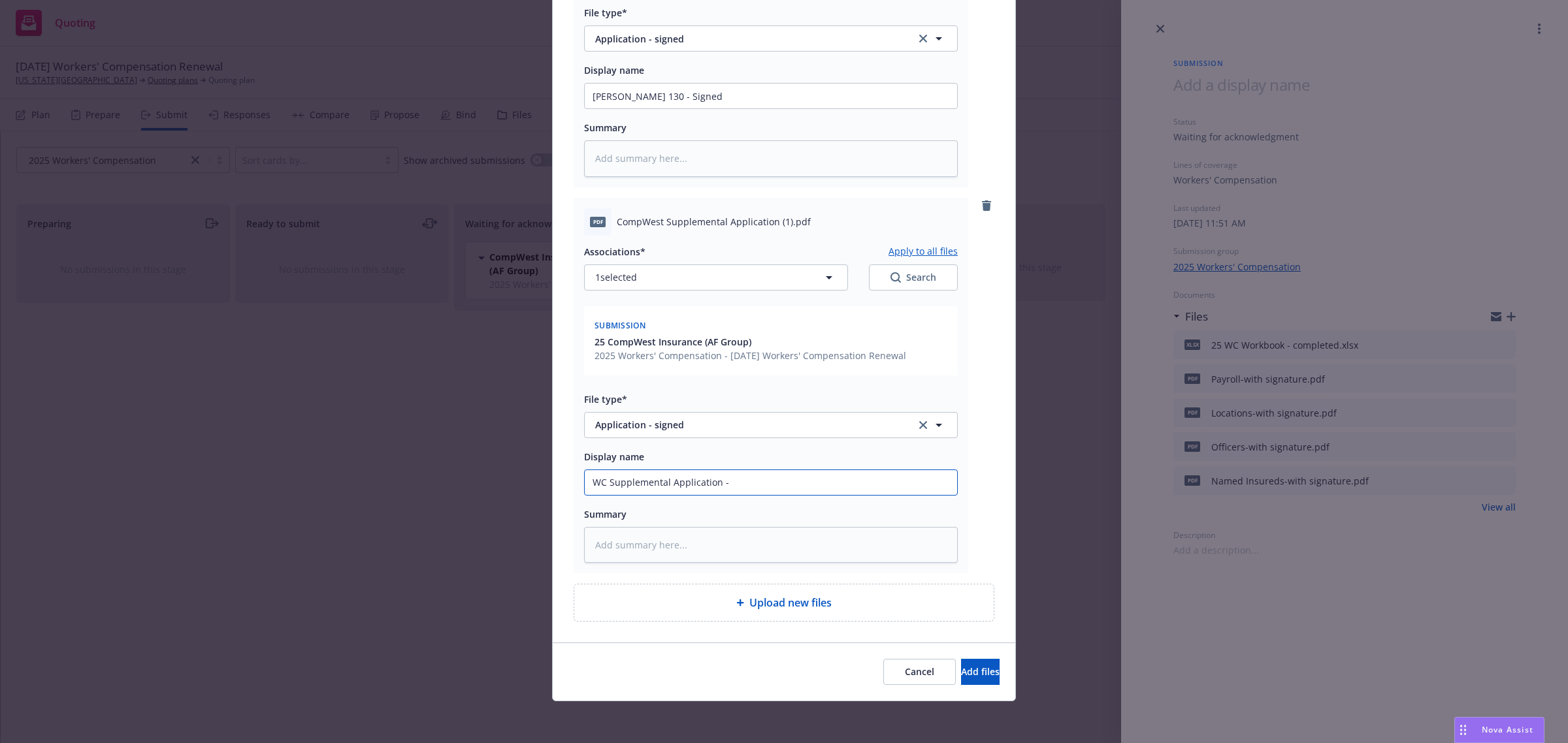
type input "WC Supplemental Application - s"
type textarea "x"
type input "WC Supplemental Application - si"
type textarea "x"
type input "WC Supplemental Application - sig"
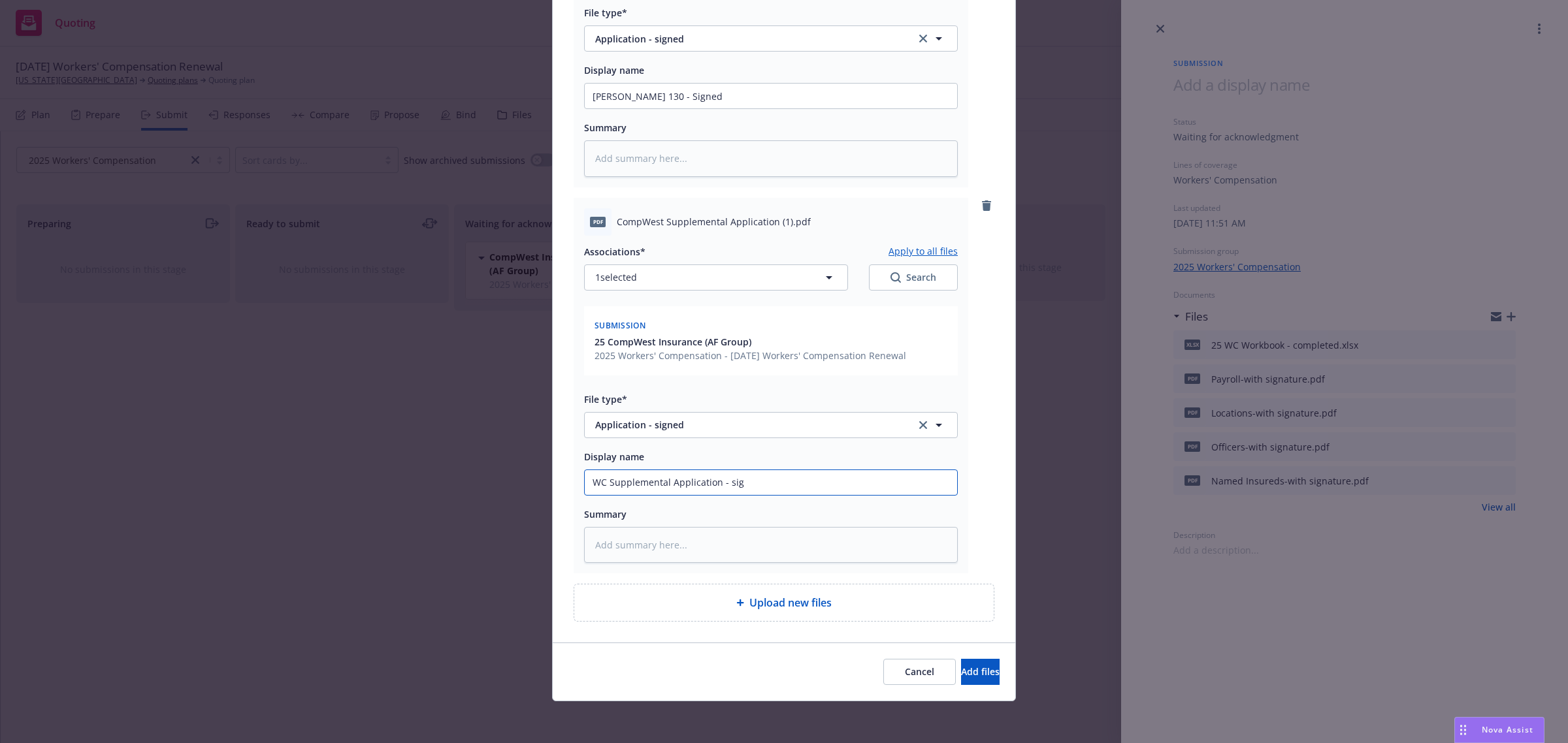
type textarea "x"
type input "WC Supplemental Application - signe"
type textarea "x"
type input "WC Supplemental Application - signed"
click at [980, 667] on button "Add files" at bounding box center [980, 671] width 38 height 26
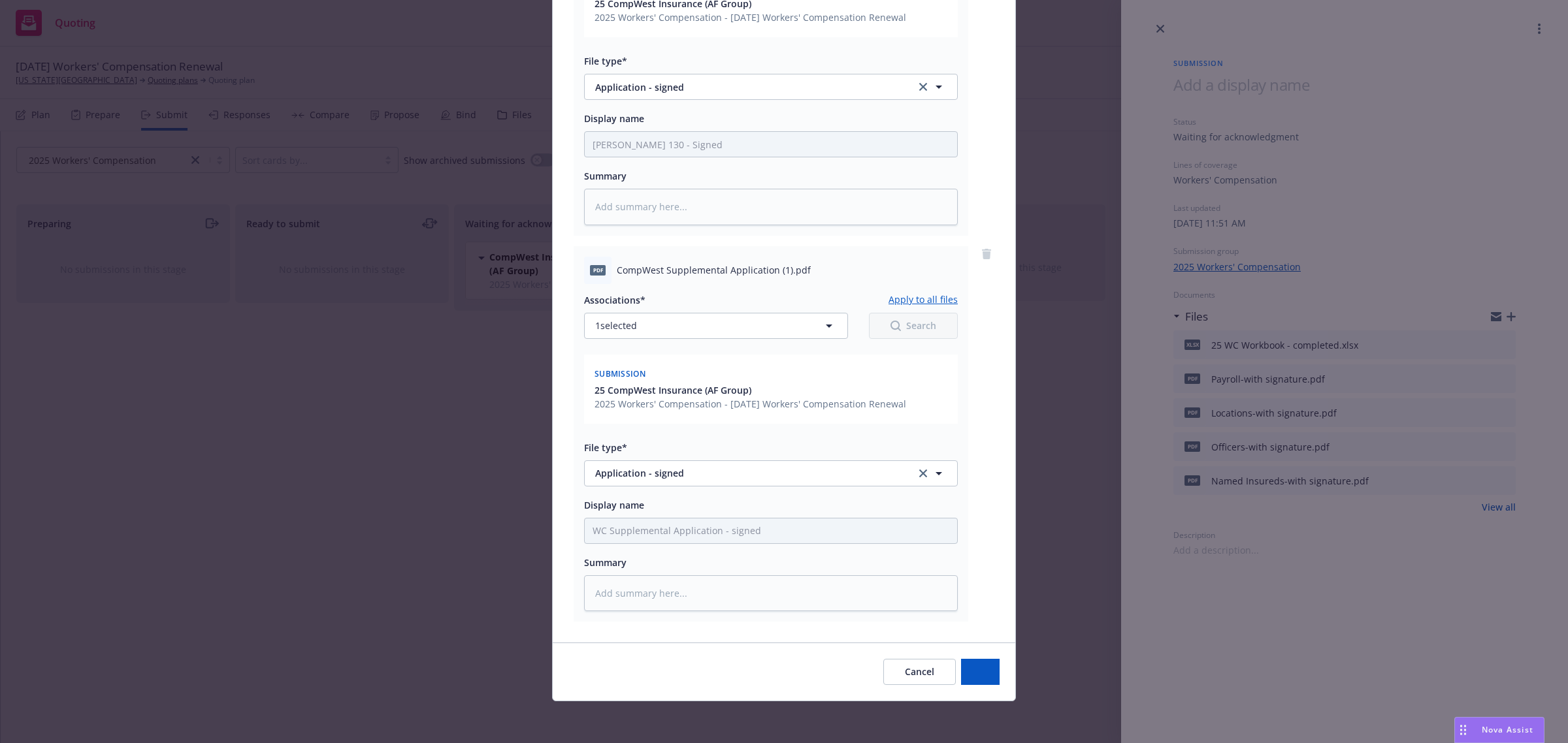
scroll to position [293, 0]
type textarea "x"
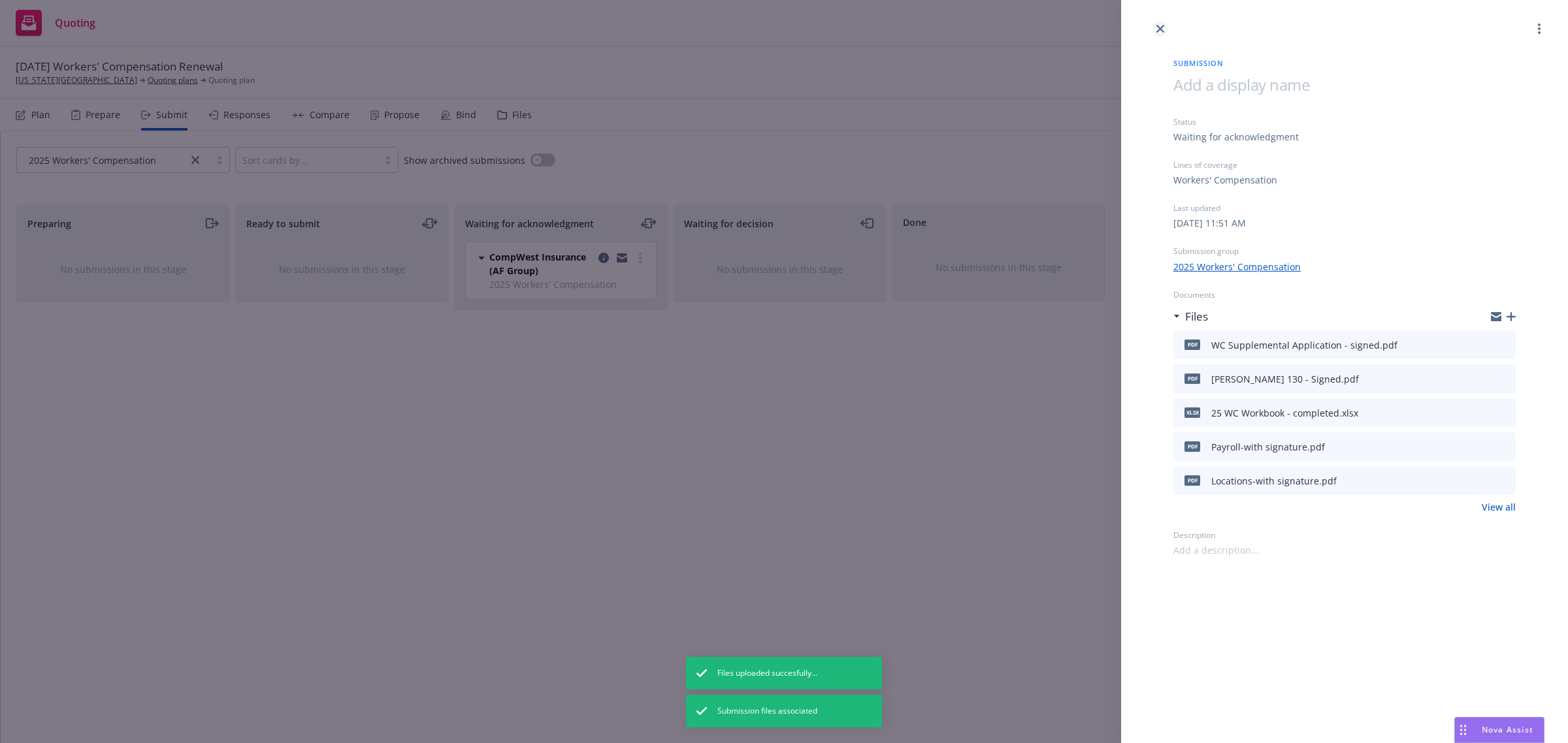
click at [1160, 32] on icon "close" at bounding box center [1160, 28] width 7 height 7
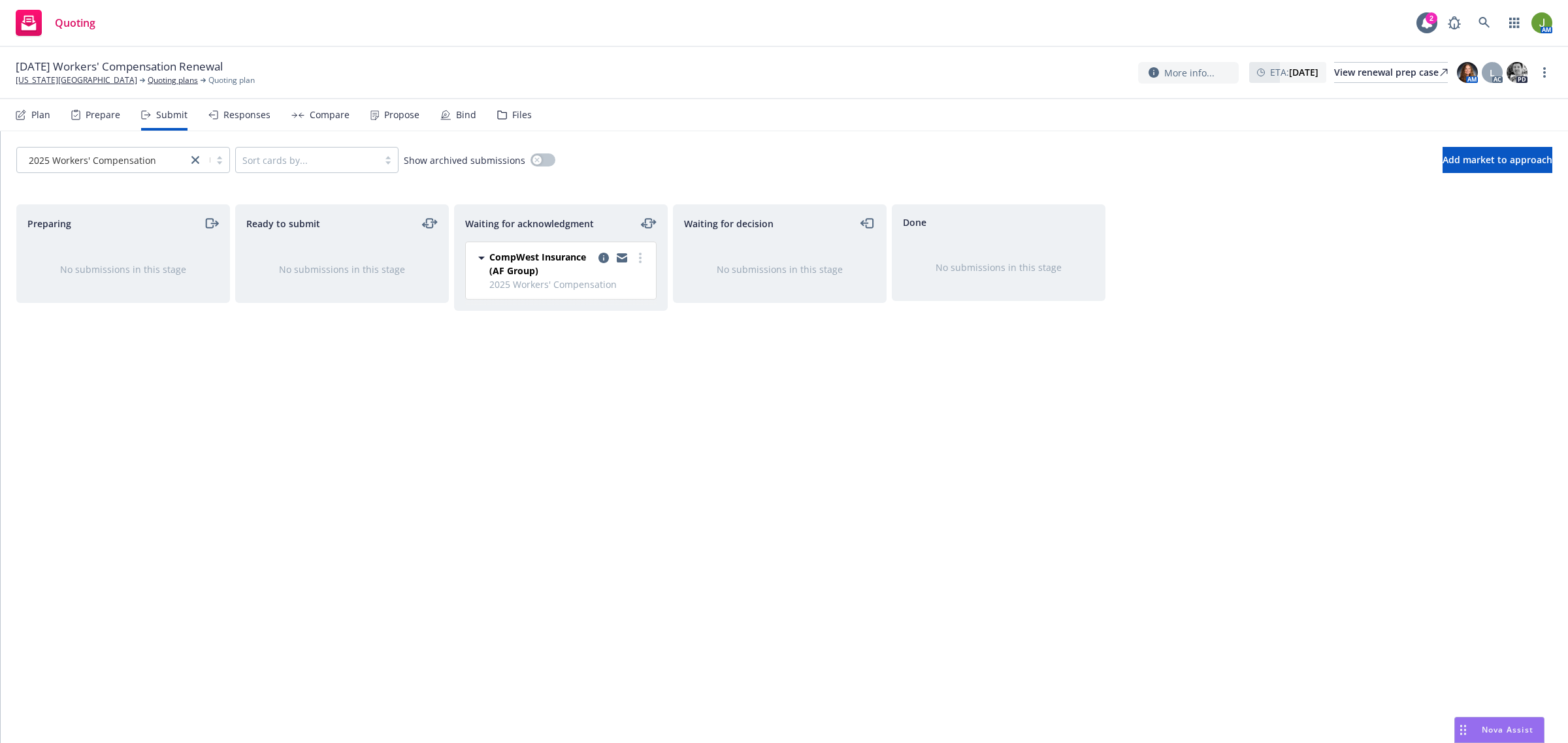
click at [514, 109] on div "Files" at bounding box center [522, 114] width 20 height 11
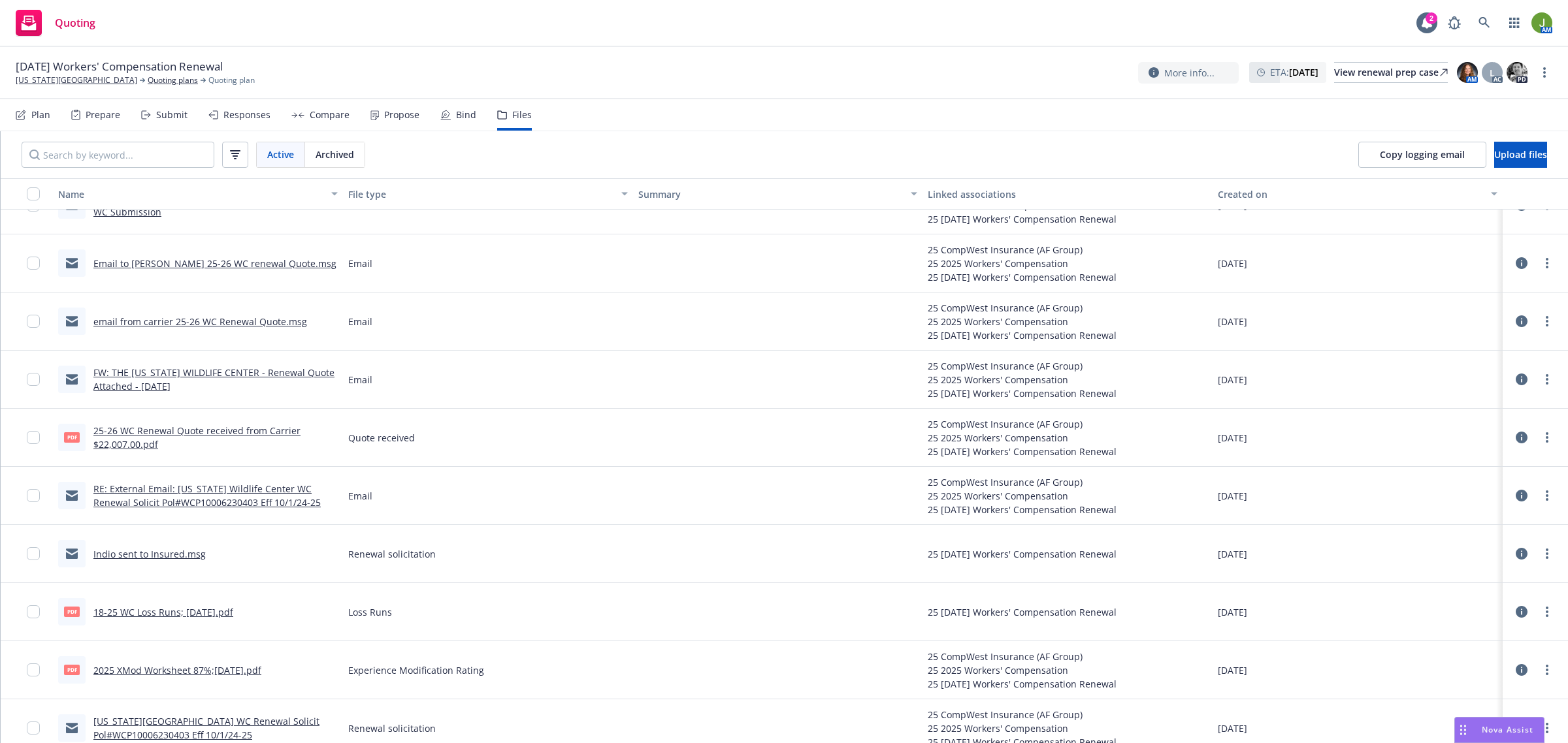
scroll to position [452, 0]
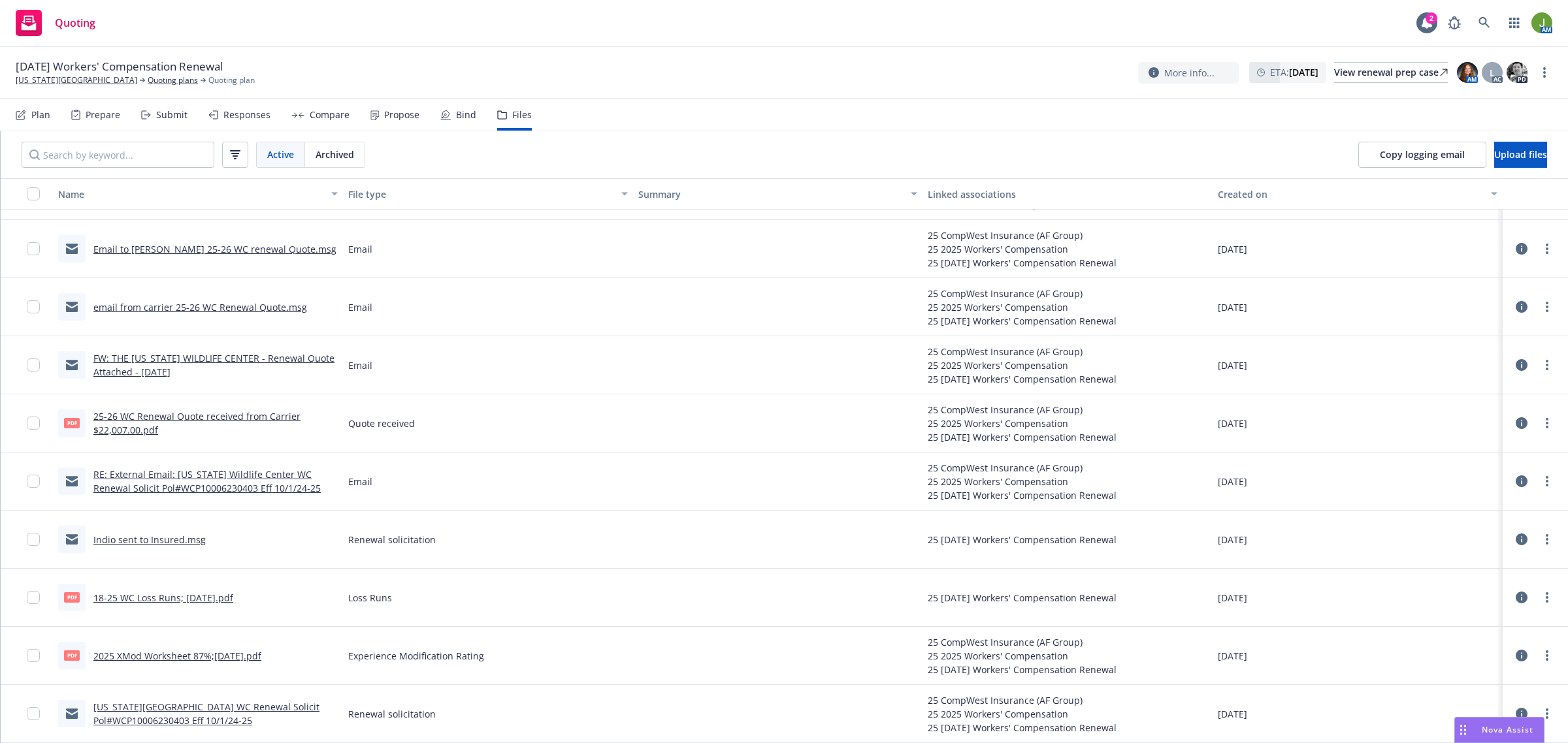
click at [184, 600] on link "18-25 WC Loss Runs; 7-24-25.pdf" at bounding box center [163, 597] width 140 height 12
click at [75, 78] on link "California Wildlife Center" at bounding box center [76, 80] width 121 height 12
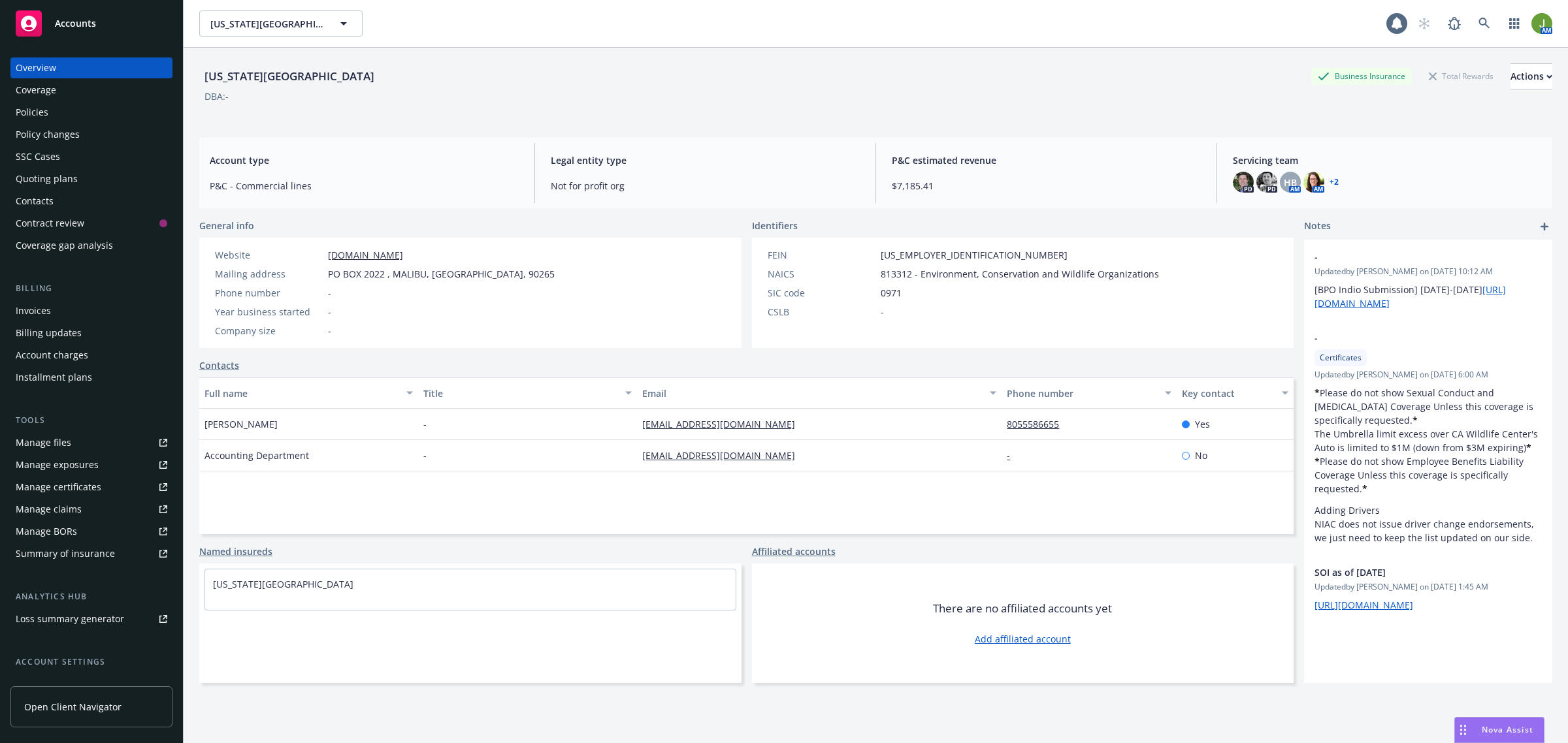
click at [59, 118] on div "Policies" at bounding box center [91, 112] width 152 height 21
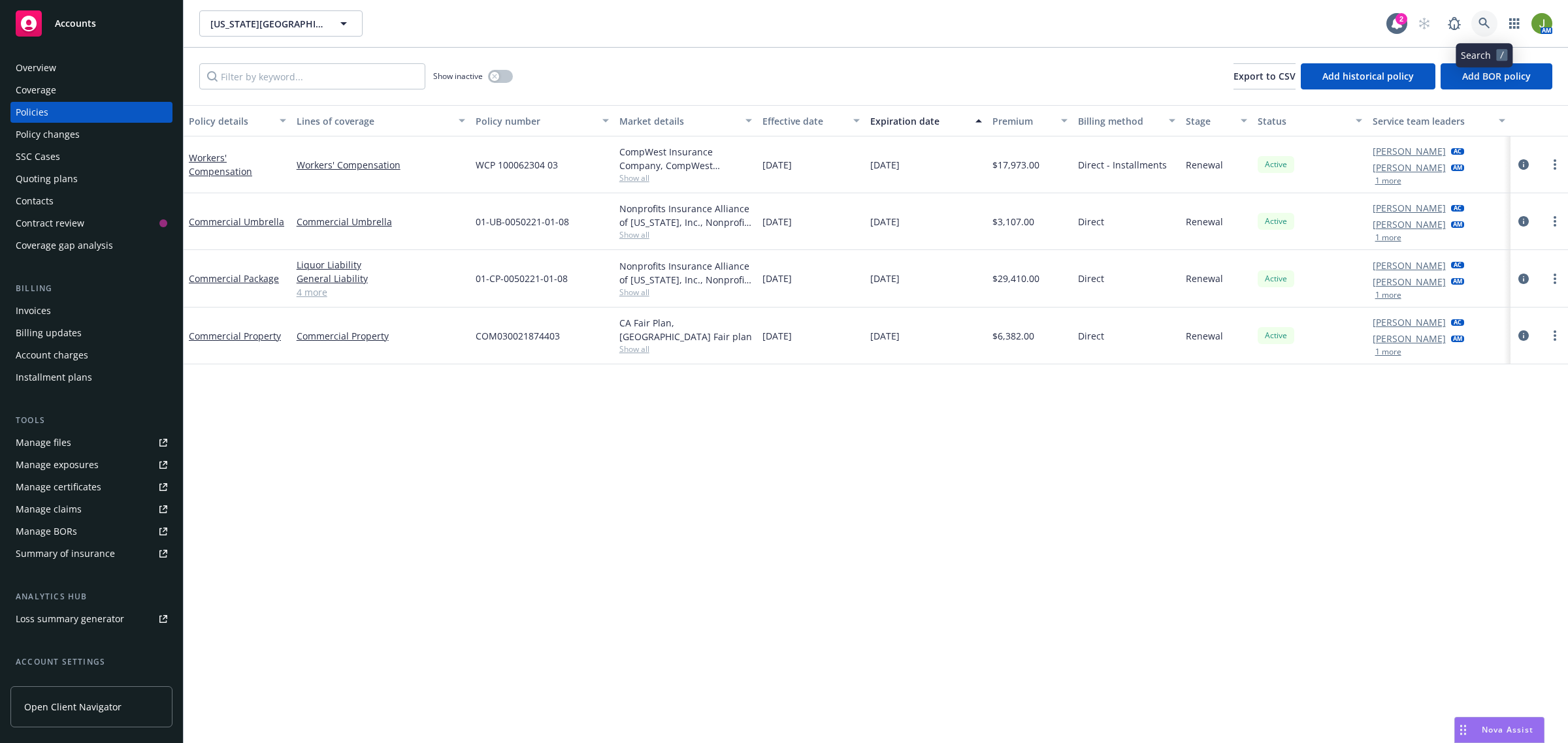
click at [1481, 22] on icon at bounding box center [1484, 23] width 12 height 12
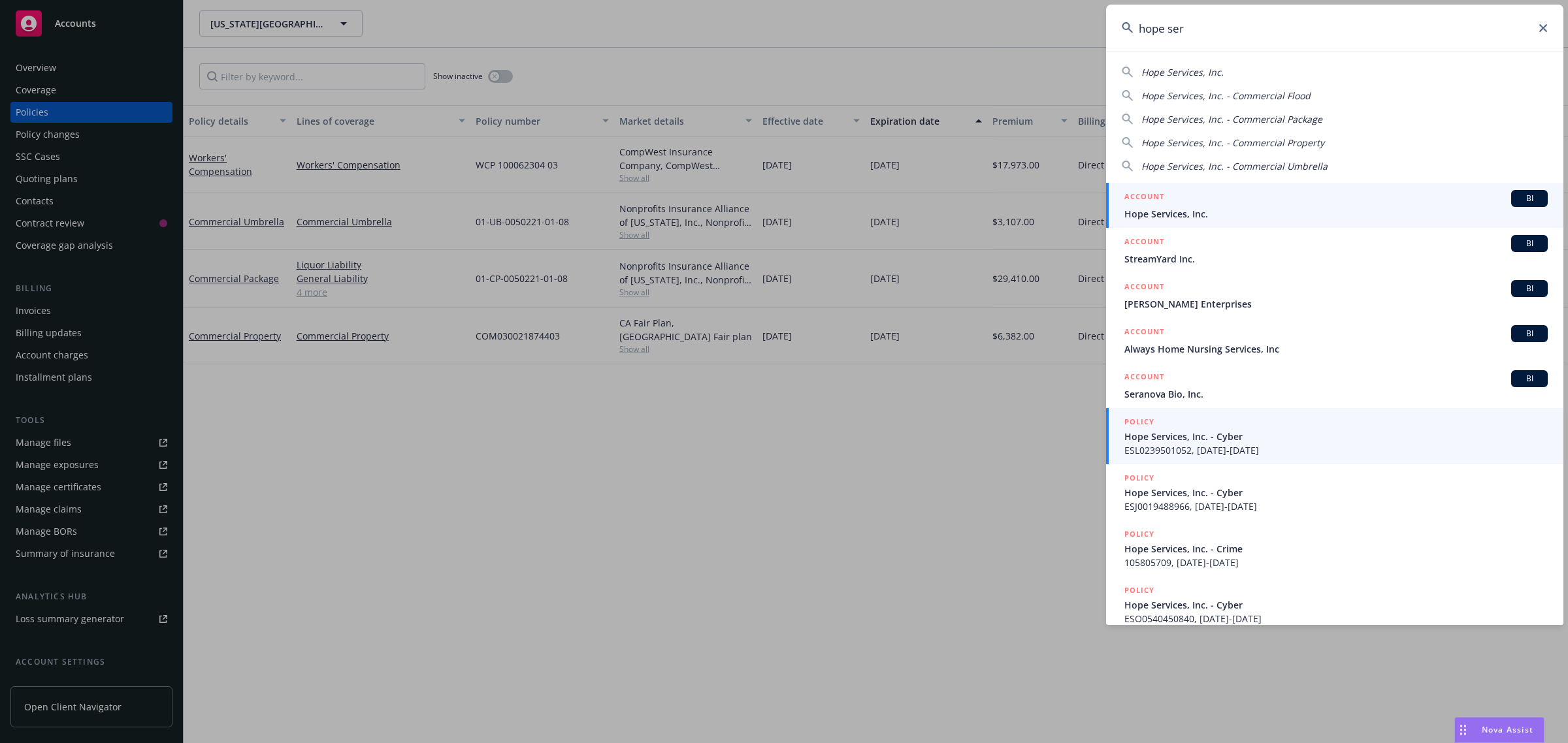
type input "hope ser"
click at [1145, 209] on span "Hope Services, Inc." at bounding box center [1336, 214] width 423 height 14
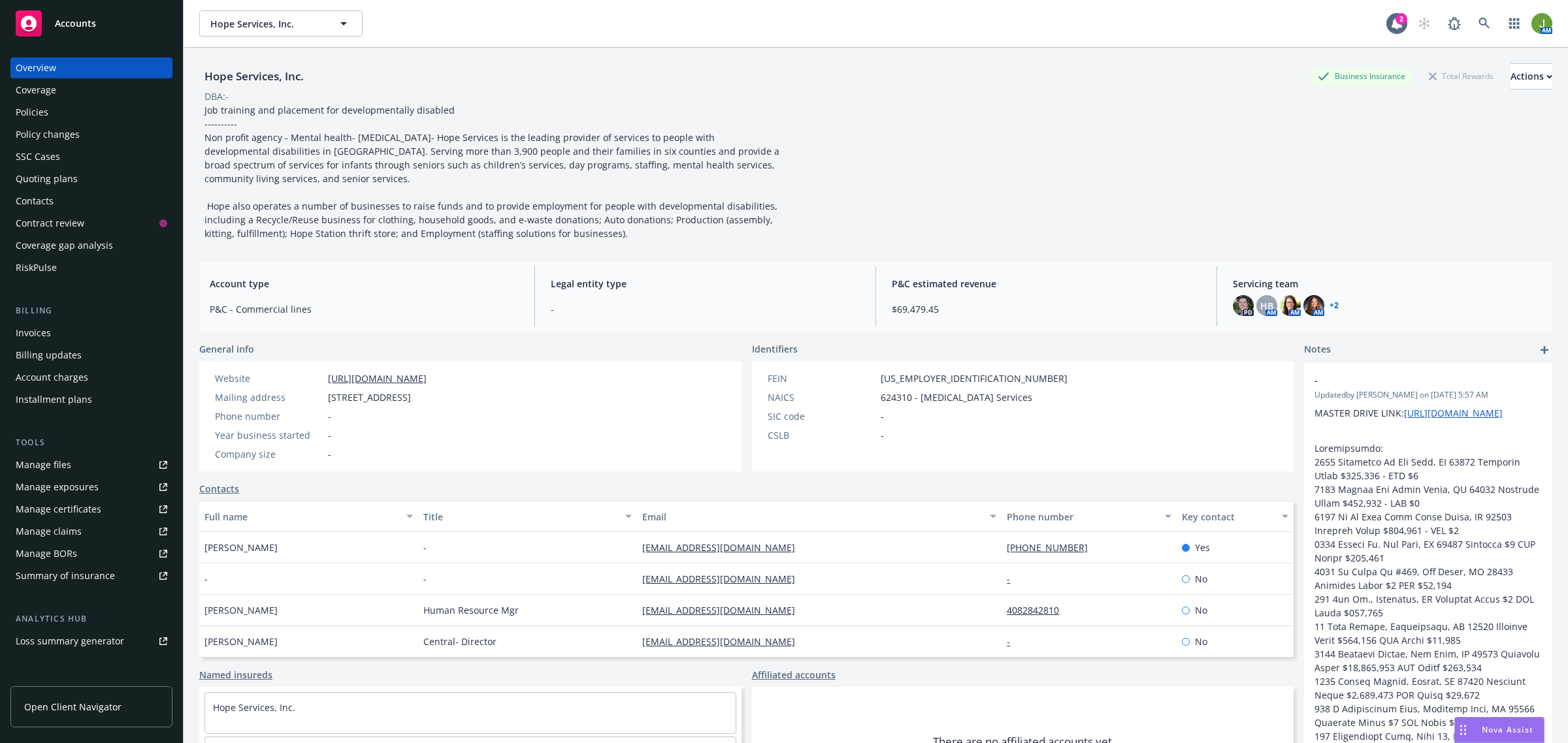
click at [66, 115] on div "Policies" at bounding box center [91, 112] width 152 height 21
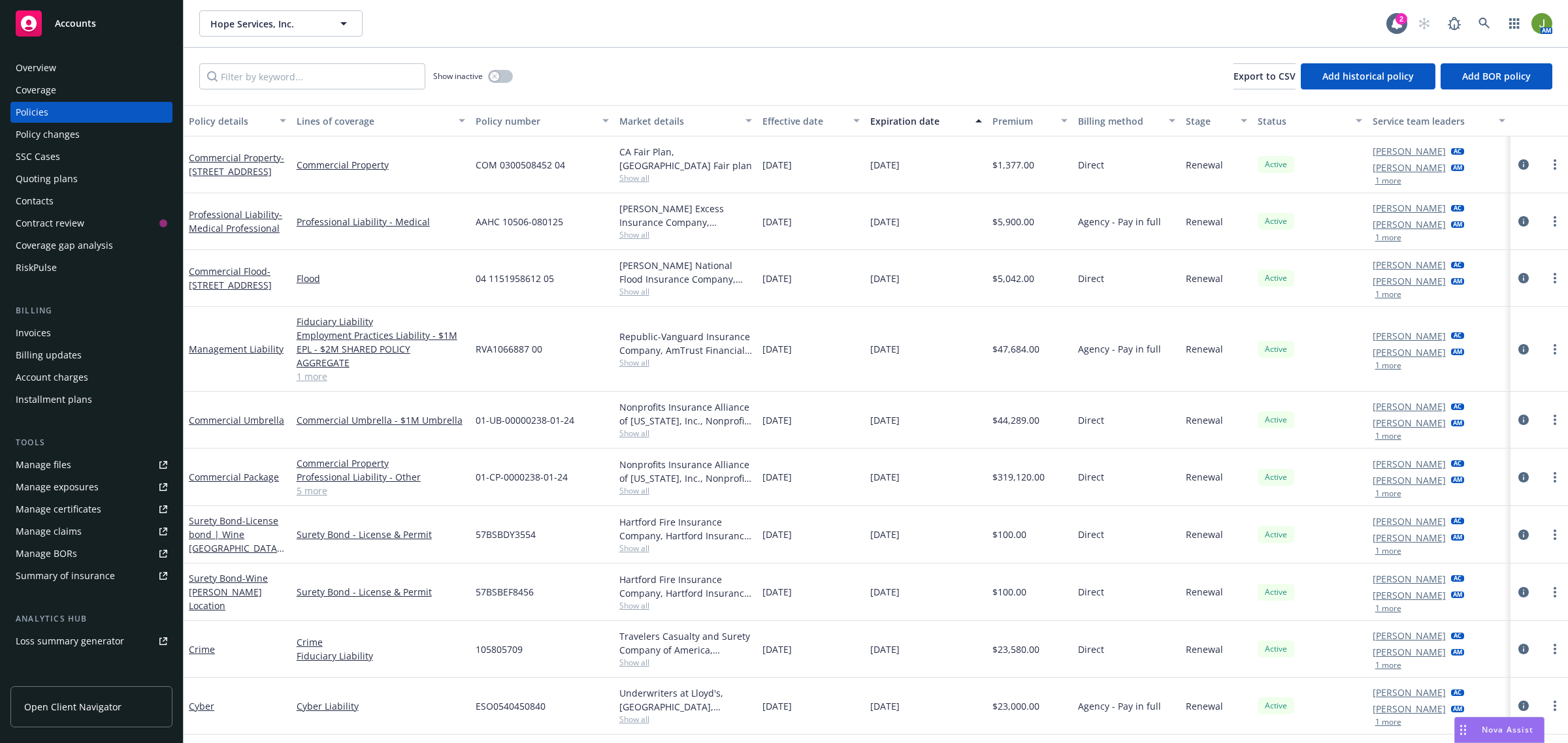
click at [69, 182] on div "Quoting plans" at bounding box center [46, 178] width 62 height 21
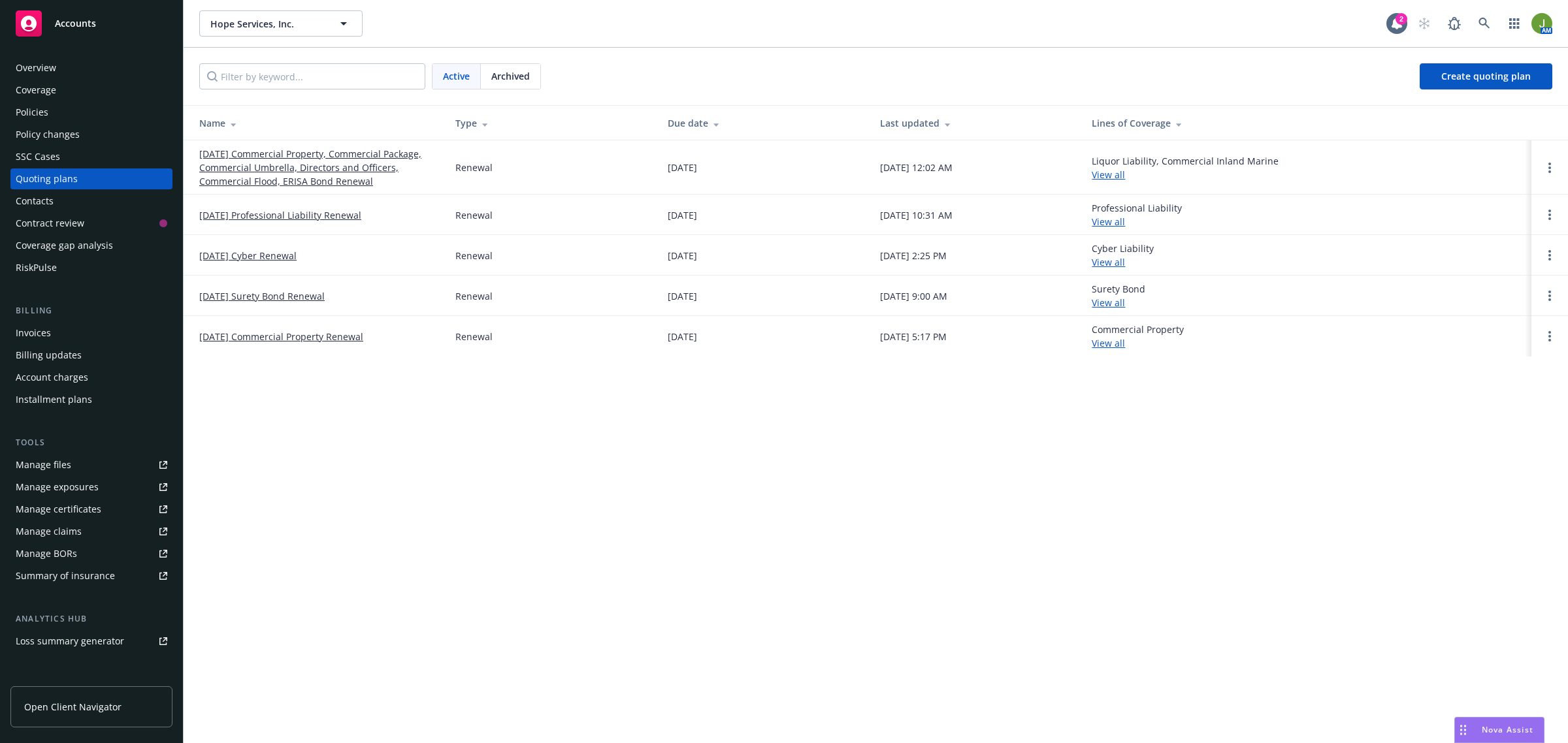
click at [293, 174] on link "07/01/25 Commercial Property, Commercial Package, Commercial Umbrella, Director…" at bounding box center [316, 168] width 235 height 41
